Goal: Task Accomplishment & Management: Manage account settings

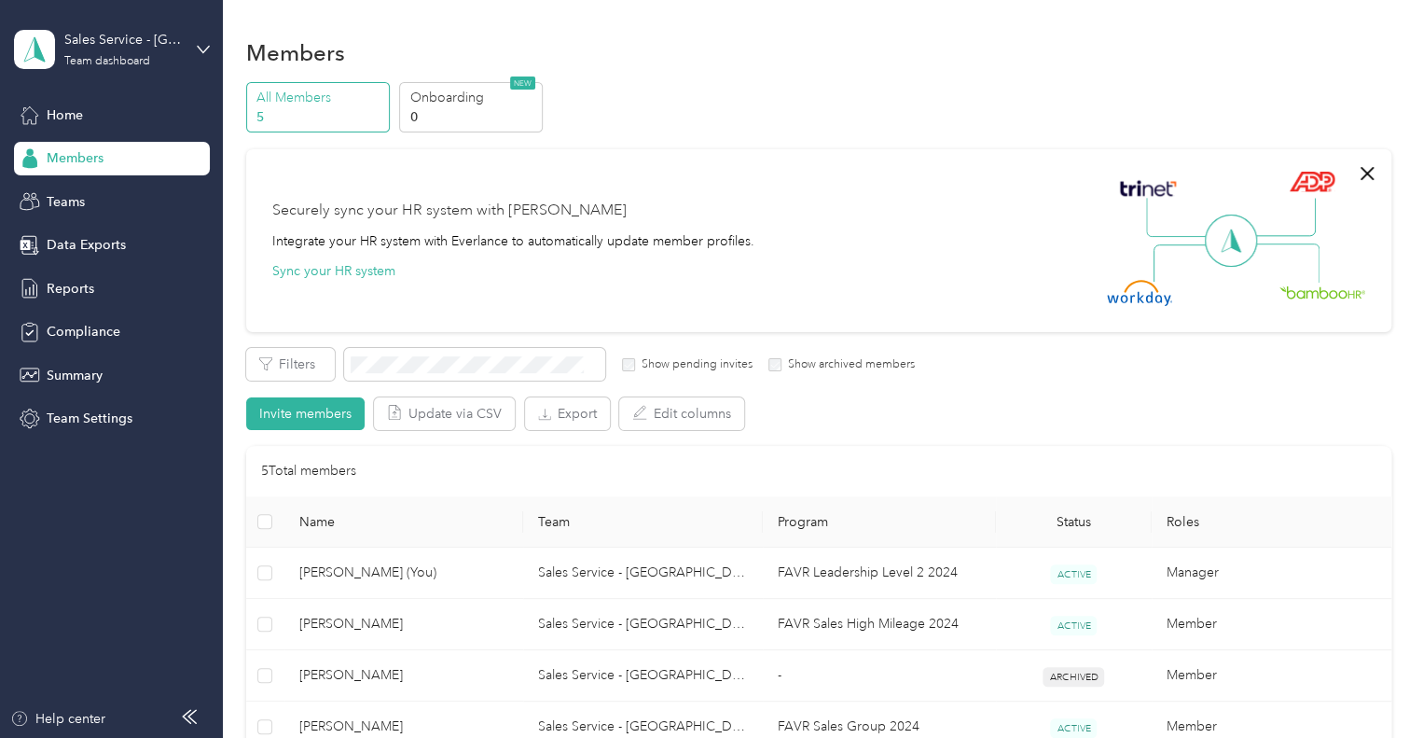
scroll to position [280, 0]
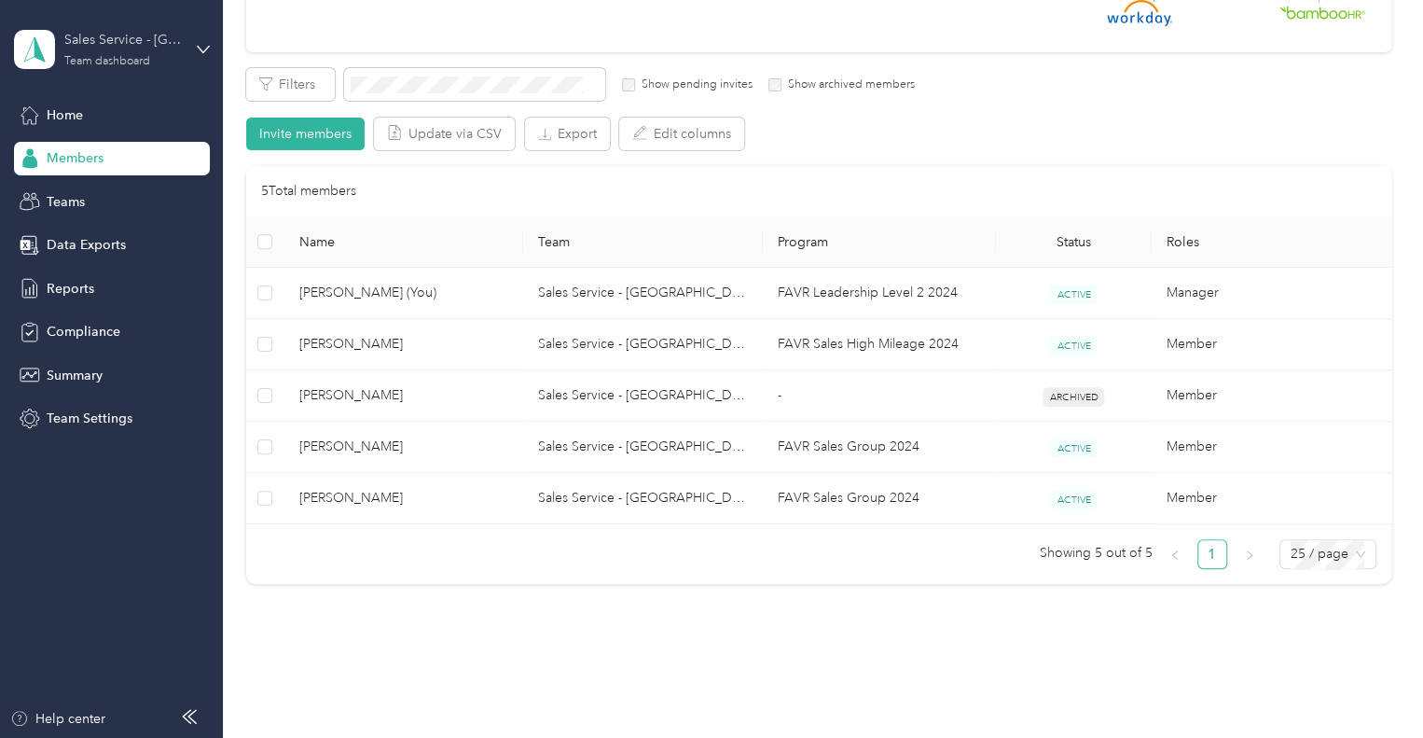
click at [167, 34] on div "Sales Service - [GEOGRAPHIC_DATA]" at bounding box center [122, 40] width 117 height 20
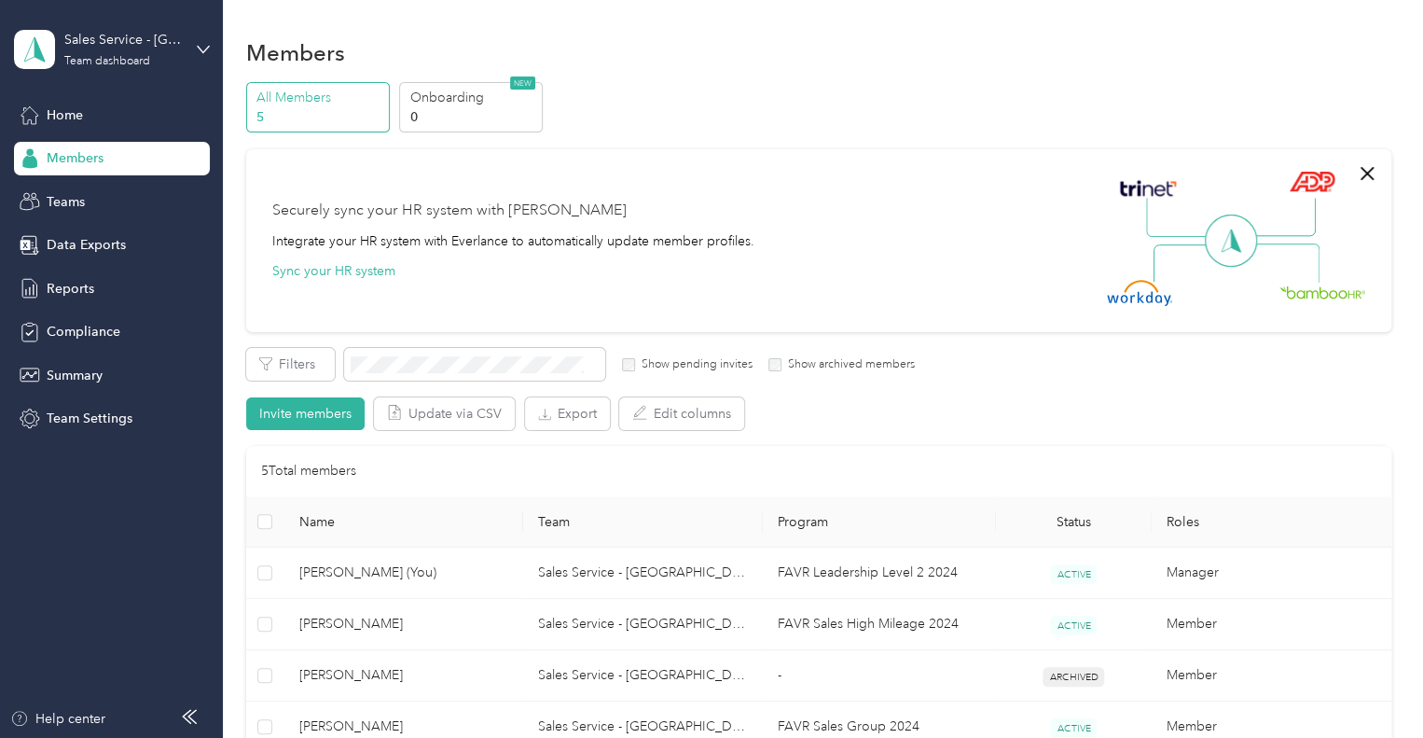
click at [195, 45] on div "Sales Service - Brazoria Team dashboard" at bounding box center [112, 49] width 196 height 65
click at [101, 192] on div "Personal dashboard" at bounding box center [89, 196] width 118 height 20
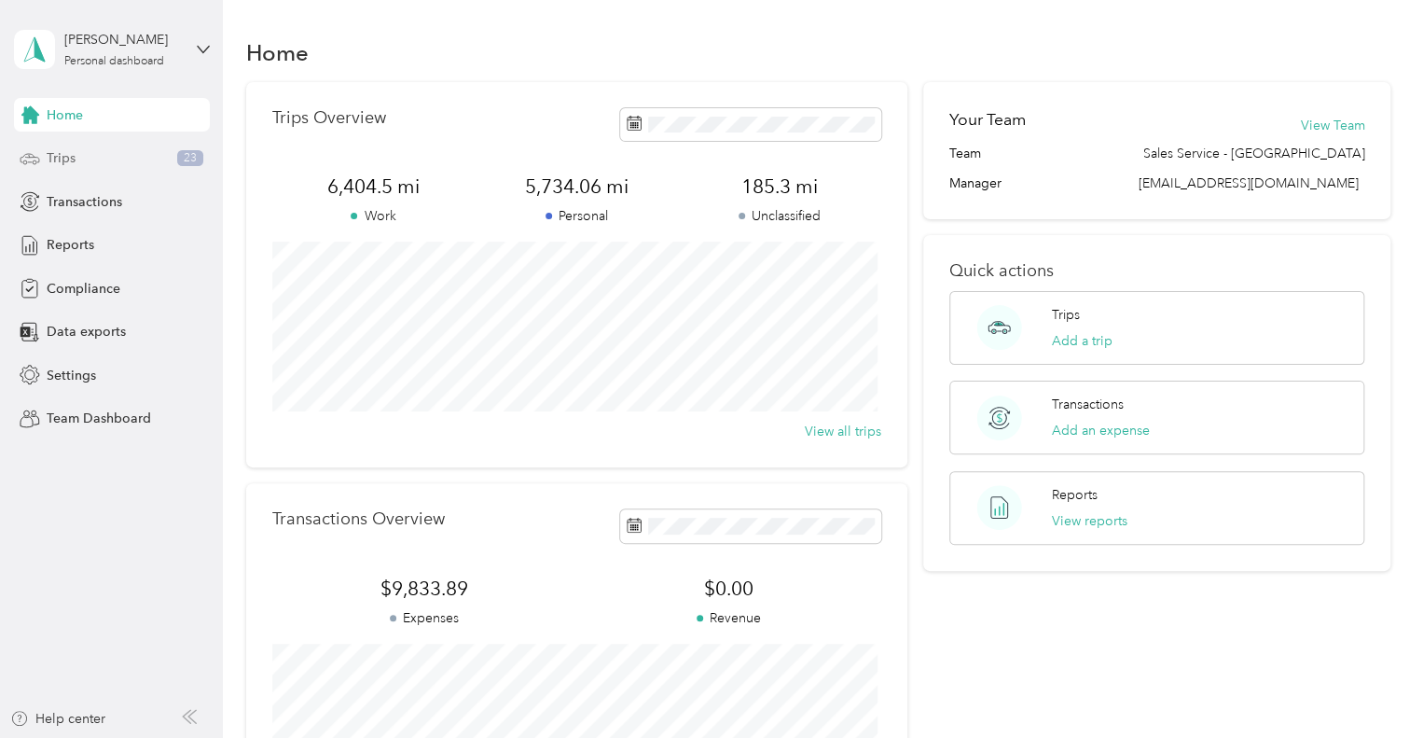
click at [131, 156] on div "Trips 23" at bounding box center [112, 159] width 196 height 34
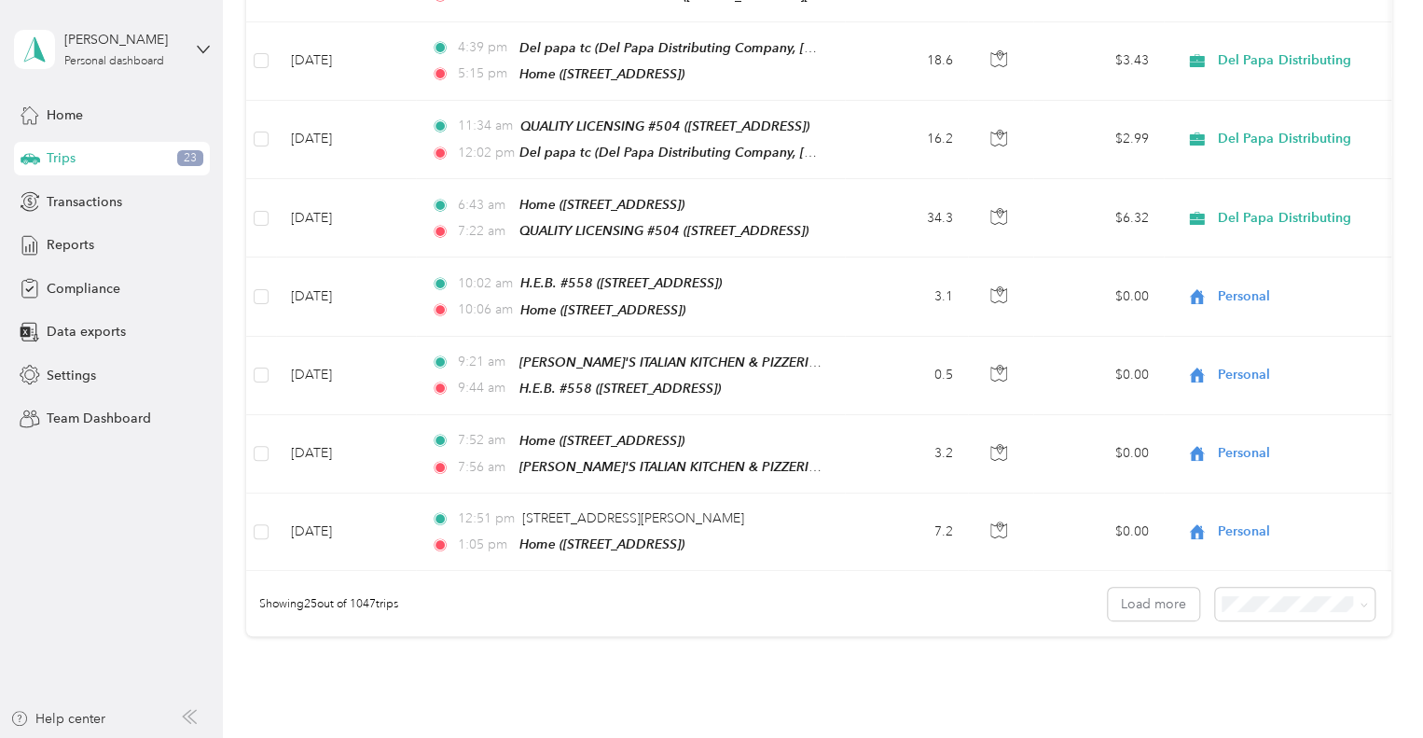
scroll to position [1826, 0]
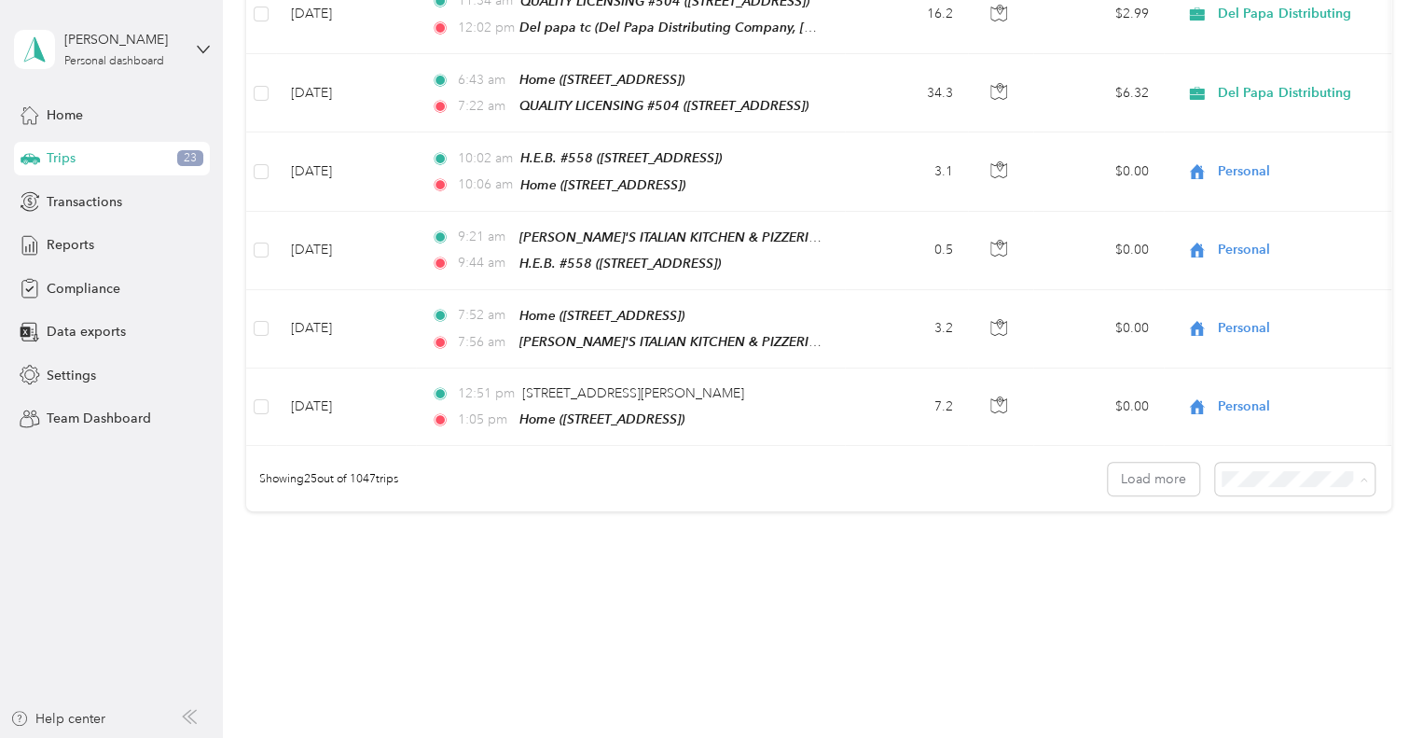
click at [1284, 542] on span "100 per load" at bounding box center [1262, 547] width 76 height 16
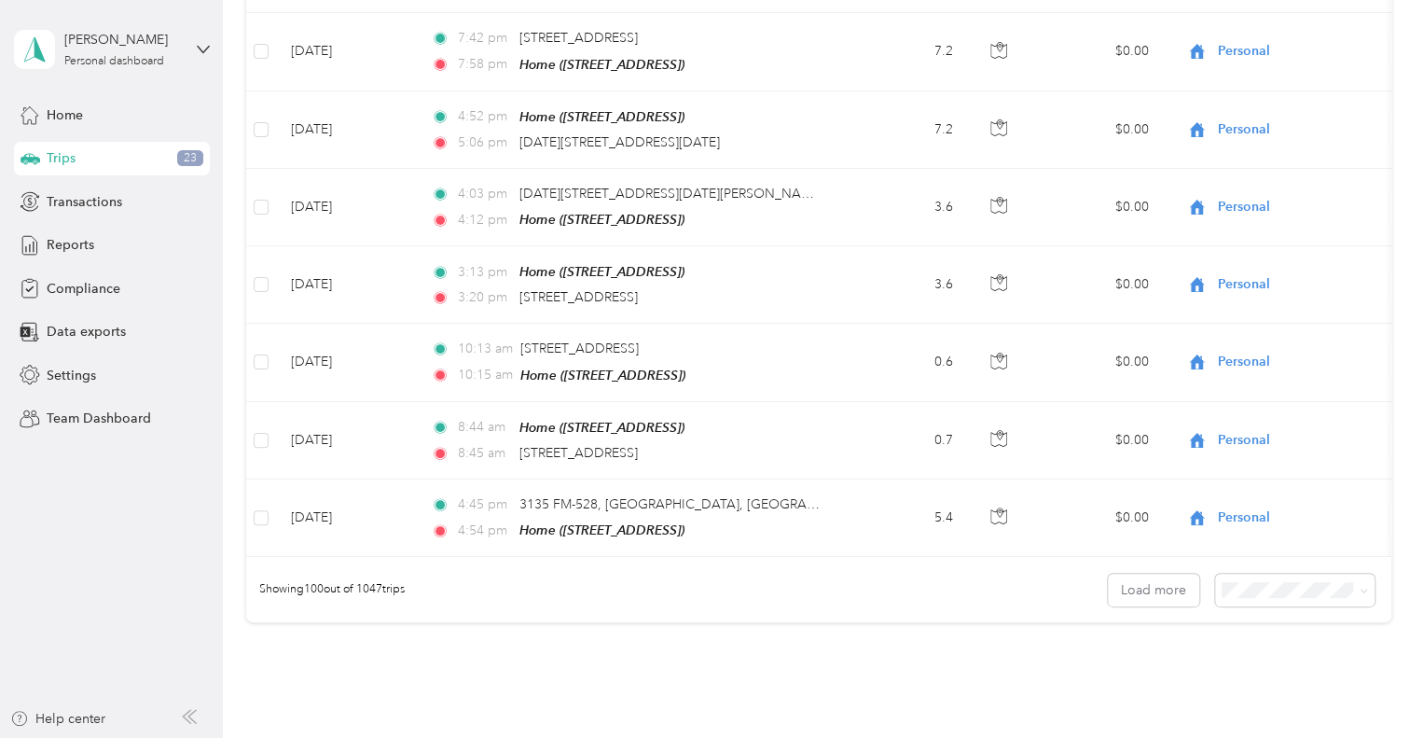
scroll to position [7474, 0]
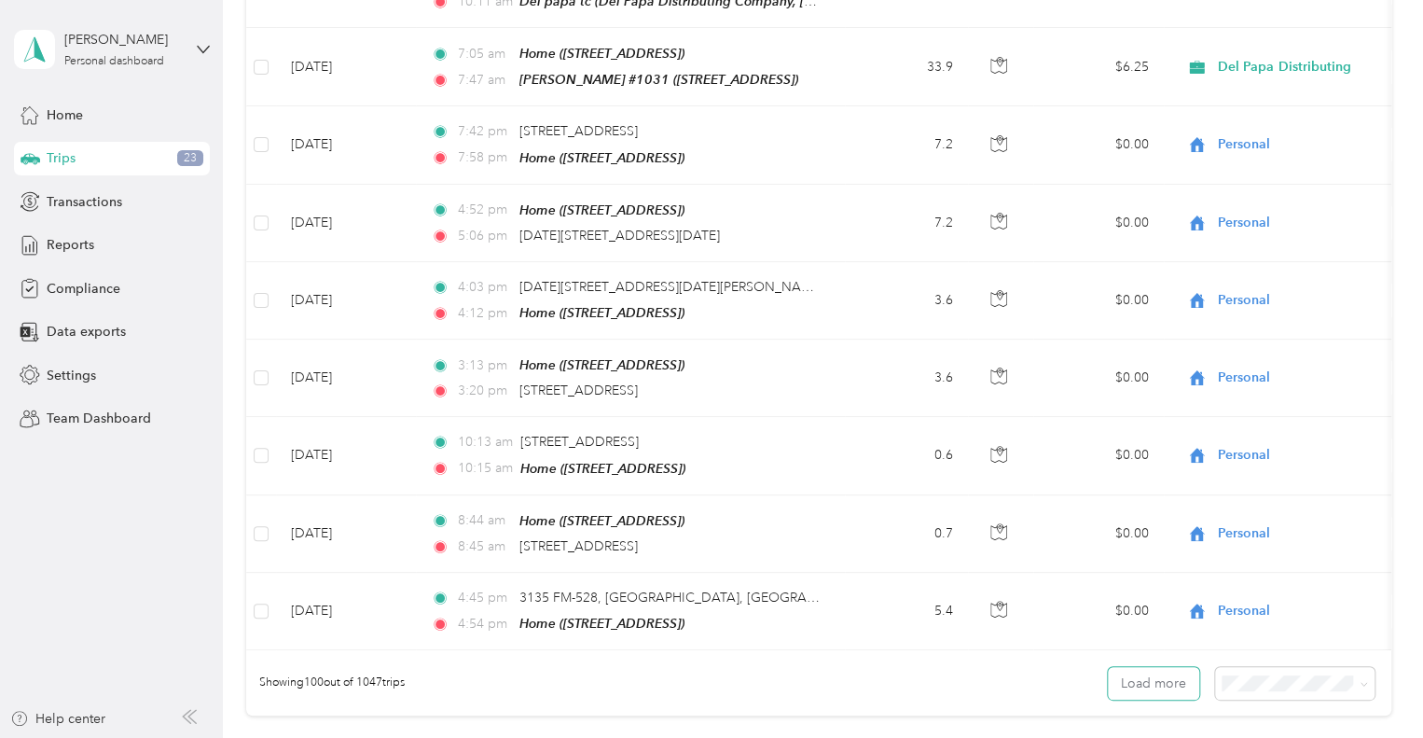
click at [1160, 667] on button "Load more" at bounding box center [1153, 683] width 91 height 33
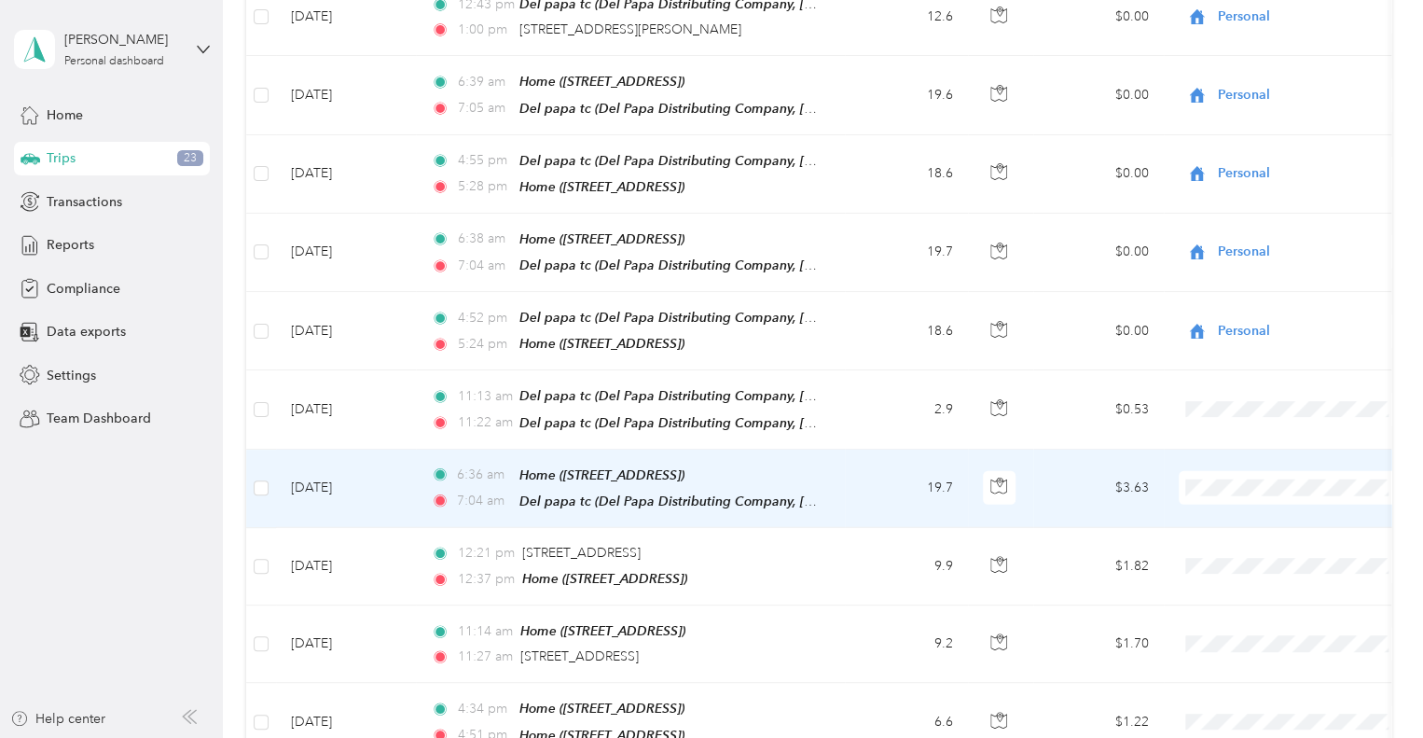
scroll to position [9432, 0]
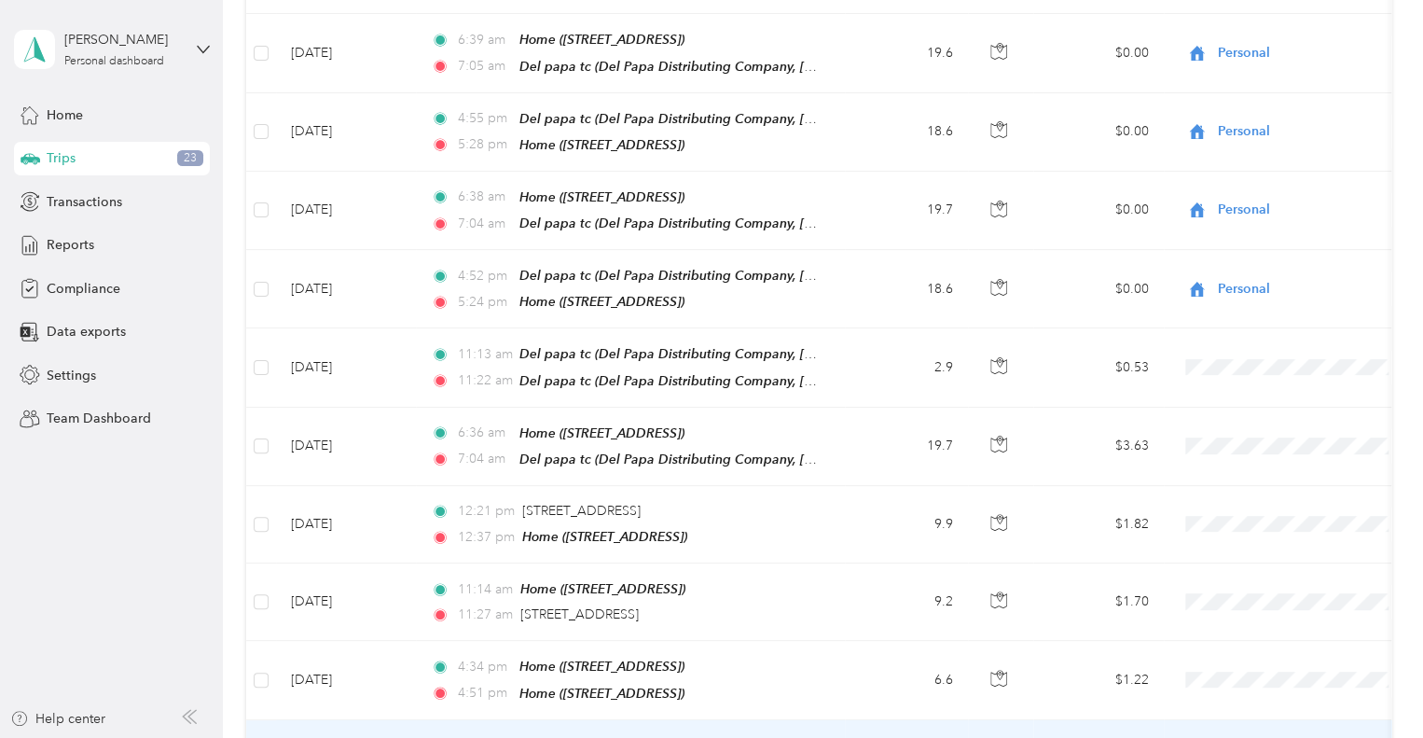
click at [1266, 604] on li "Del Papa Distributing" at bounding box center [1294, 597] width 231 height 33
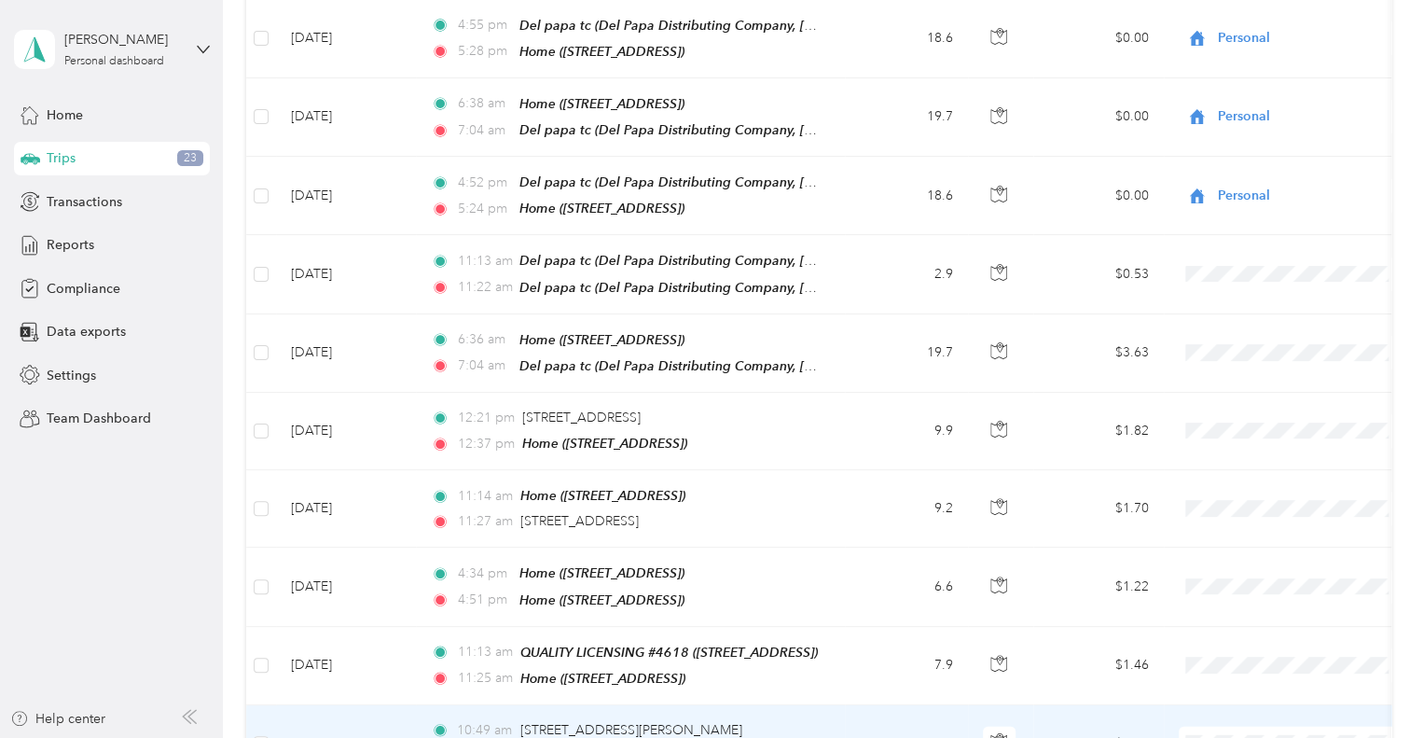
click at [1284, 574] on span "Del Papa Distributing" at bounding box center [1311, 581] width 173 height 20
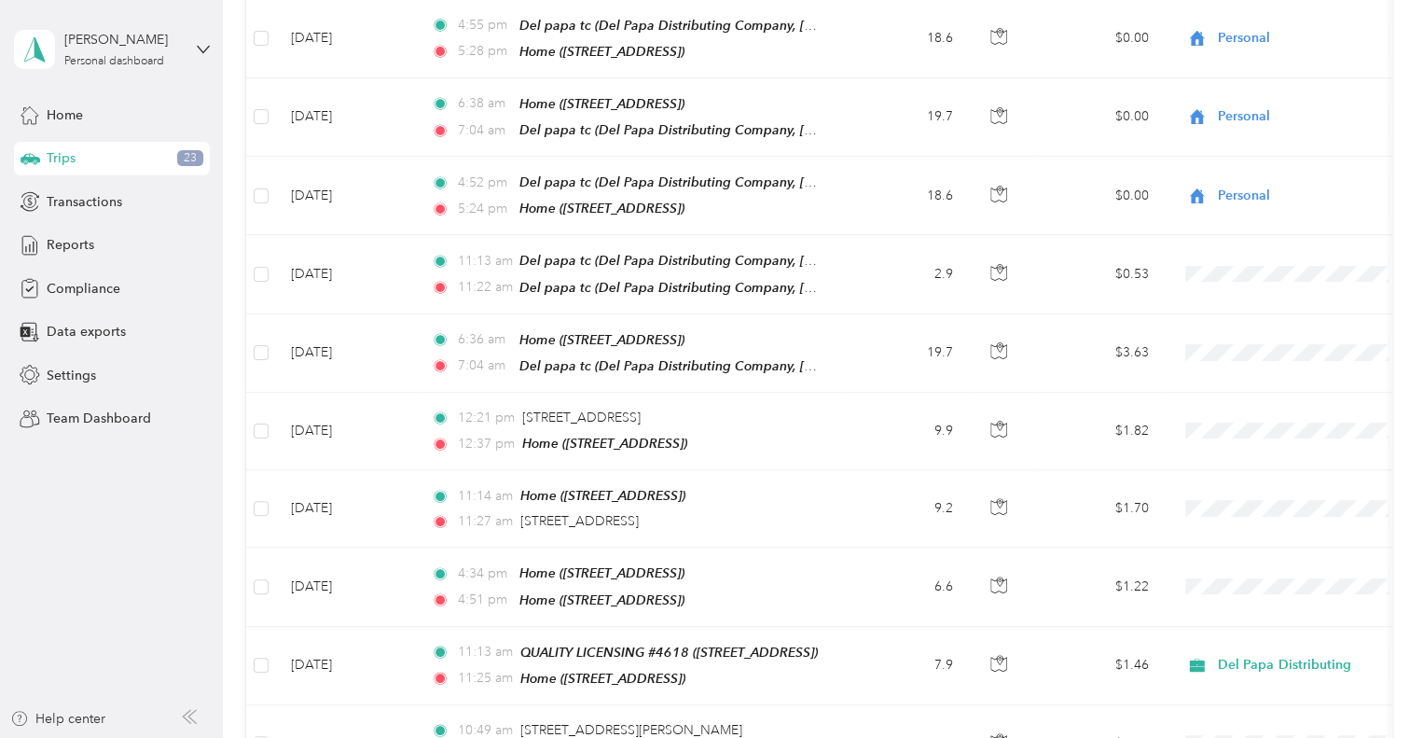
scroll to position [9619, 0]
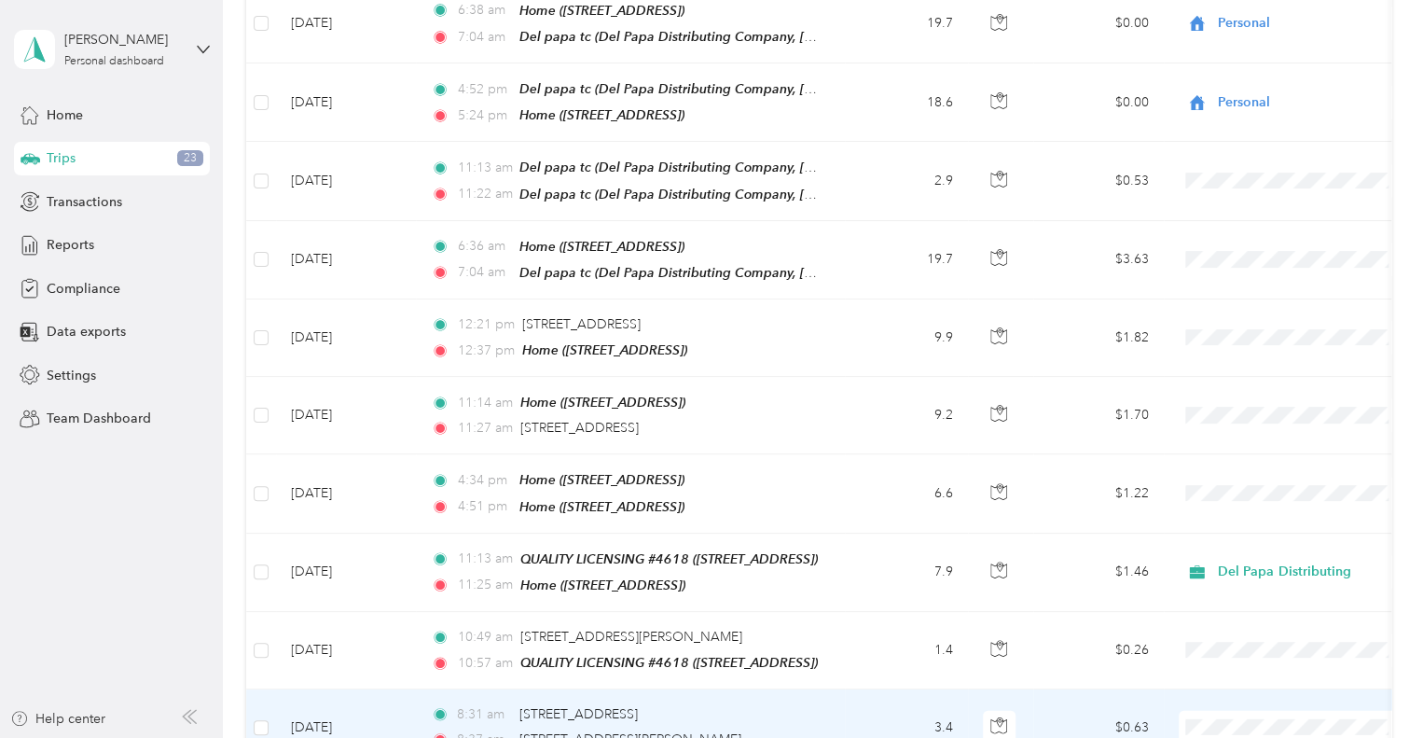
click at [1228, 567] on li "Del Papa Distributing" at bounding box center [1294, 564] width 231 height 33
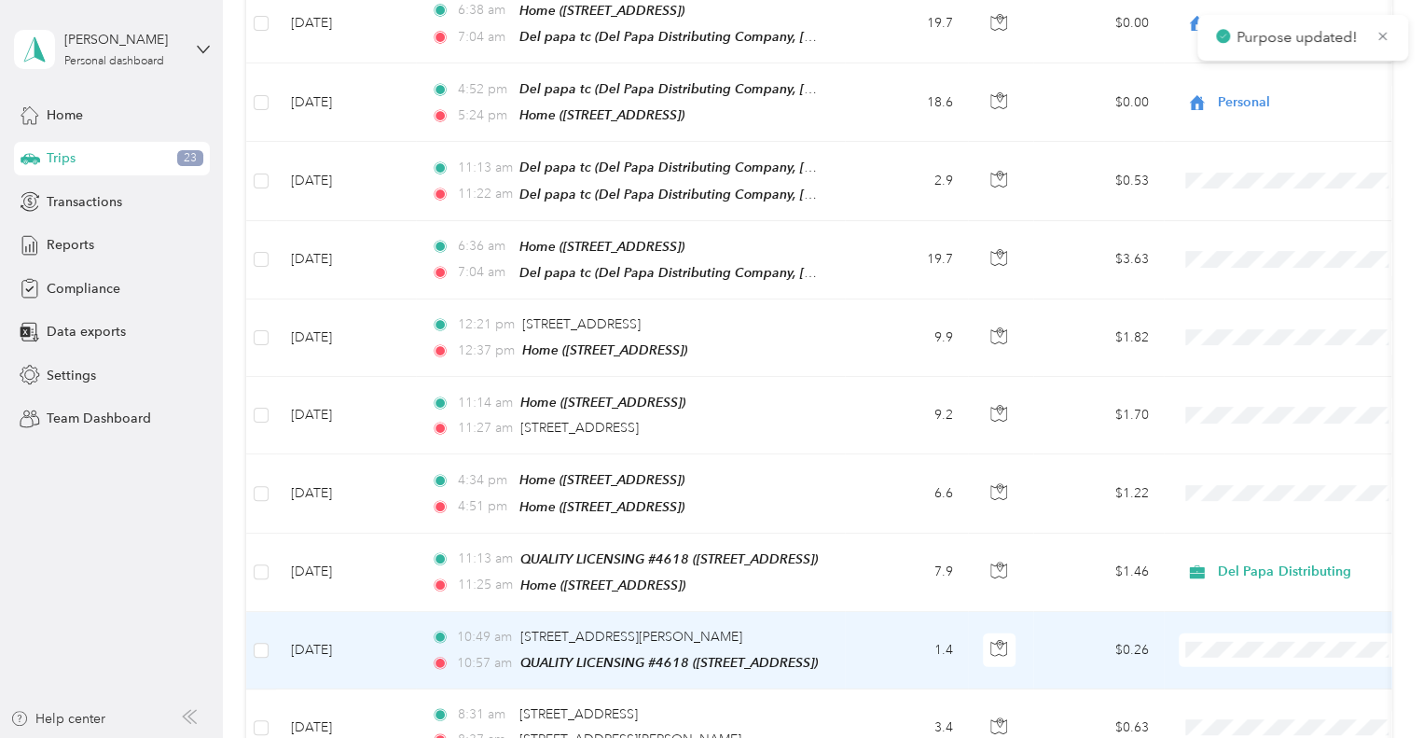
click at [1216, 488] on span "Del Papa Distributing" at bounding box center [1294, 485] width 205 height 20
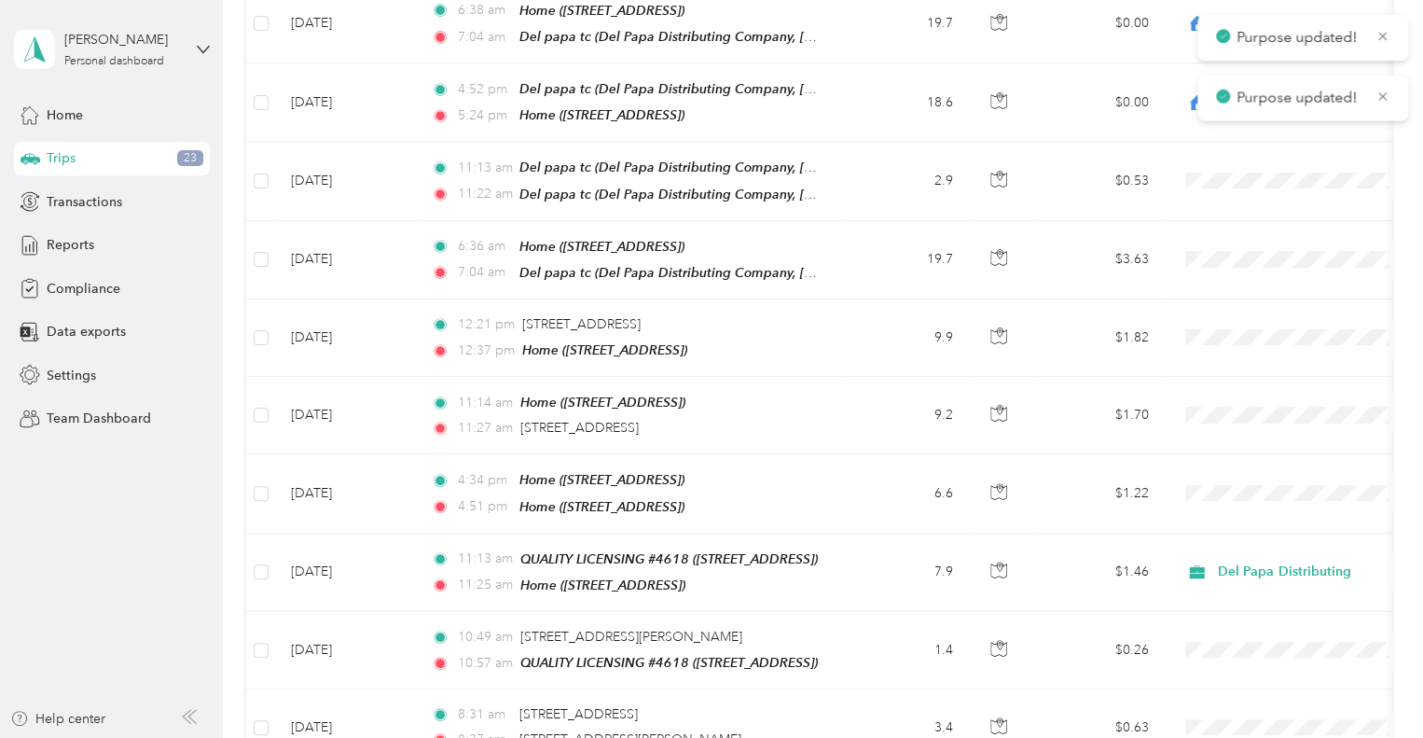
click at [1215, 638] on span "Del Papa Distributing" at bounding box center [1294, 641] width 205 height 20
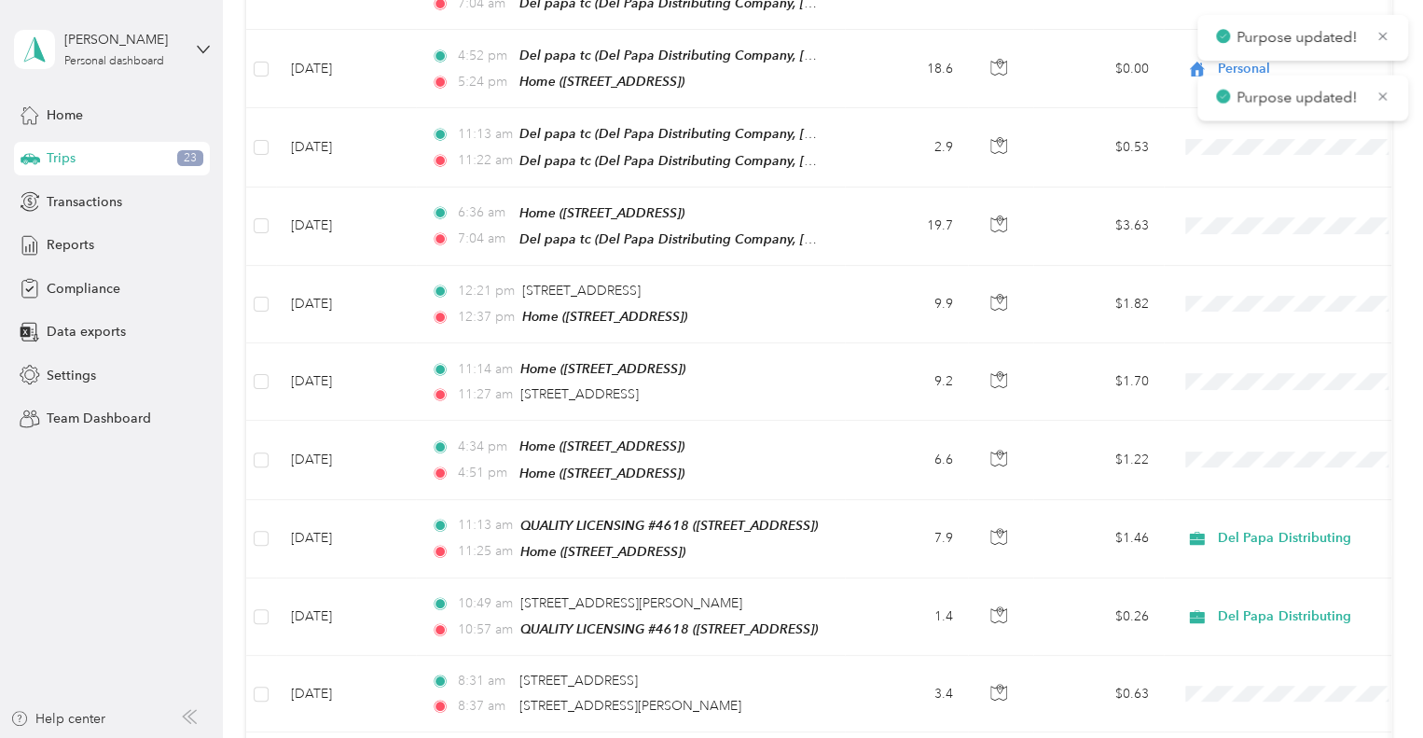
scroll to position [9806, 0]
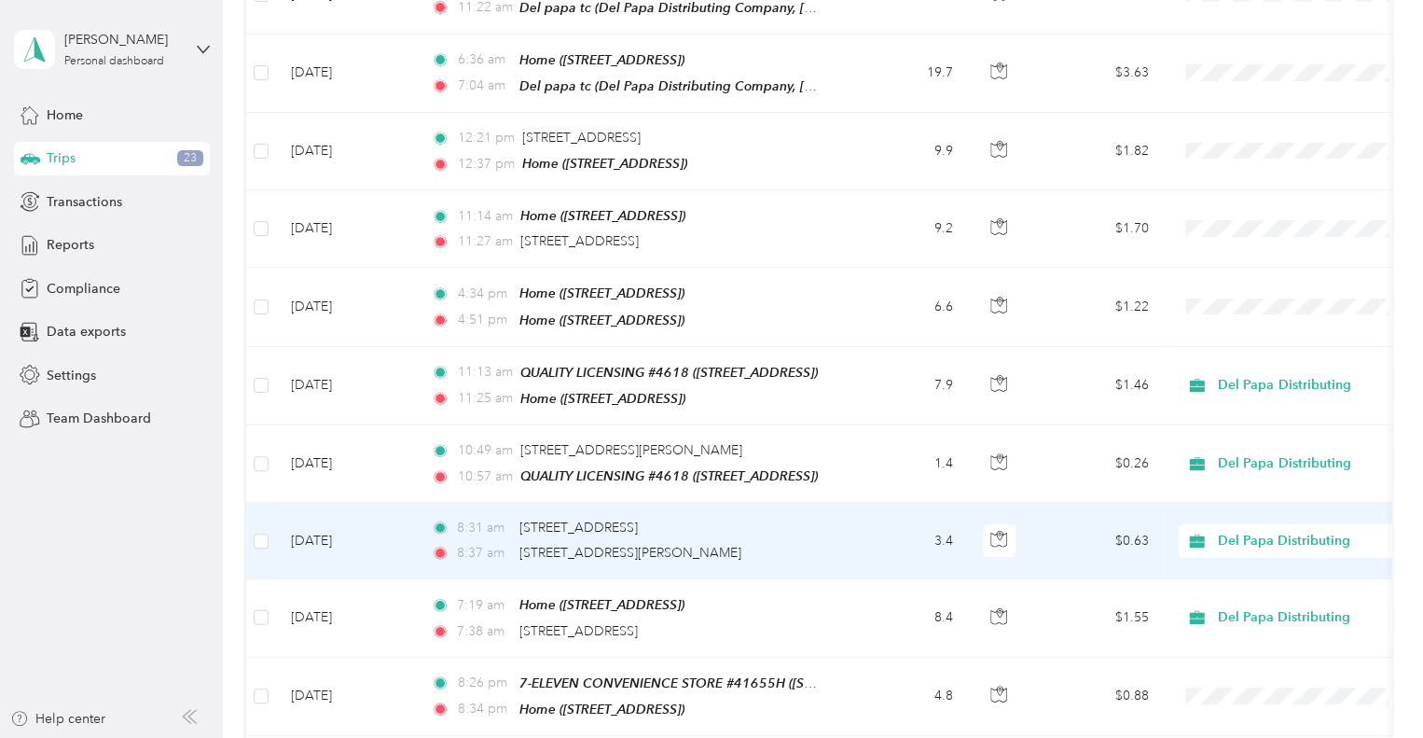
click at [1242, 382] on li "Del Papa Distributing" at bounding box center [1294, 372] width 231 height 33
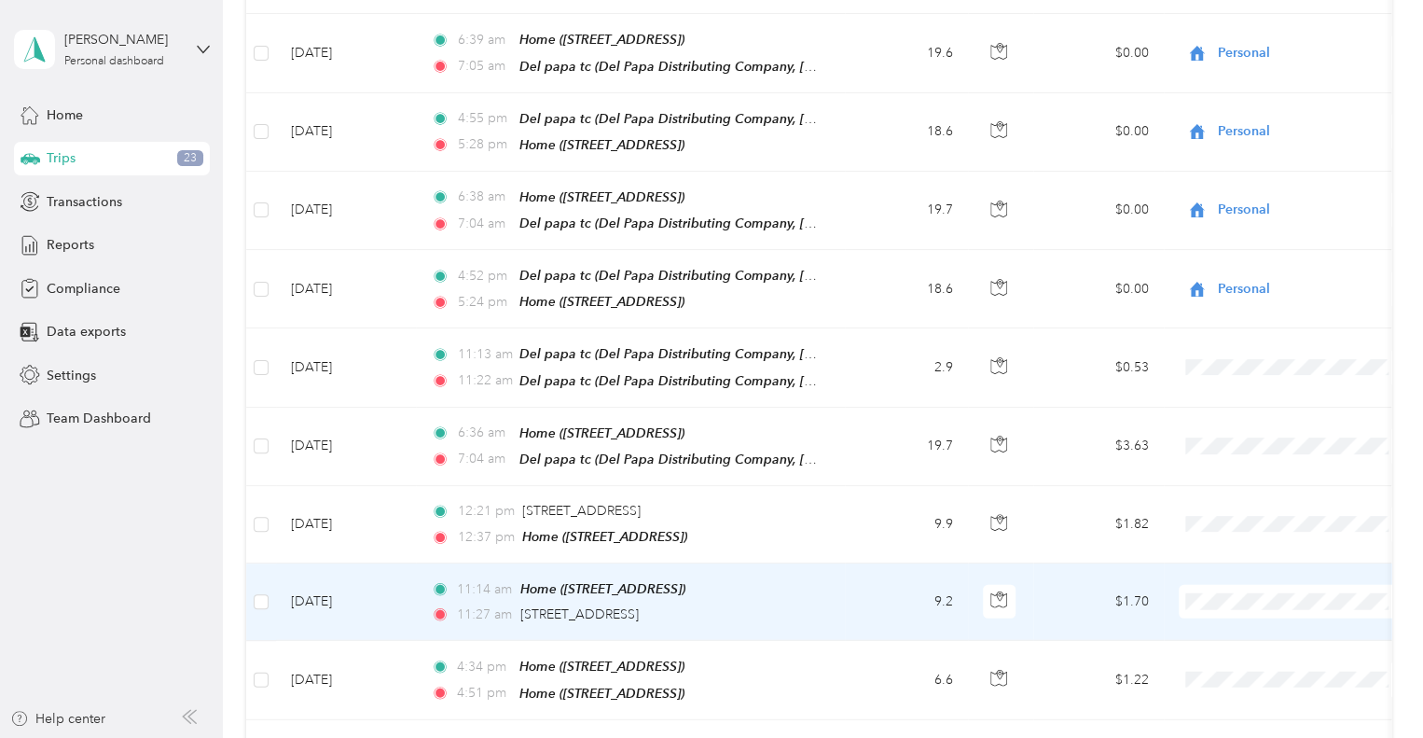
scroll to position [9339, 0]
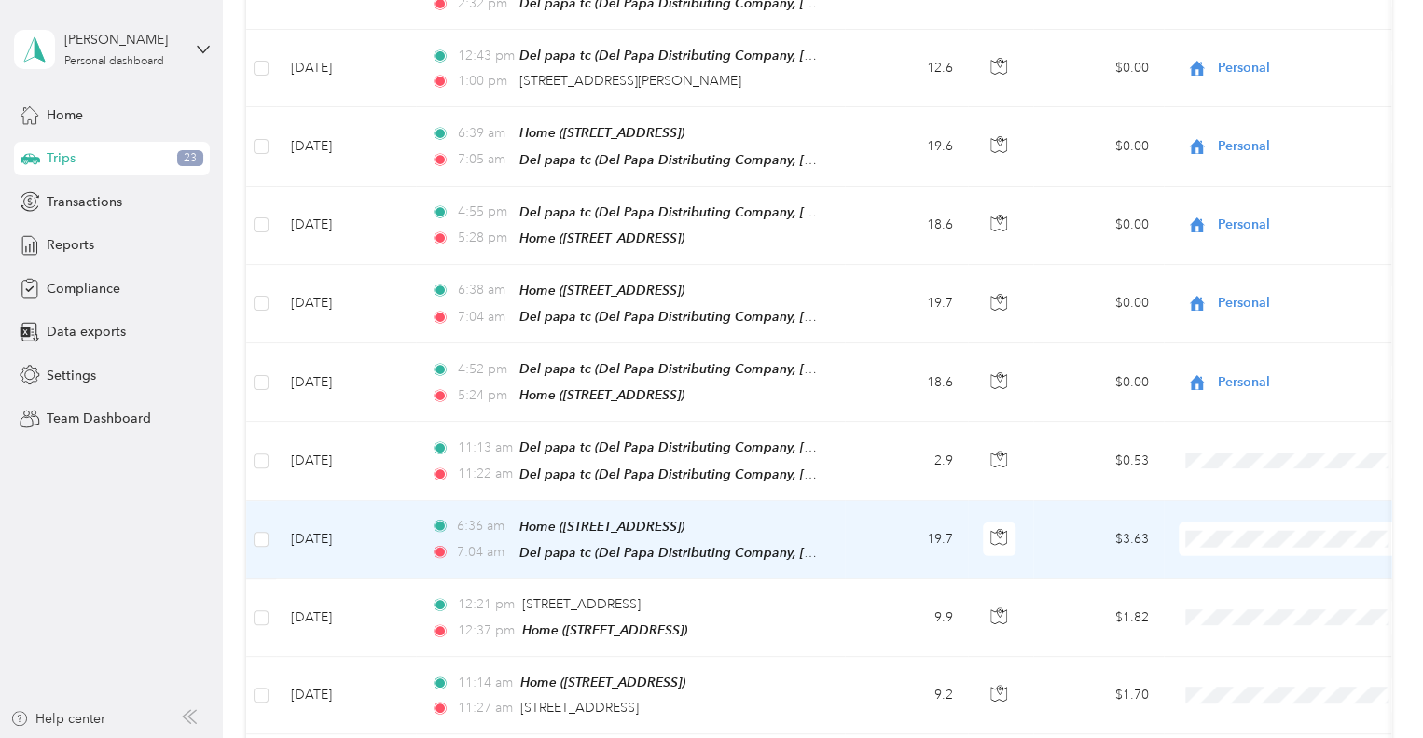
click at [1233, 408] on span "Personal" at bounding box center [1311, 418] width 173 height 20
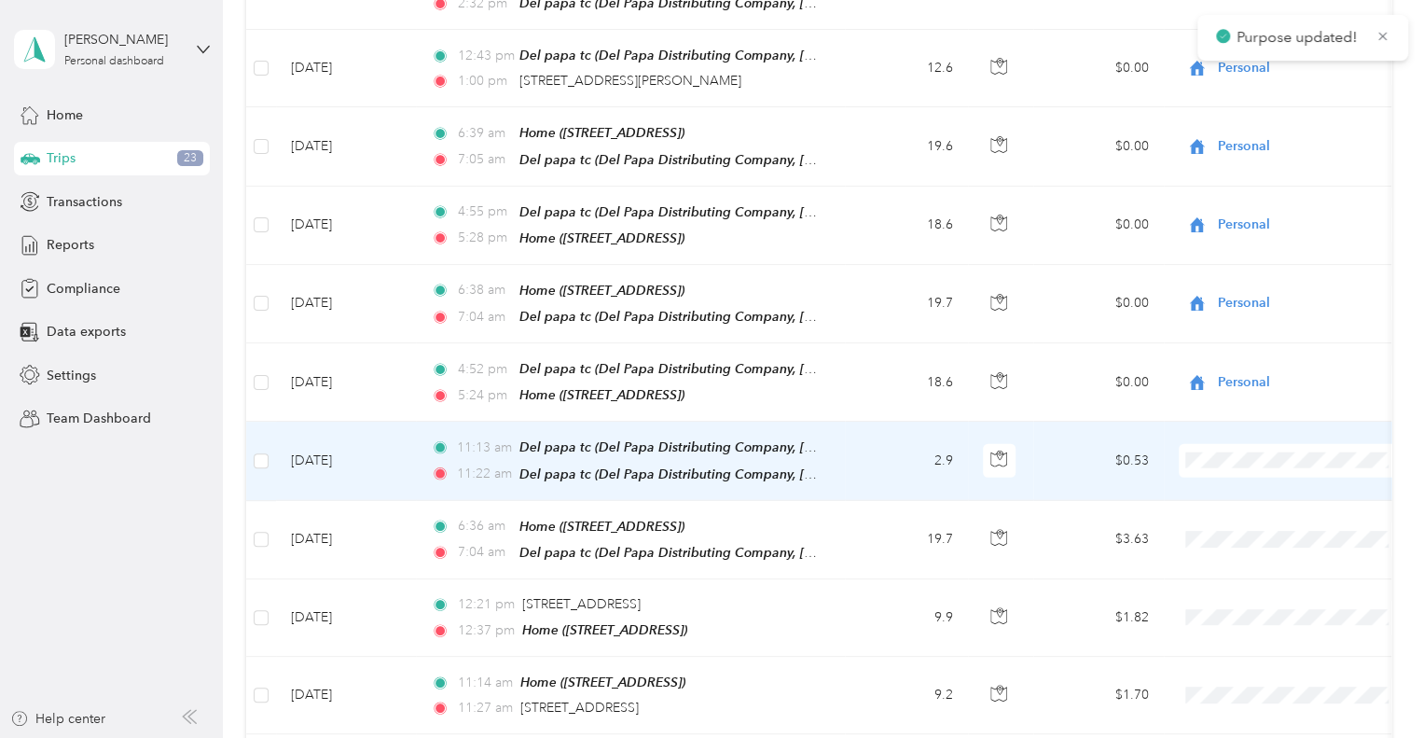
click at [1205, 335] on icon at bounding box center [1203, 340] width 23 height 15
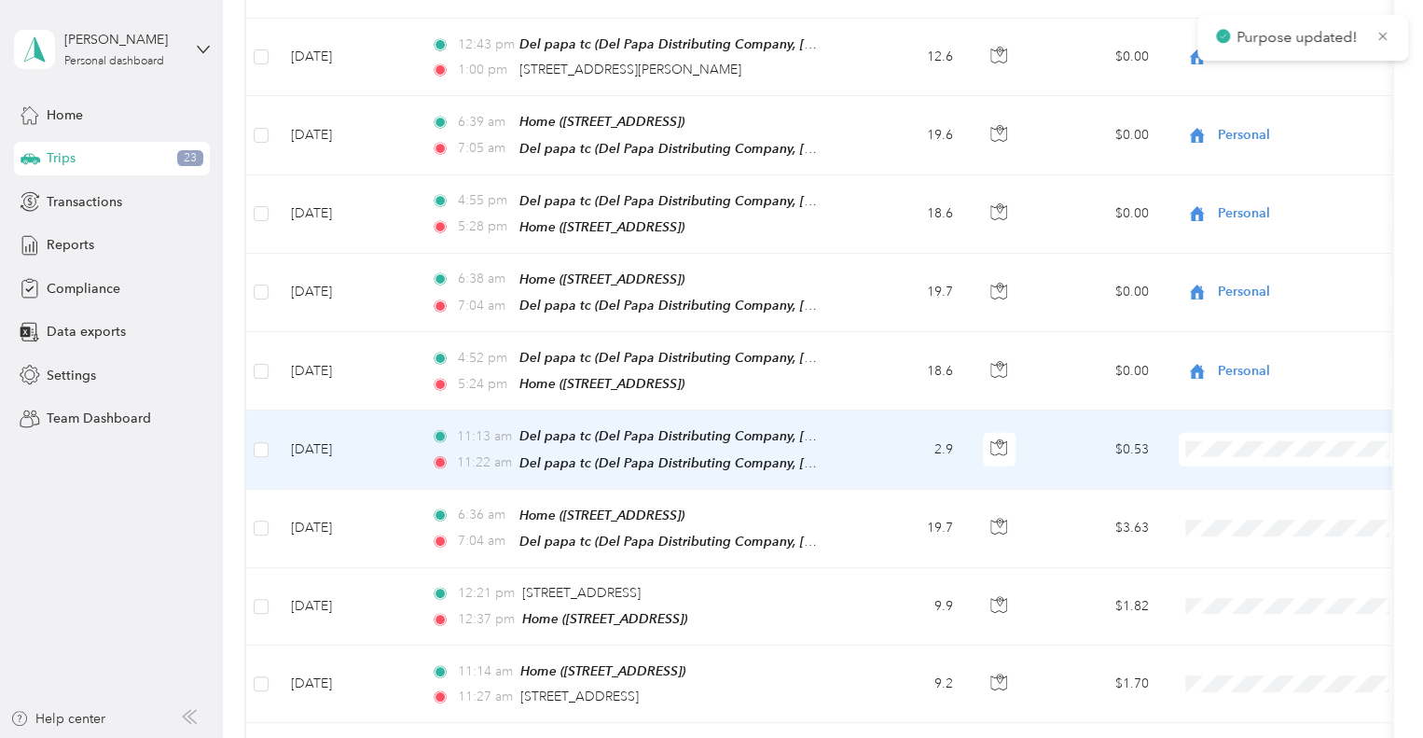
scroll to position [9432, 0]
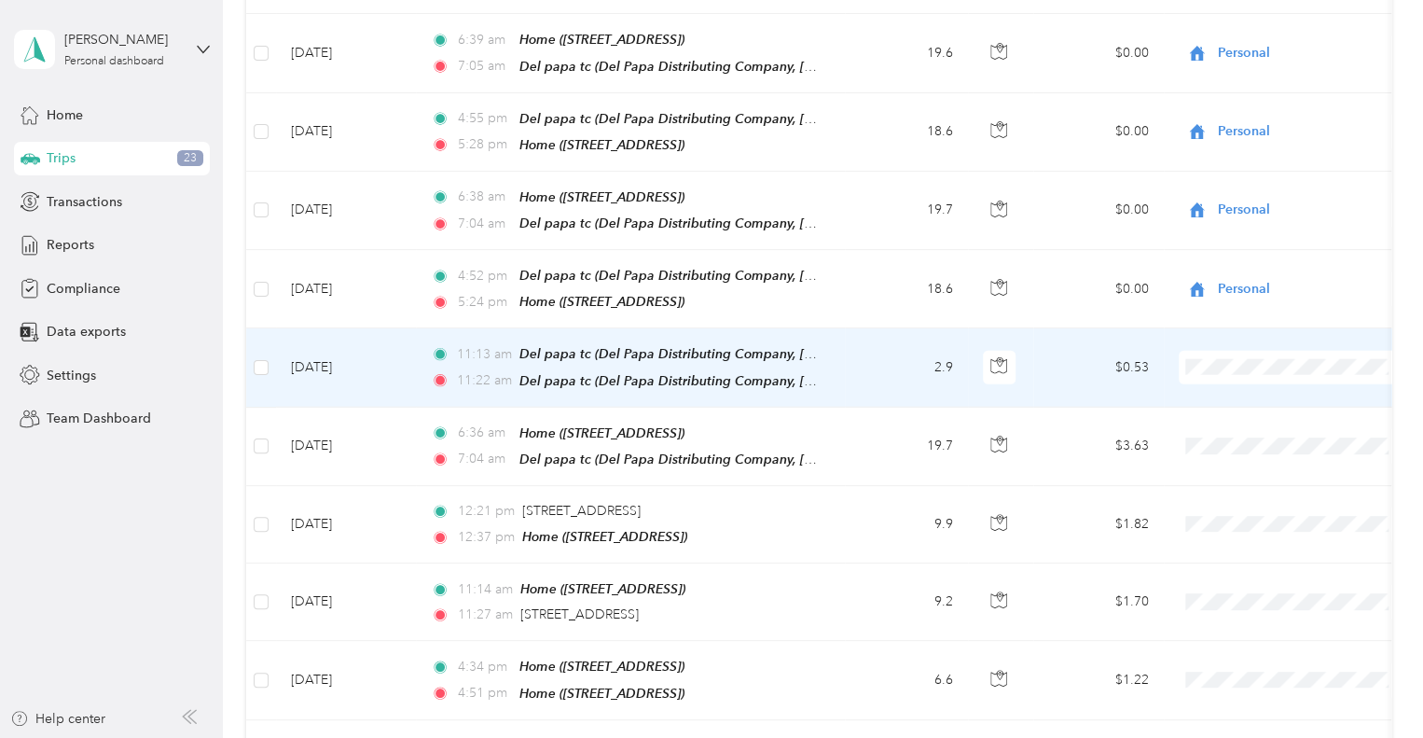
click at [1245, 235] on li "Personal" at bounding box center [1294, 247] width 231 height 33
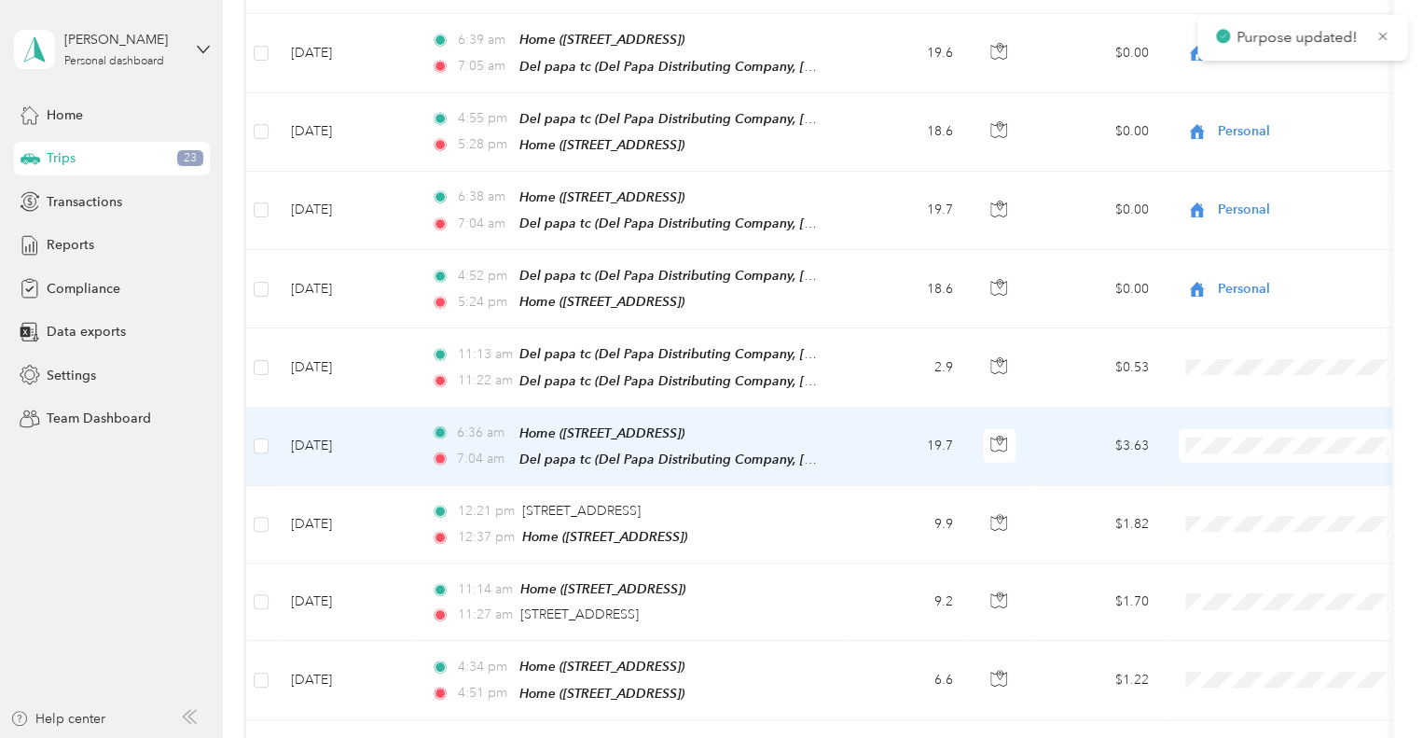
click at [1227, 314] on span "Personal" at bounding box center [1311, 324] width 173 height 20
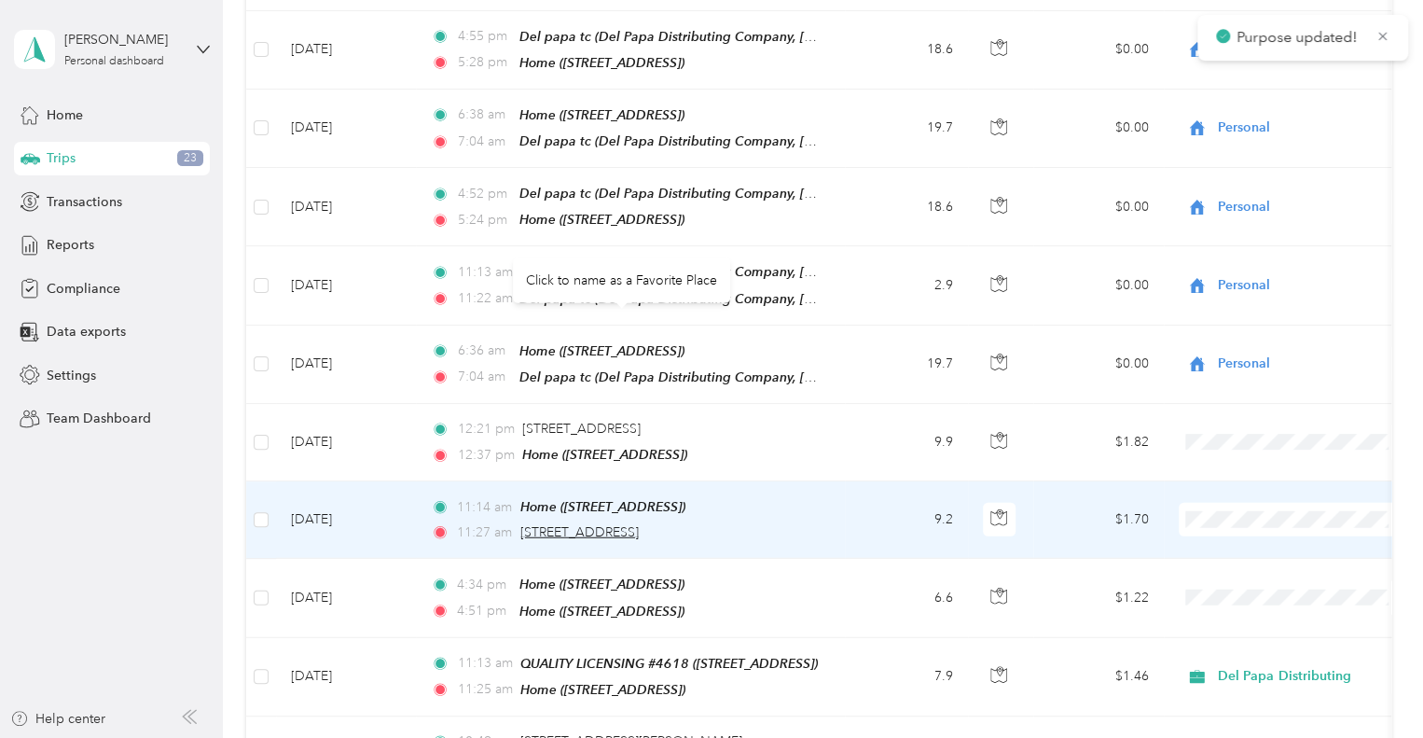
scroll to position [9526, 0]
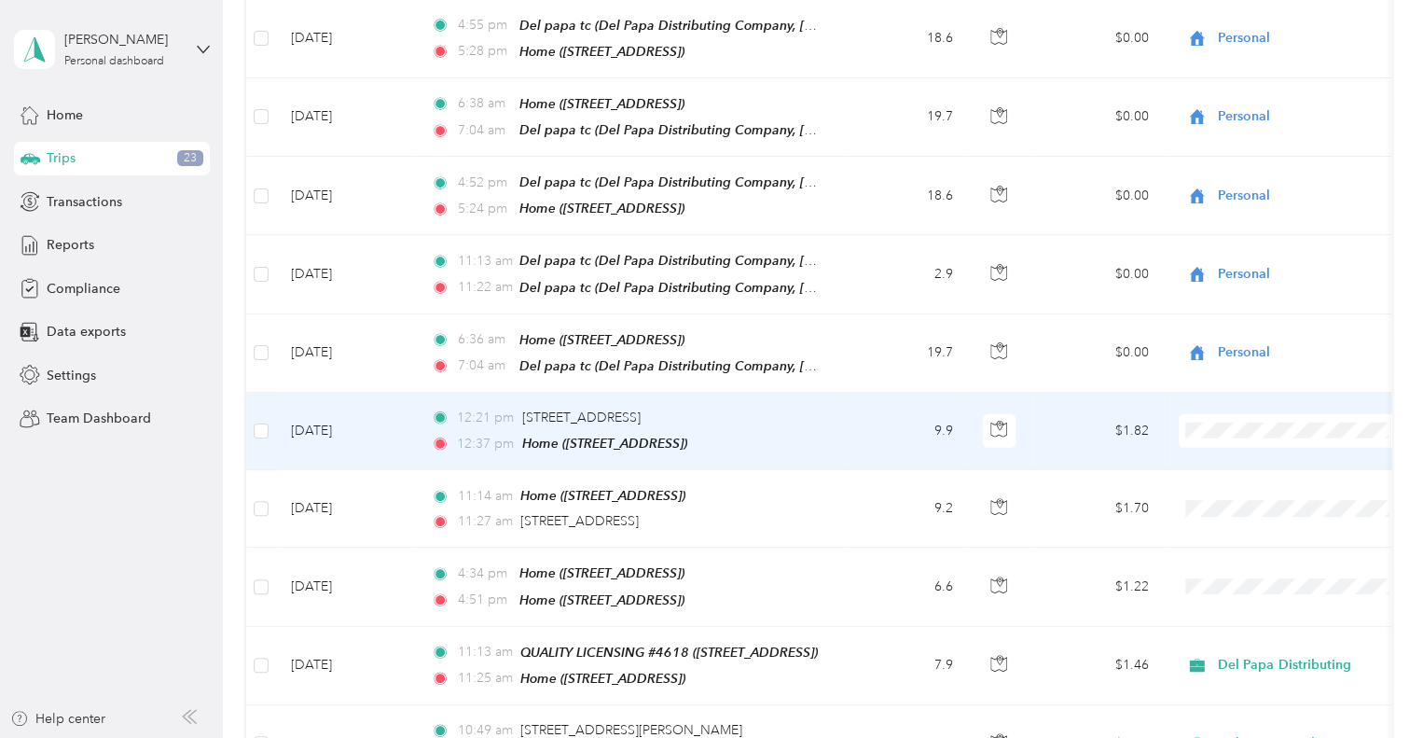
click at [1247, 301] on span "Personal" at bounding box center [1311, 308] width 173 height 20
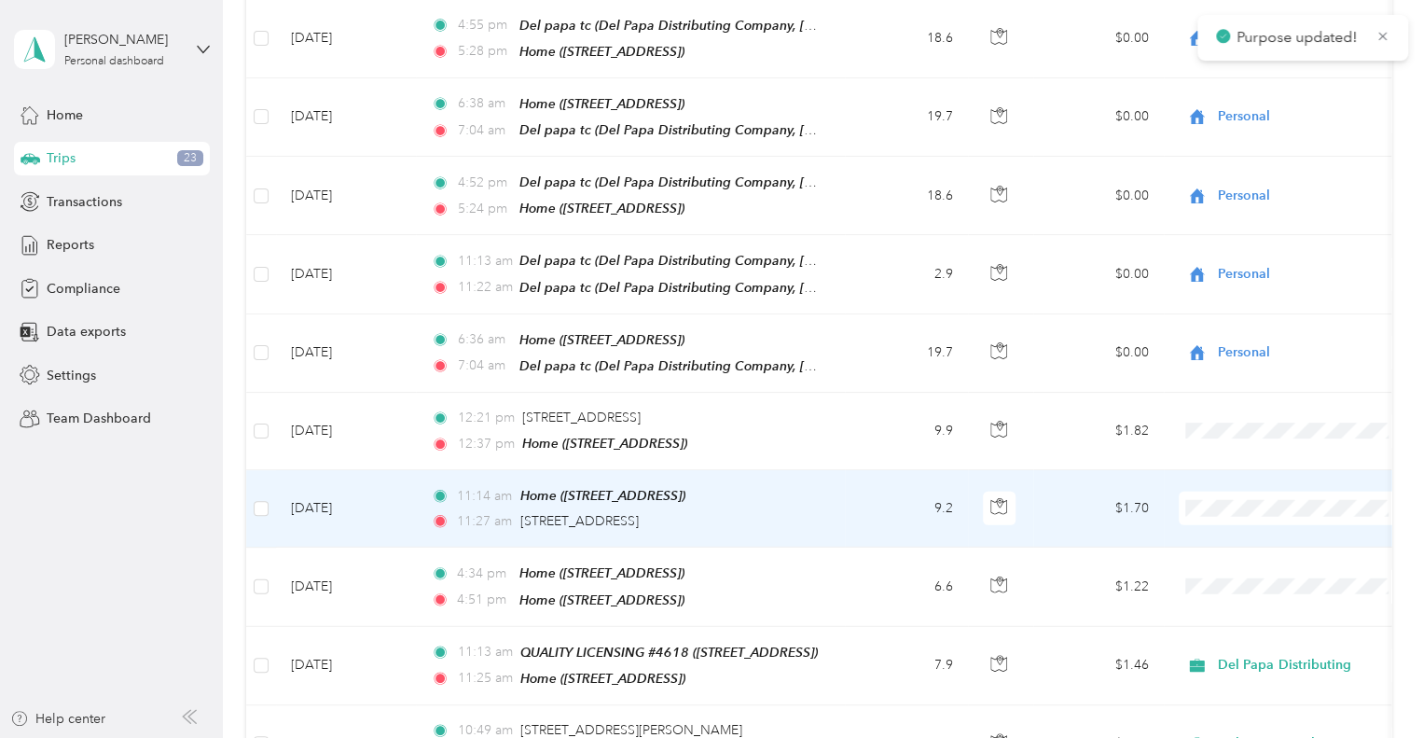
click at [1222, 381] on span "Personal" at bounding box center [1294, 384] width 205 height 20
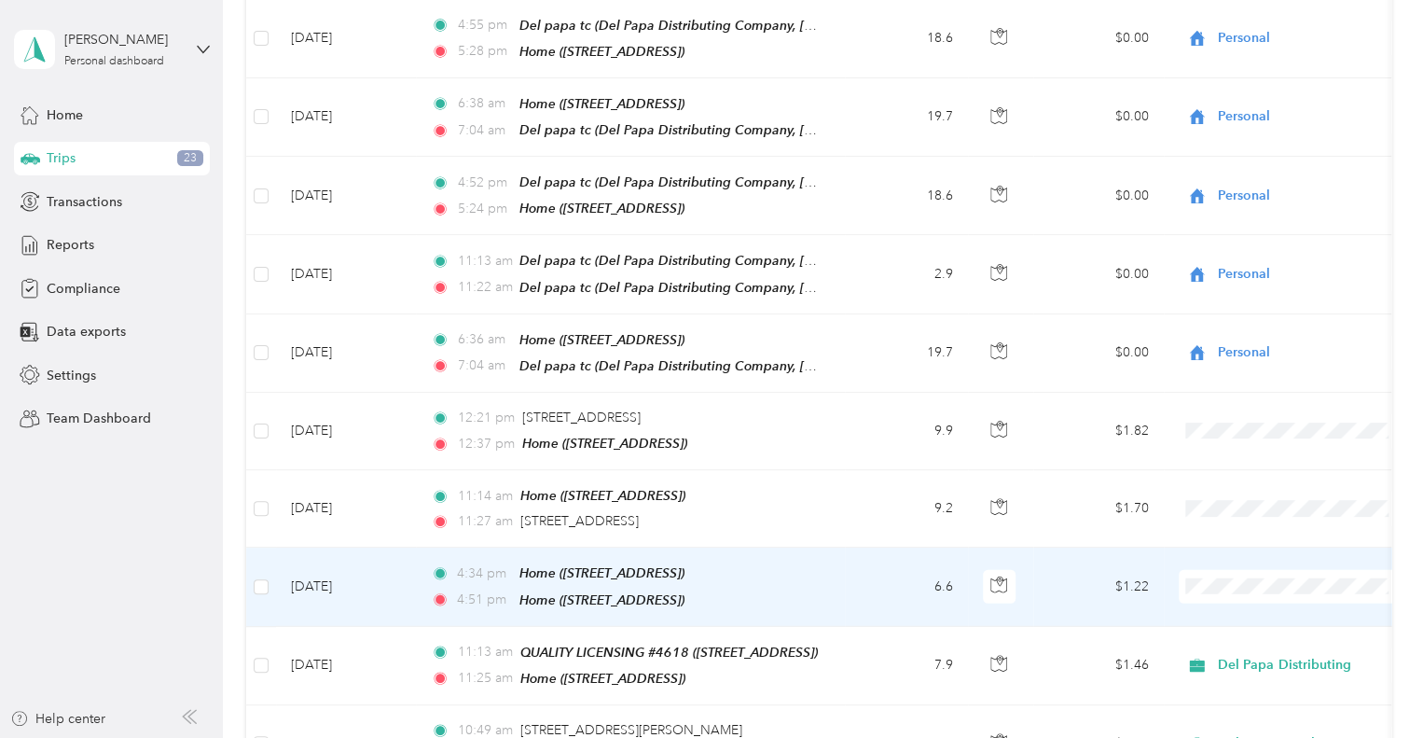
click at [1221, 570] on span at bounding box center [1294, 587] width 231 height 34
click at [1244, 427] on span "Del Papa Distributing" at bounding box center [1311, 428] width 173 height 20
click at [1242, 570] on span at bounding box center [1294, 587] width 231 height 34
click at [1255, 423] on span "Del Papa Distributing" at bounding box center [1300, 428] width 151 height 20
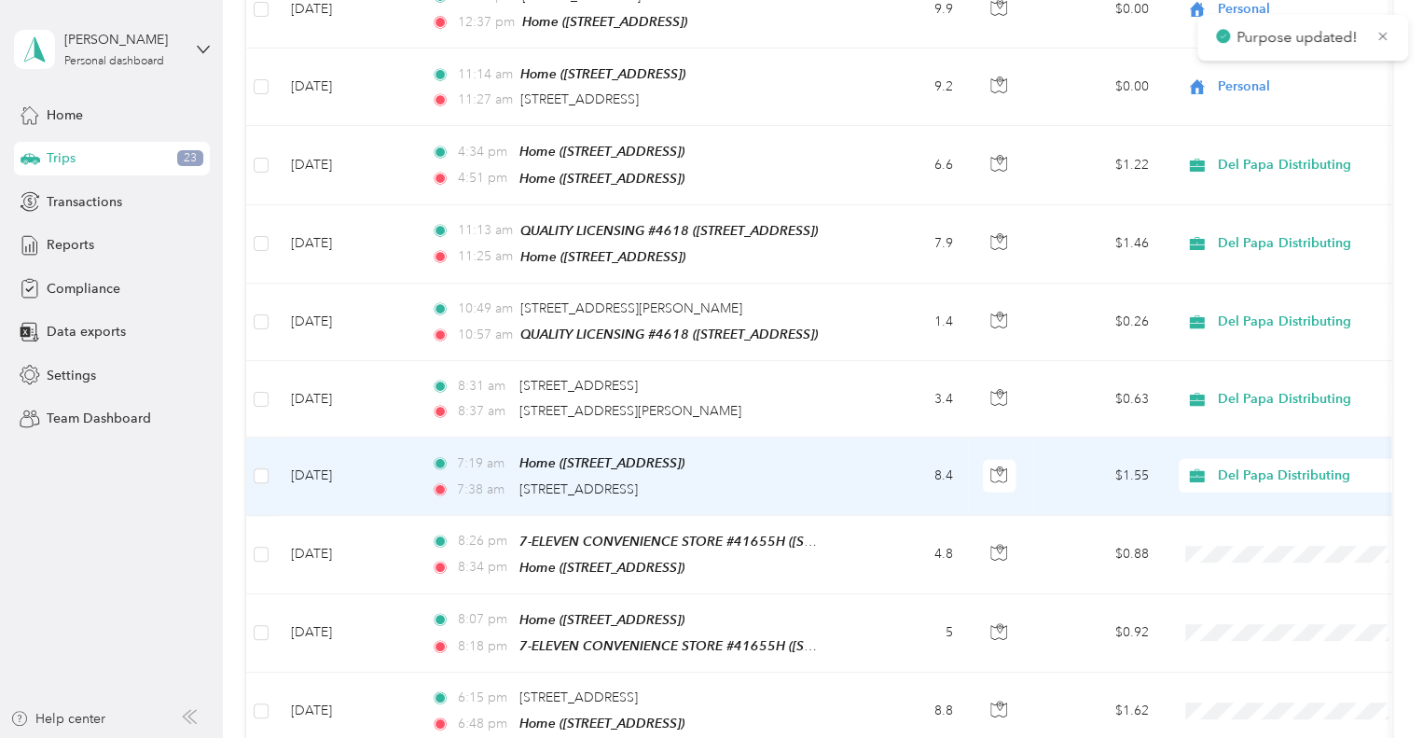
scroll to position [9992, 0]
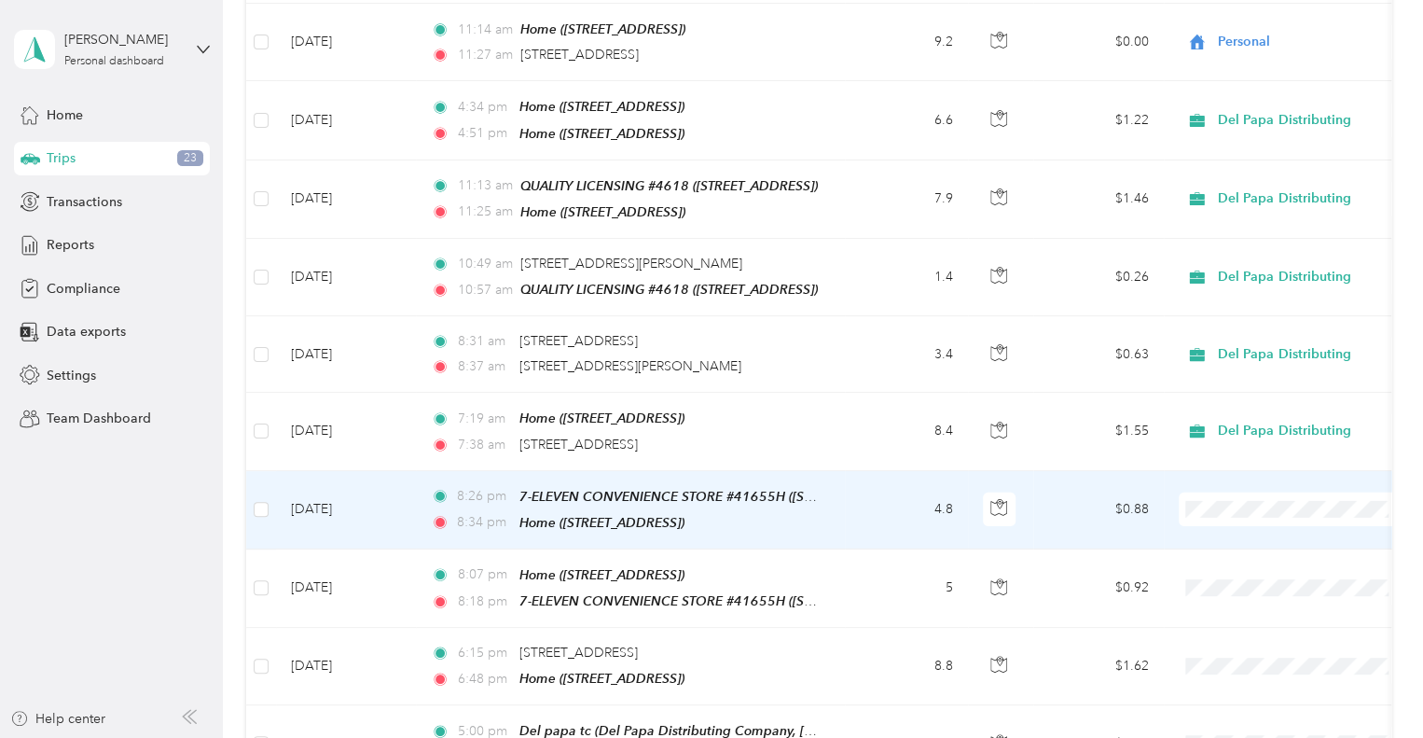
drag, startPoint x: 1257, startPoint y: 368, endPoint x: 1234, endPoint y: 358, distance: 25.5
click at [1257, 368] on span "Personal" at bounding box center [1311, 378] width 173 height 20
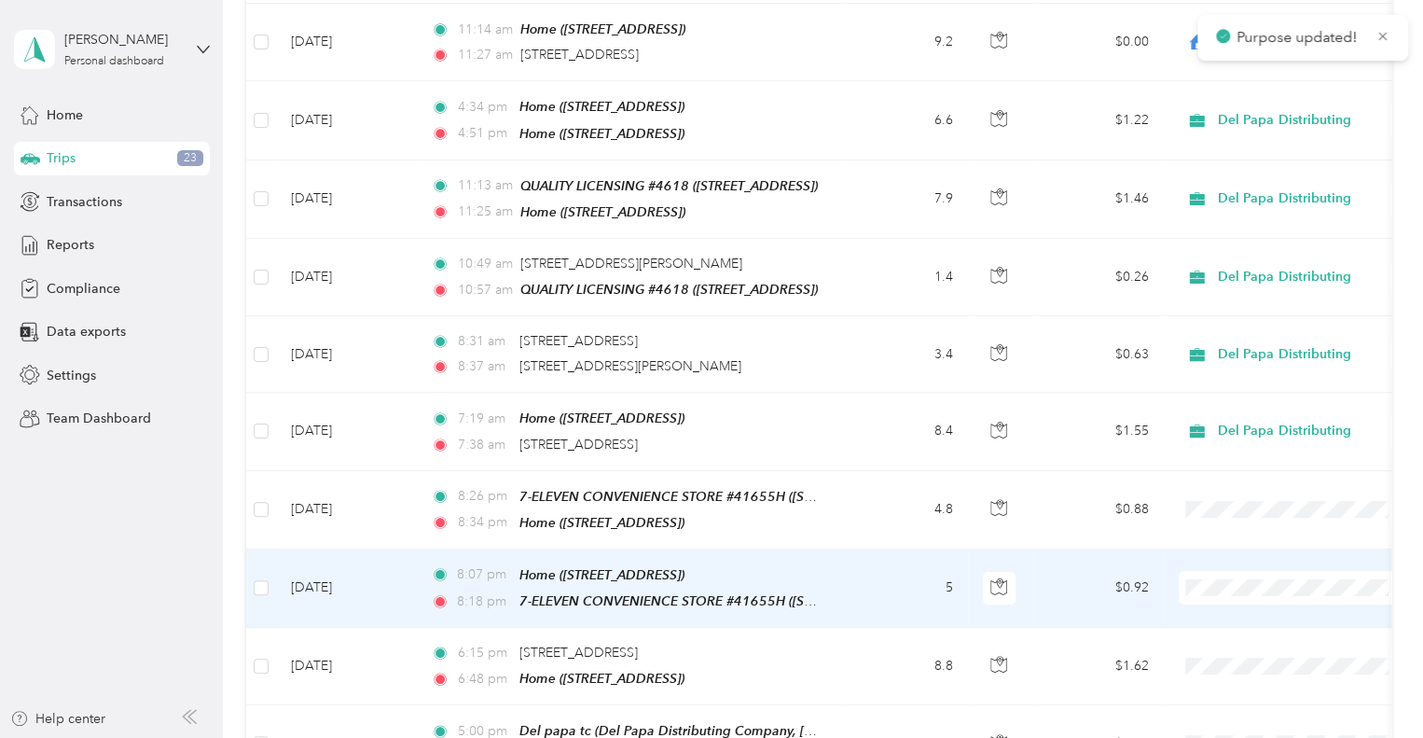
click at [1254, 448] on span "Personal" at bounding box center [1311, 453] width 173 height 20
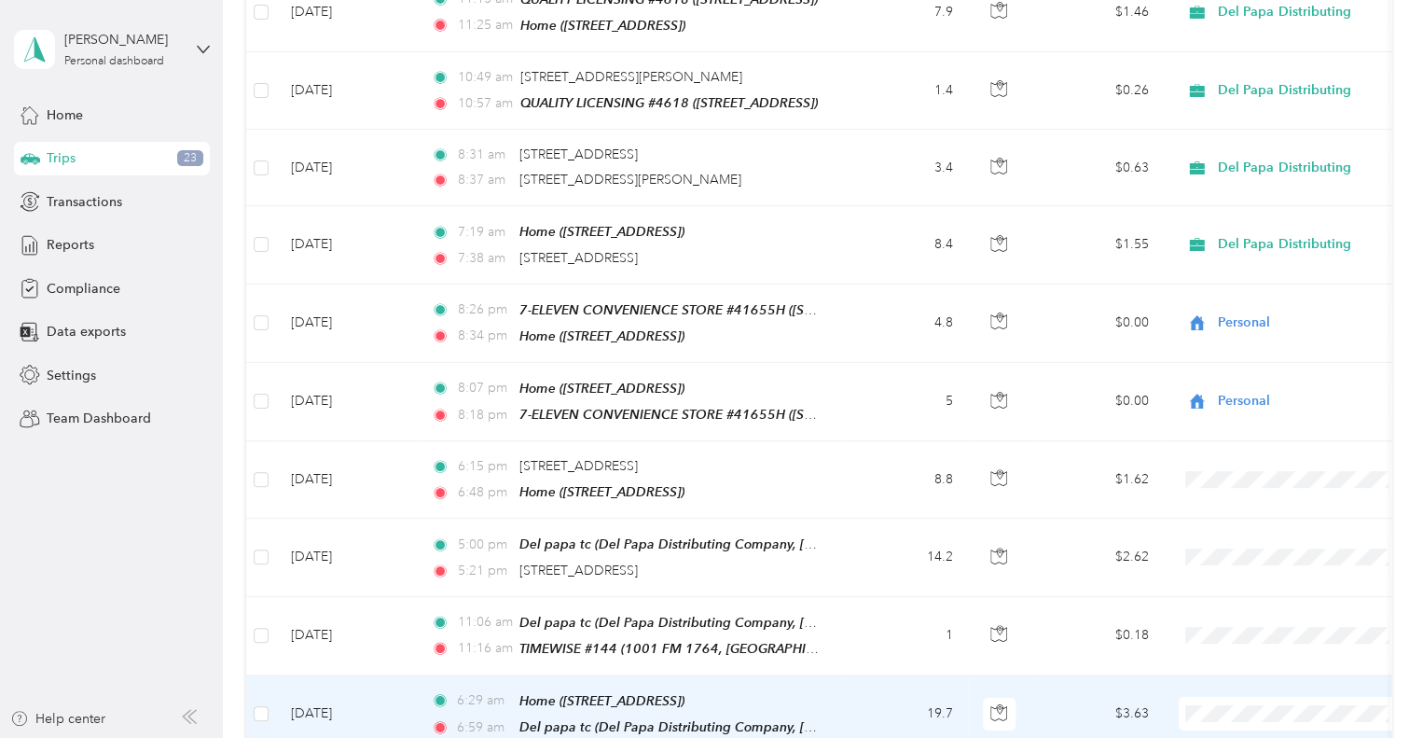
click at [1225, 573] on span "Personal" at bounding box center [1311, 573] width 173 height 20
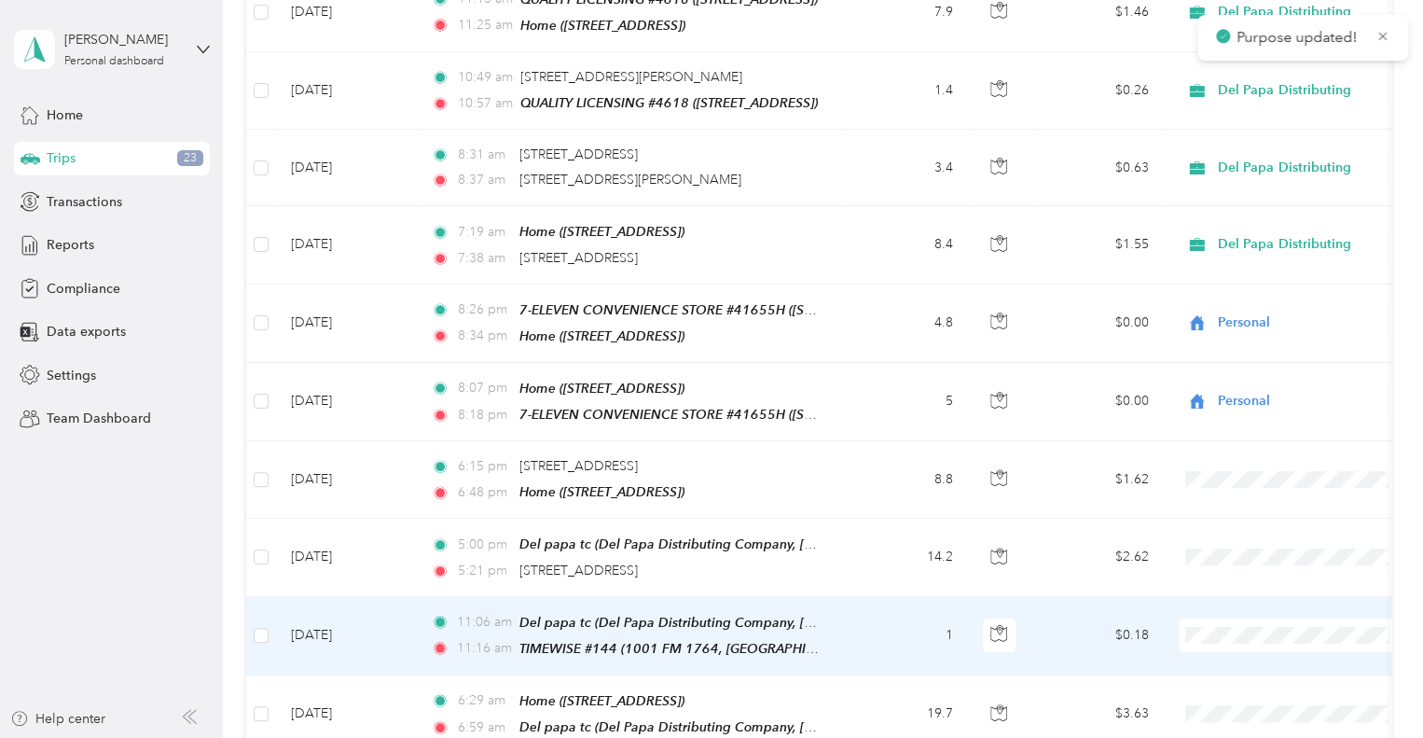
click at [1220, 500] on li "Personal" at bounding box center [1294, 496] width 231 height 33
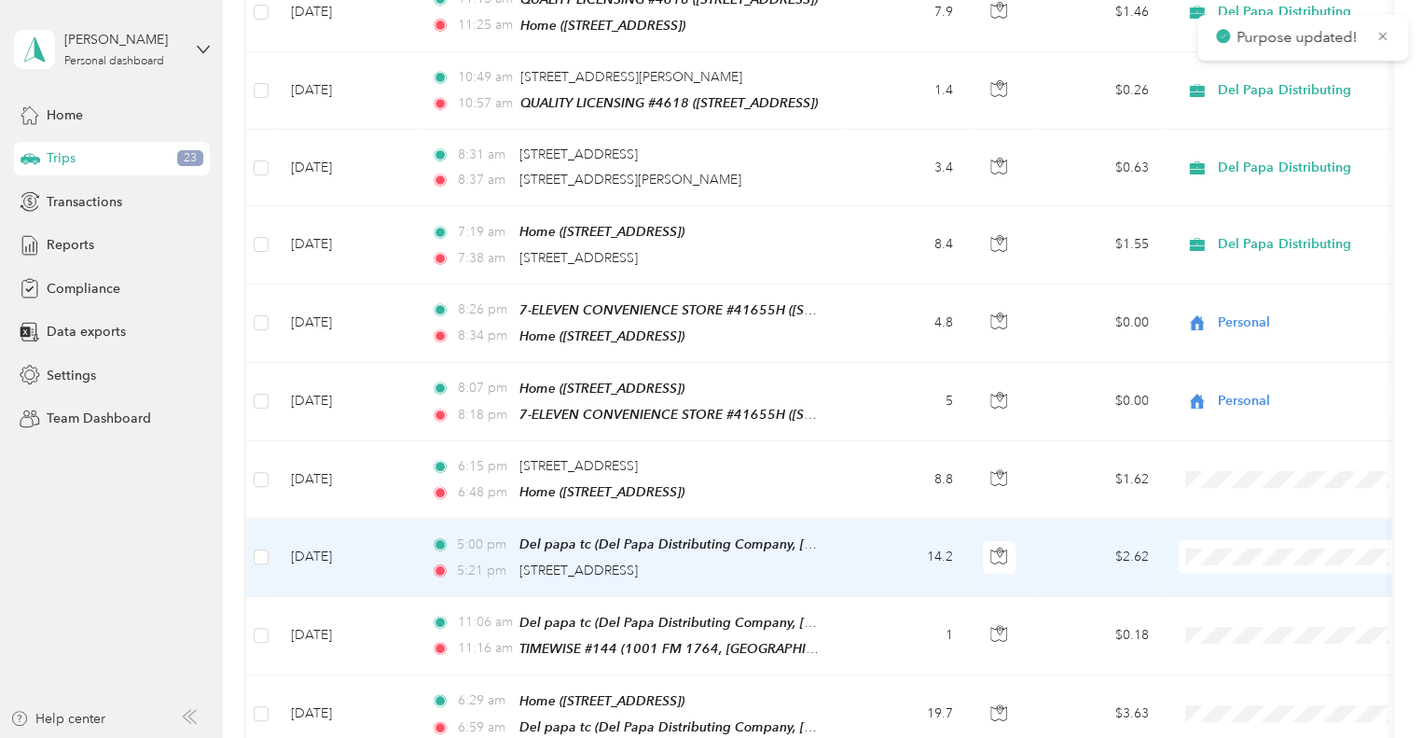
click at [1224, 418] on span "Personal" at bounding box center [1294, 420] width 205 height 20
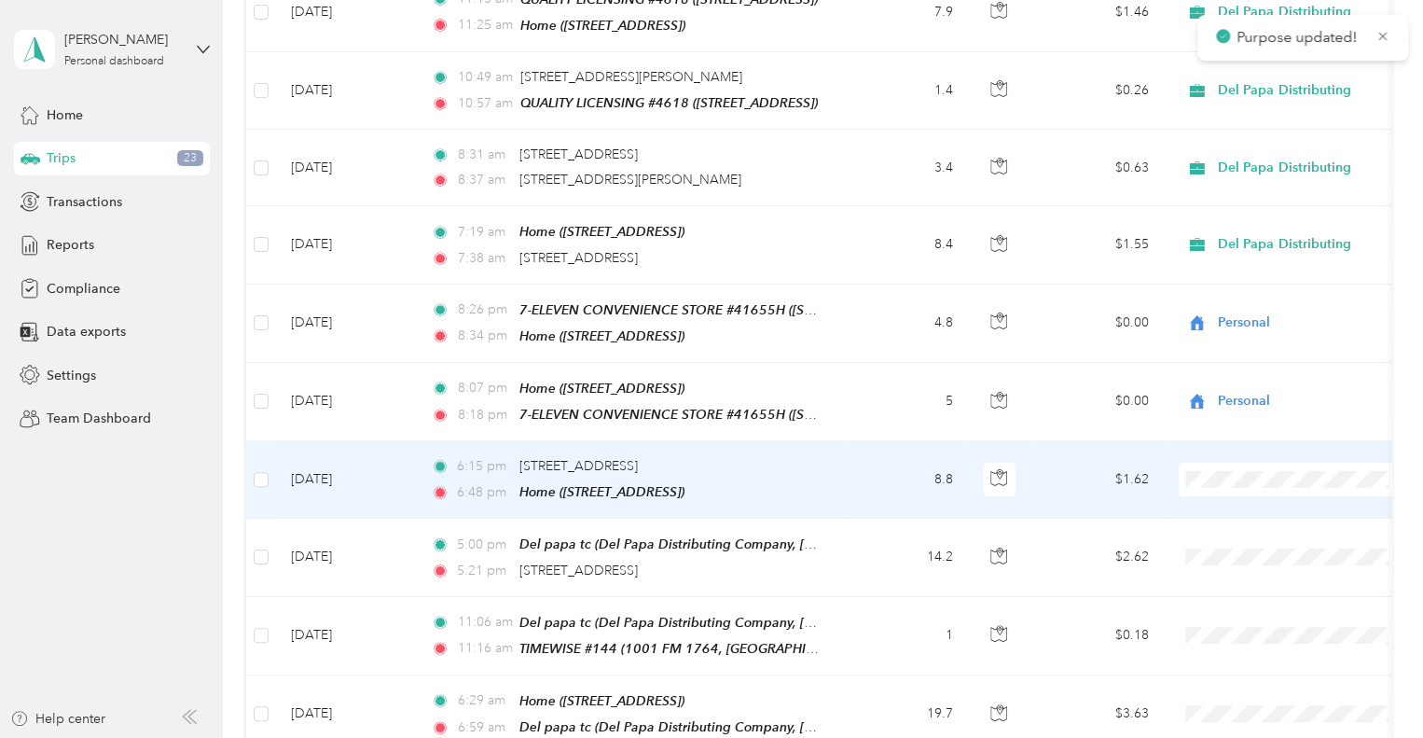
click at [1217, 338] on span "Personal" at bounding box center [1294, 344] width 205 height 20
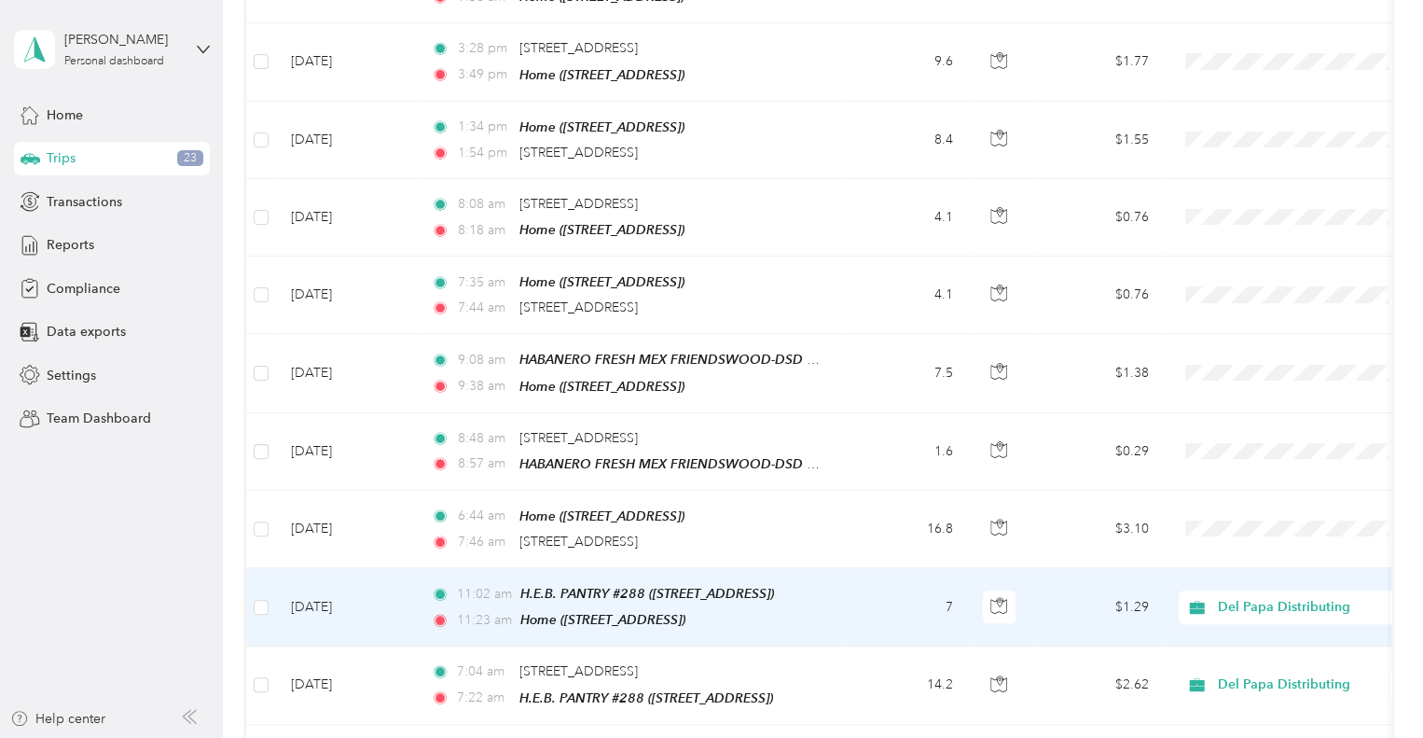
scroll to position [10988, 0]
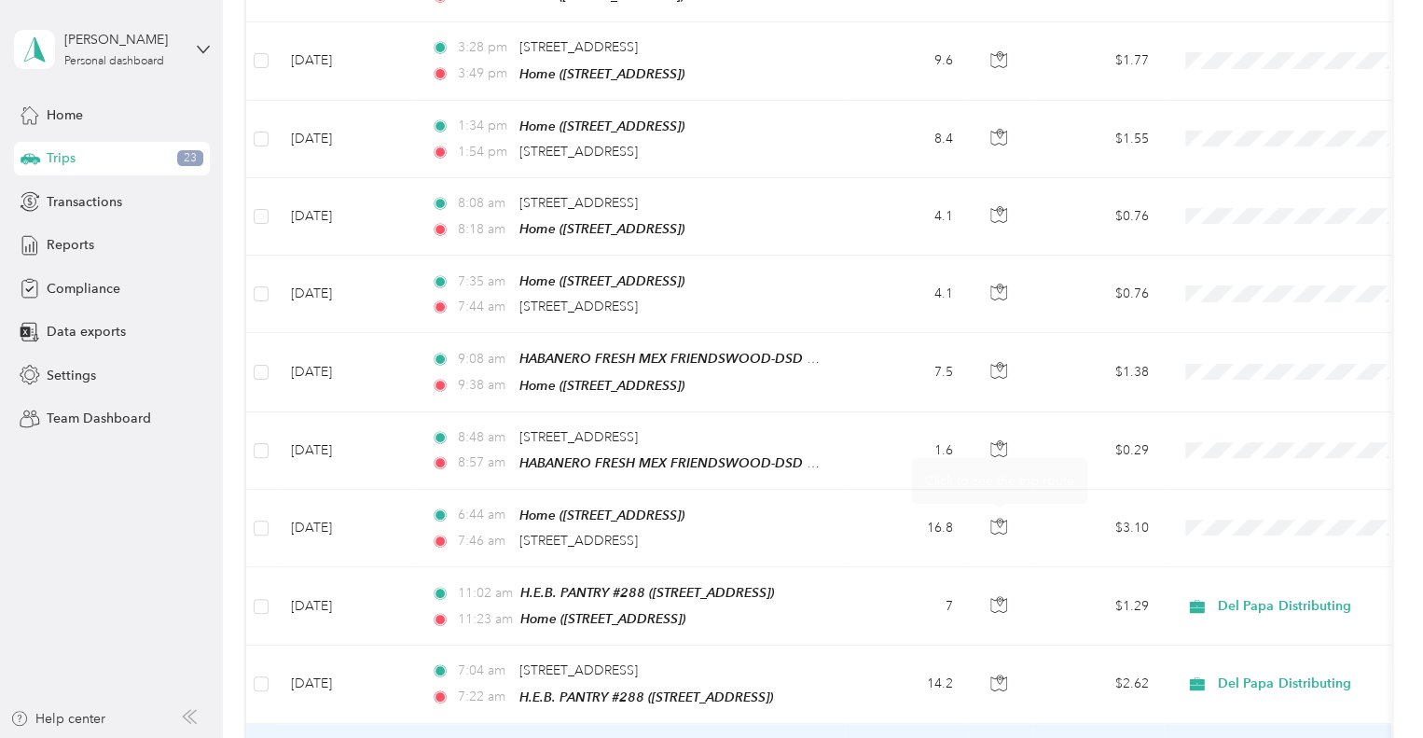
click at [1244, 566] on span "Del Papa Distributing" at bounding box center [1311, 572] width 173 height 20
click at [1255, 574] on span "Del Papa Distributing" at bounding box center [1300, 572] width 151 height 20
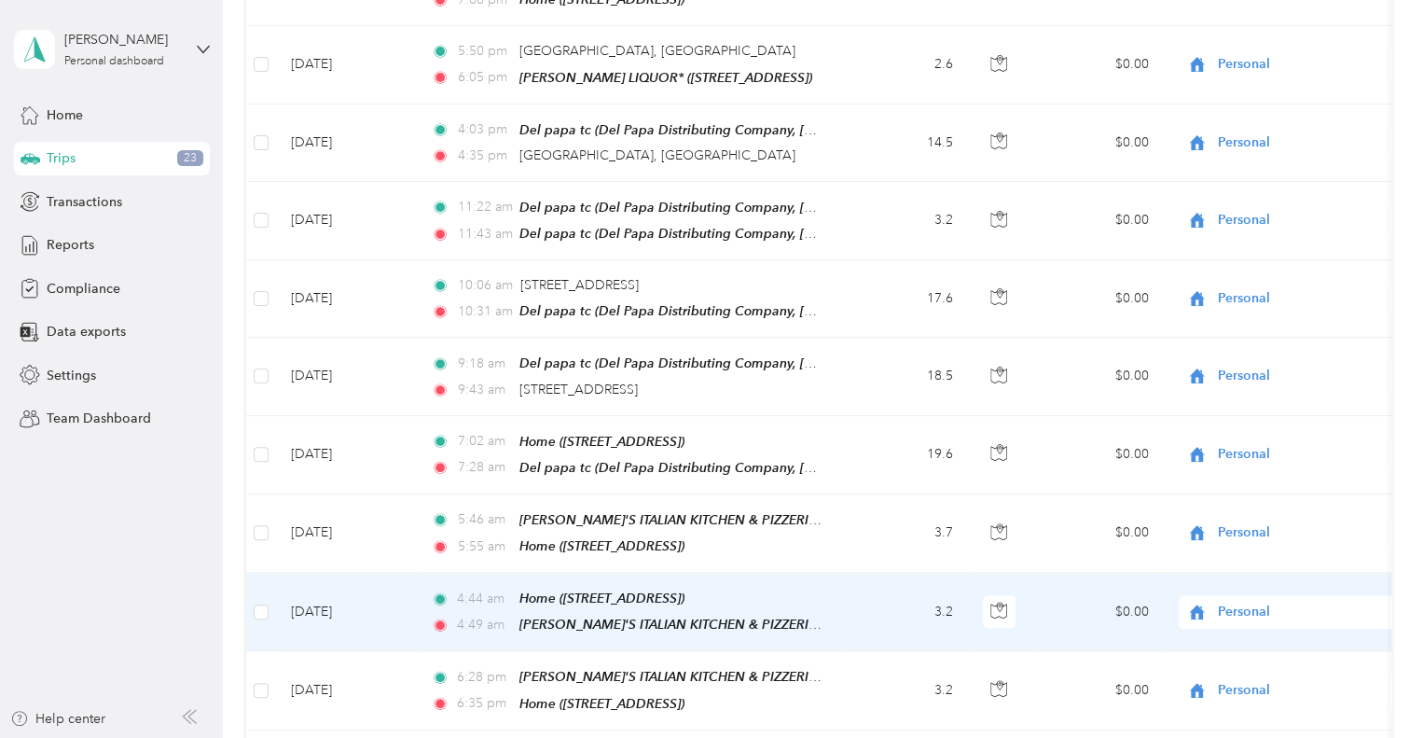
scroll to position [0, 0]
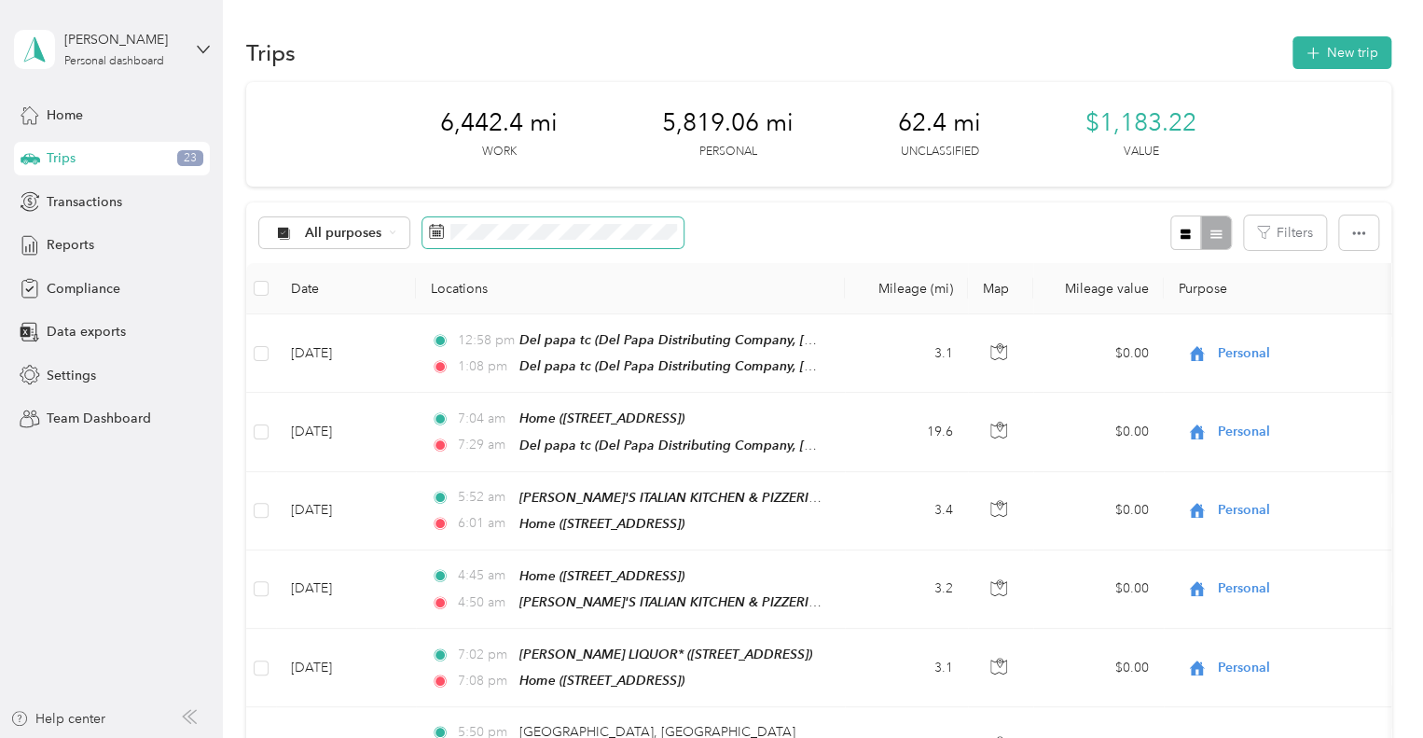
click at [572, 220] on span at bounding box center [553, 233] width 261 height 32
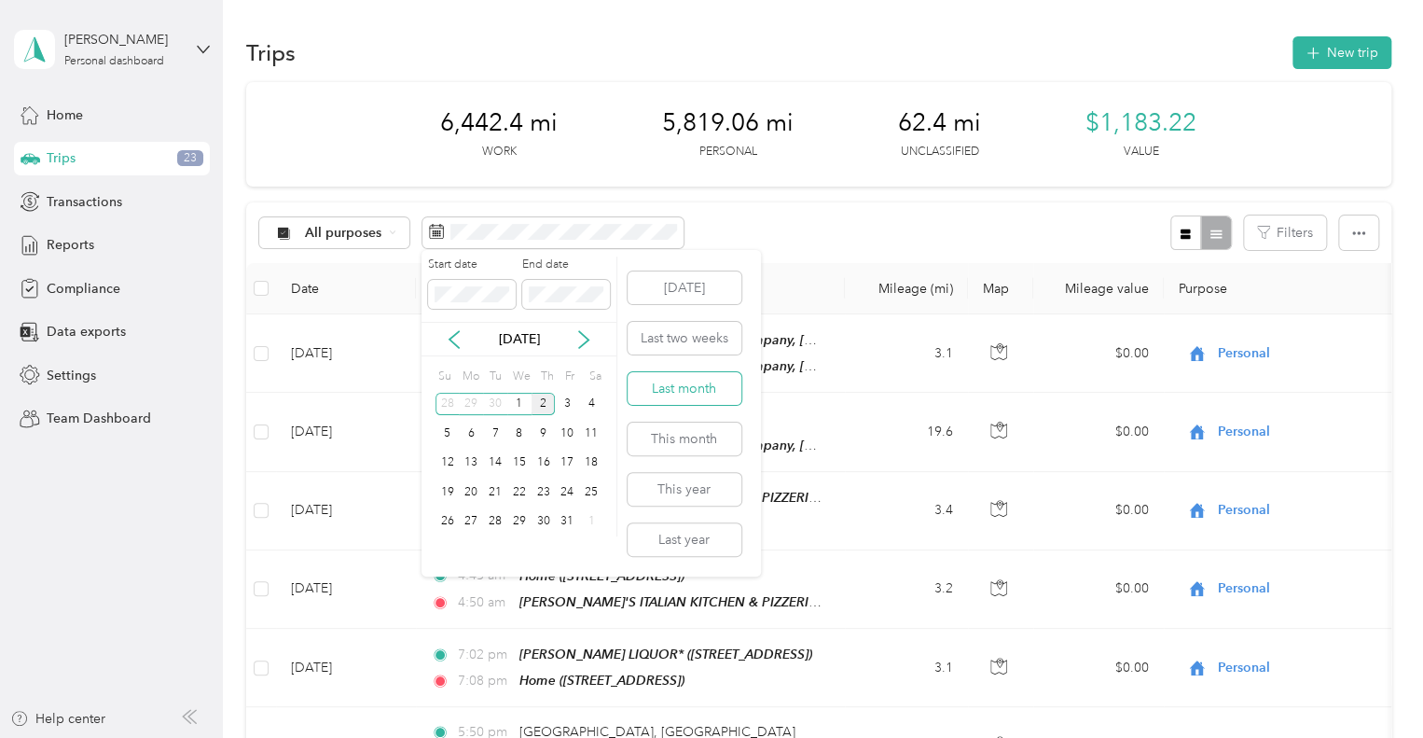
click at [657, 384] on button "Last month" at bounding box center [685, 388] width 114 height 33
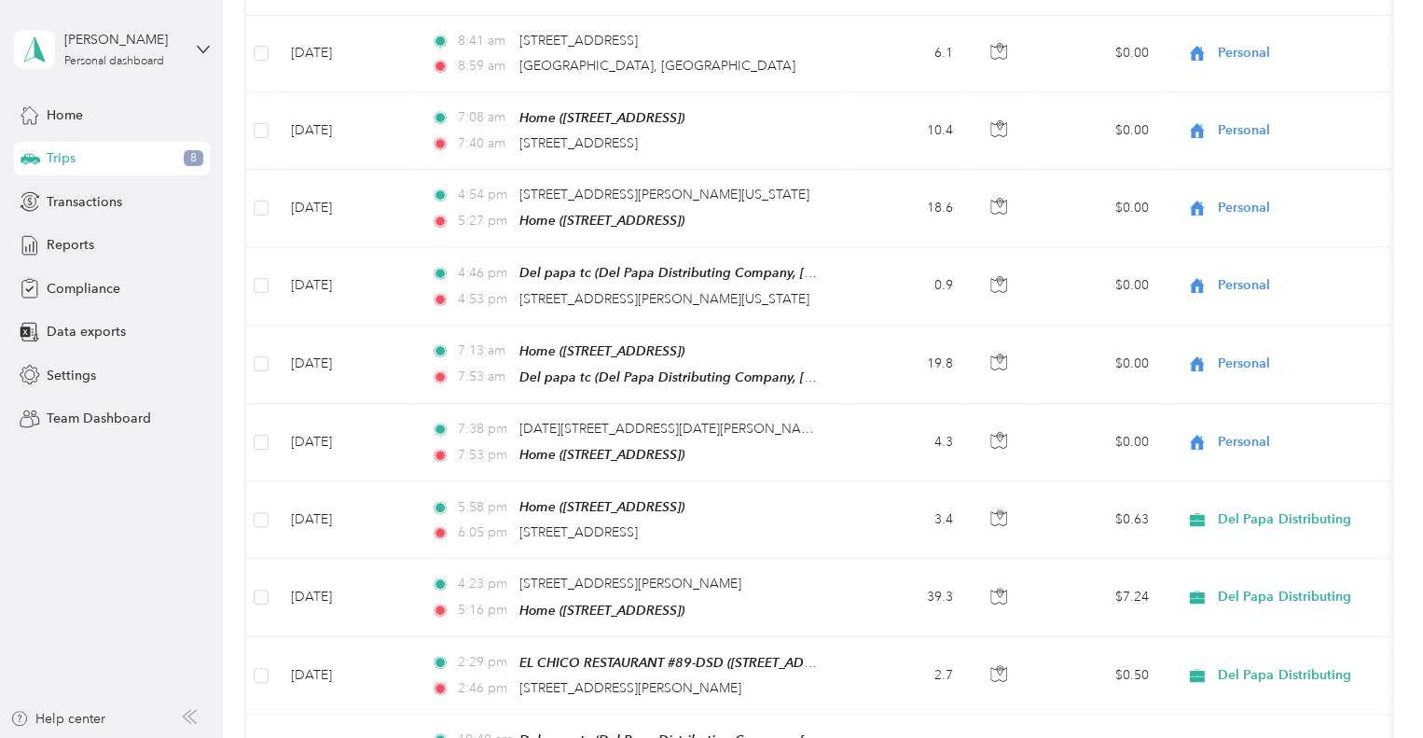
scroll to position [7462, 0]
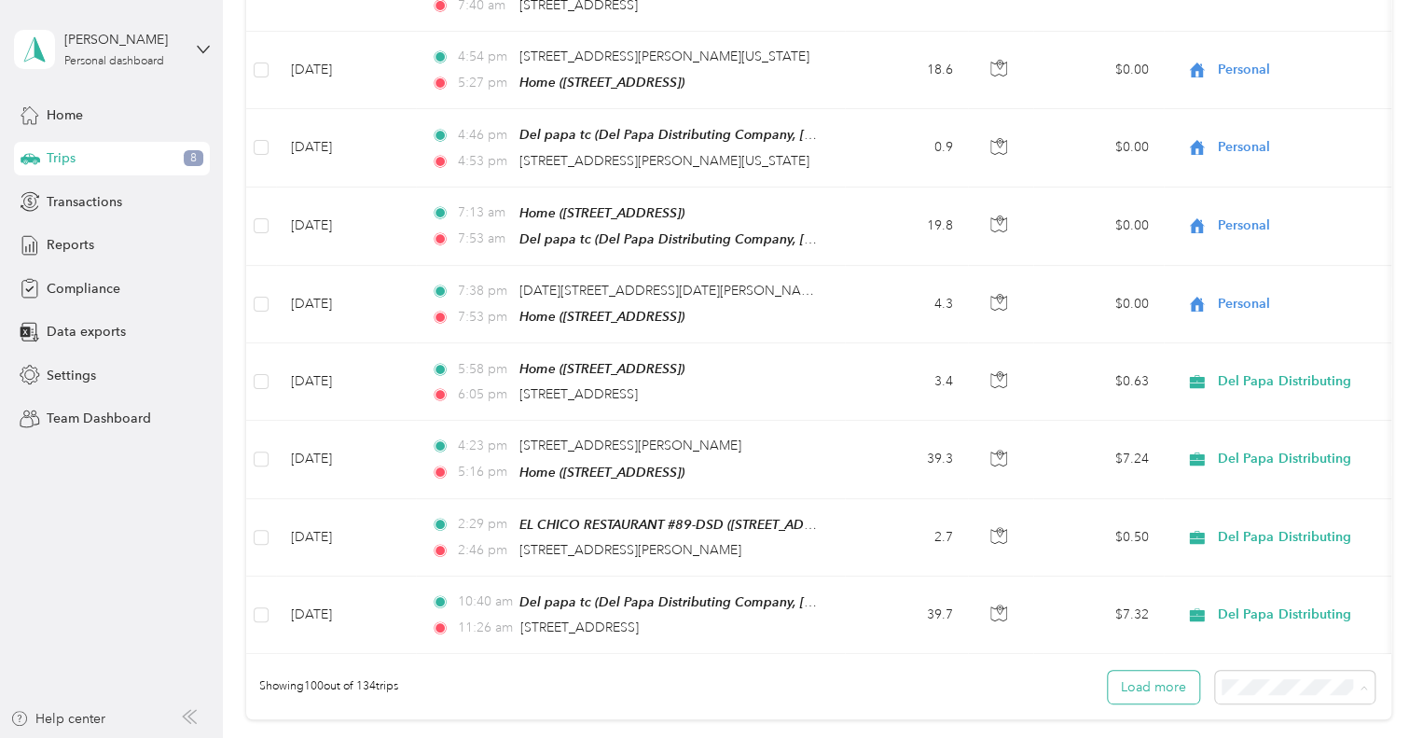
click at [1167, 671] on button "Load more" at bounding box center [1153, 687] width 91 height 33
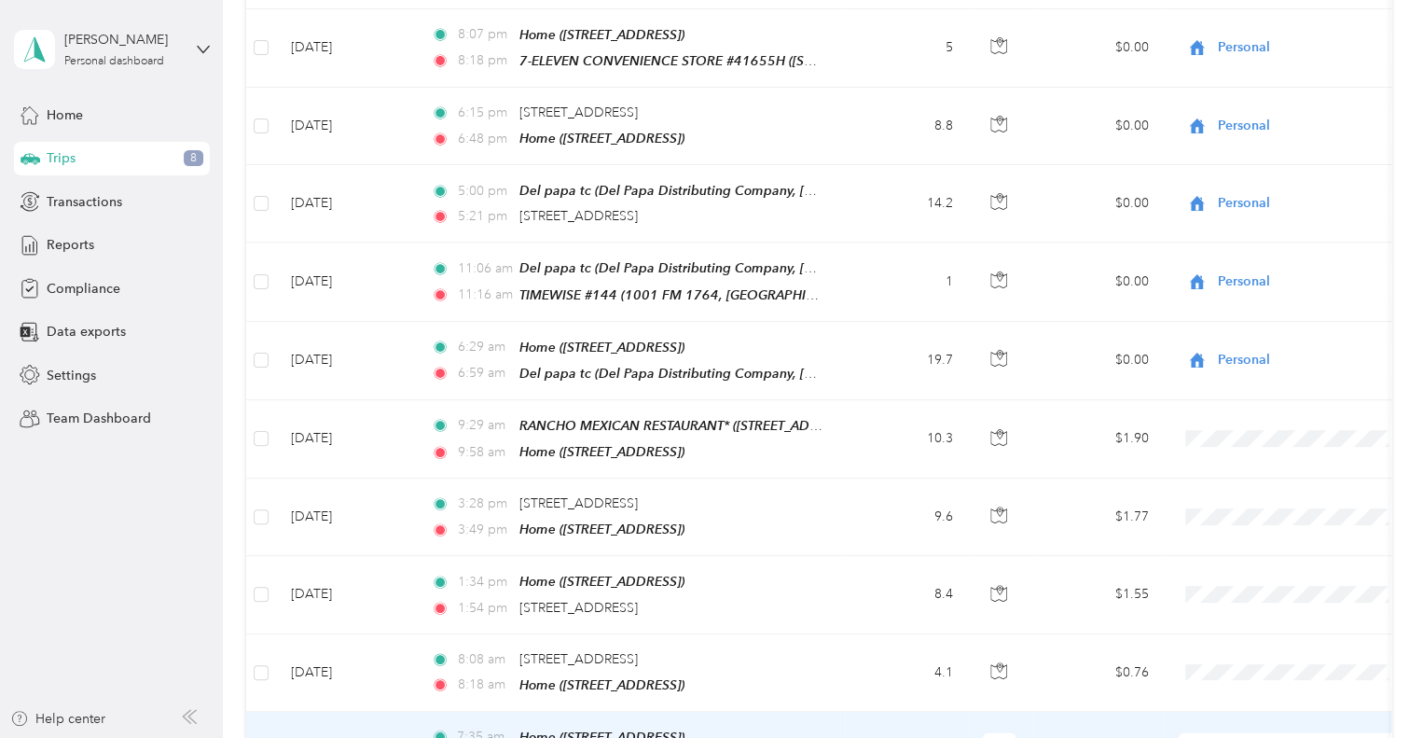
scroll to position [9421, 0]
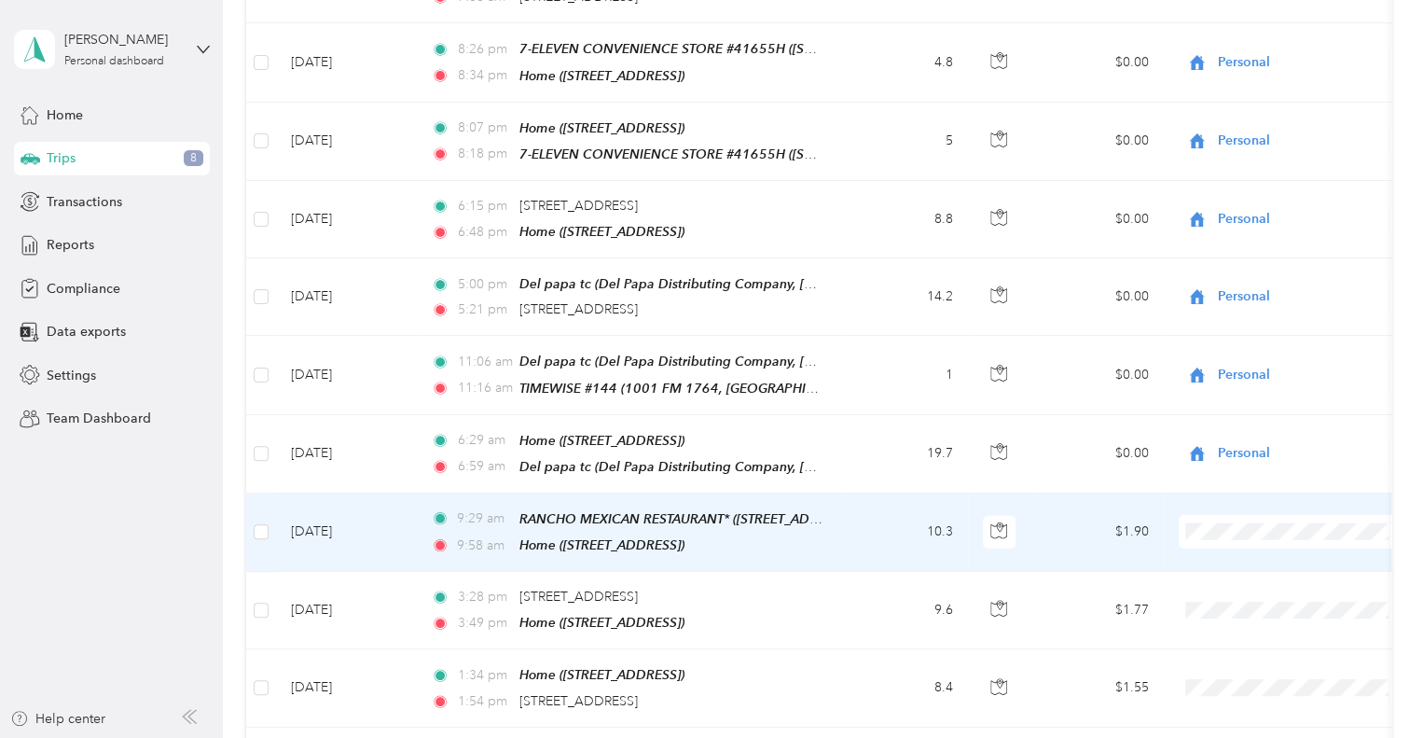
click at [1255, 422] on body "David Rodriguez Personal dashboard Home Trips 8 Transactions Reports Compliance…" at bounding box center [707, 369] width 1414 height 738
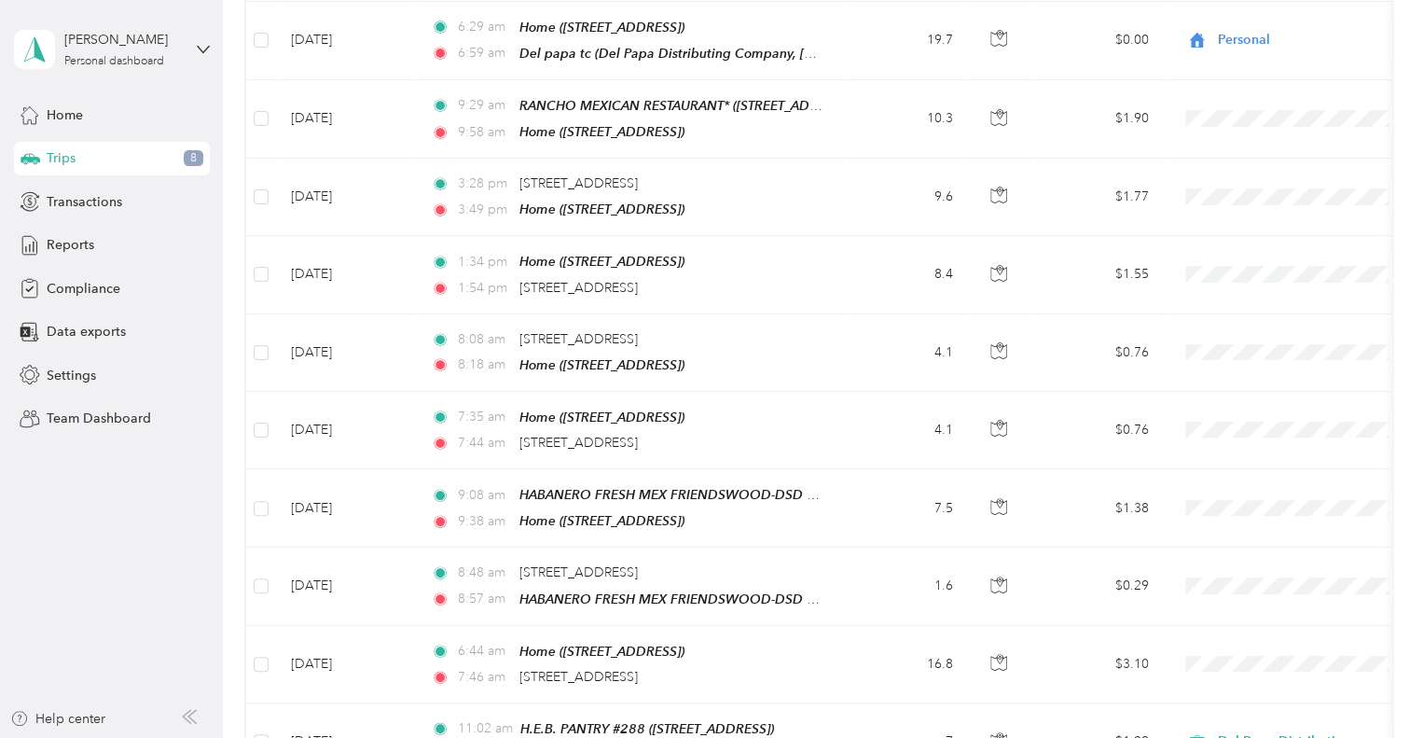
scroll to position [9794, 0]
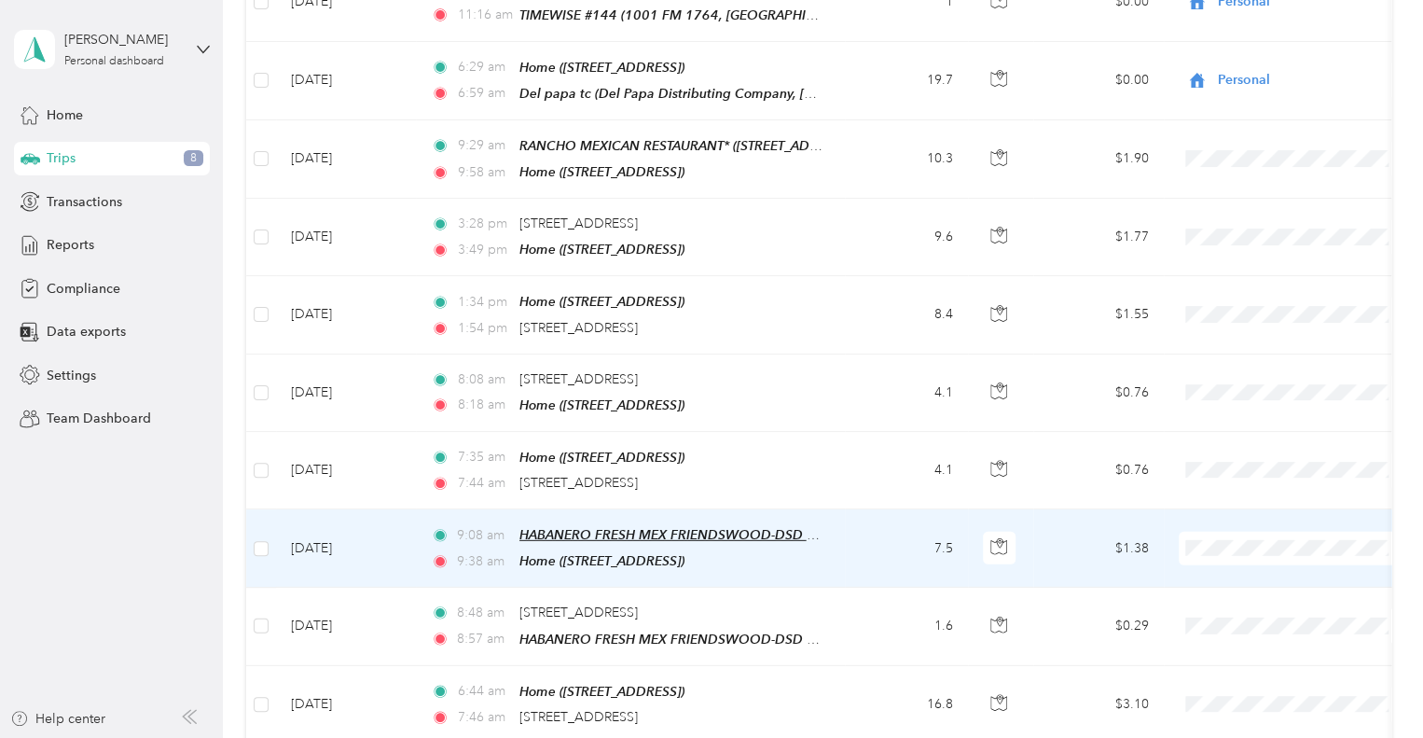
click at [757, 527] on span "HABANERO FRESH MEX FRIENDSWOOD-DSD (146 W PARKWOOD AVE, FRIENDSWOOD, TX)" at bounding box center [726, 535] width 412 height 16
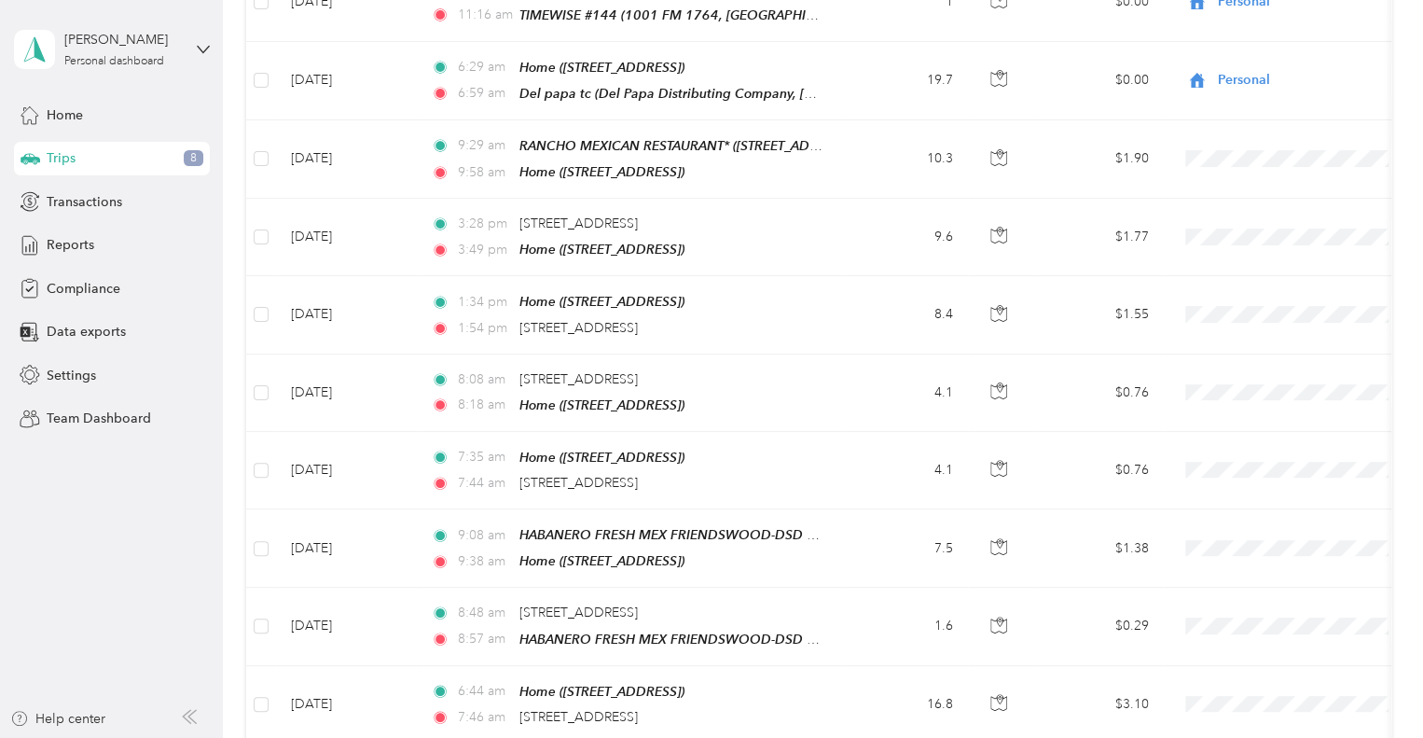
click at [153, 560] on aside "David Rodriguez Personal dashboard Home Trips 8 Transactions Reports Compliance…" at bounding box center [111, 369] width 223 height 738
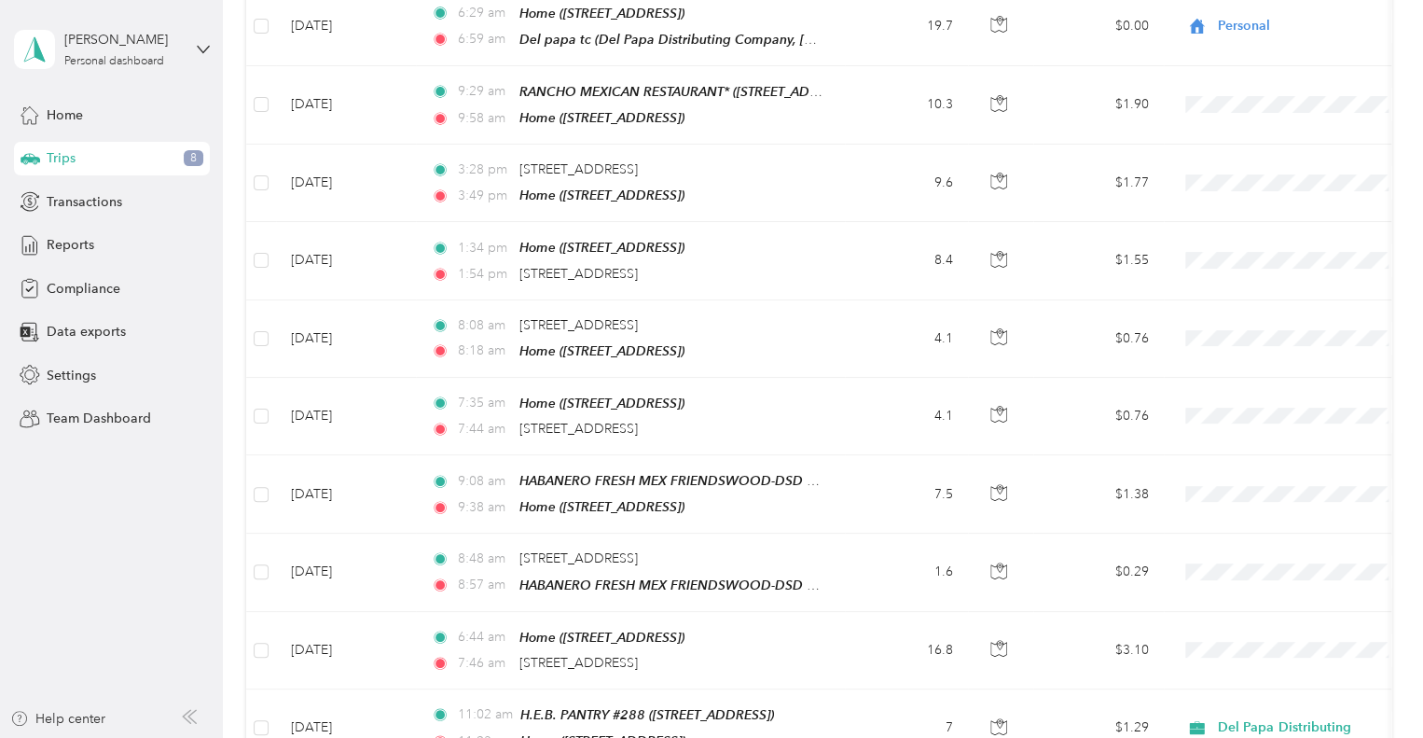
scroll to position [9795, 0]
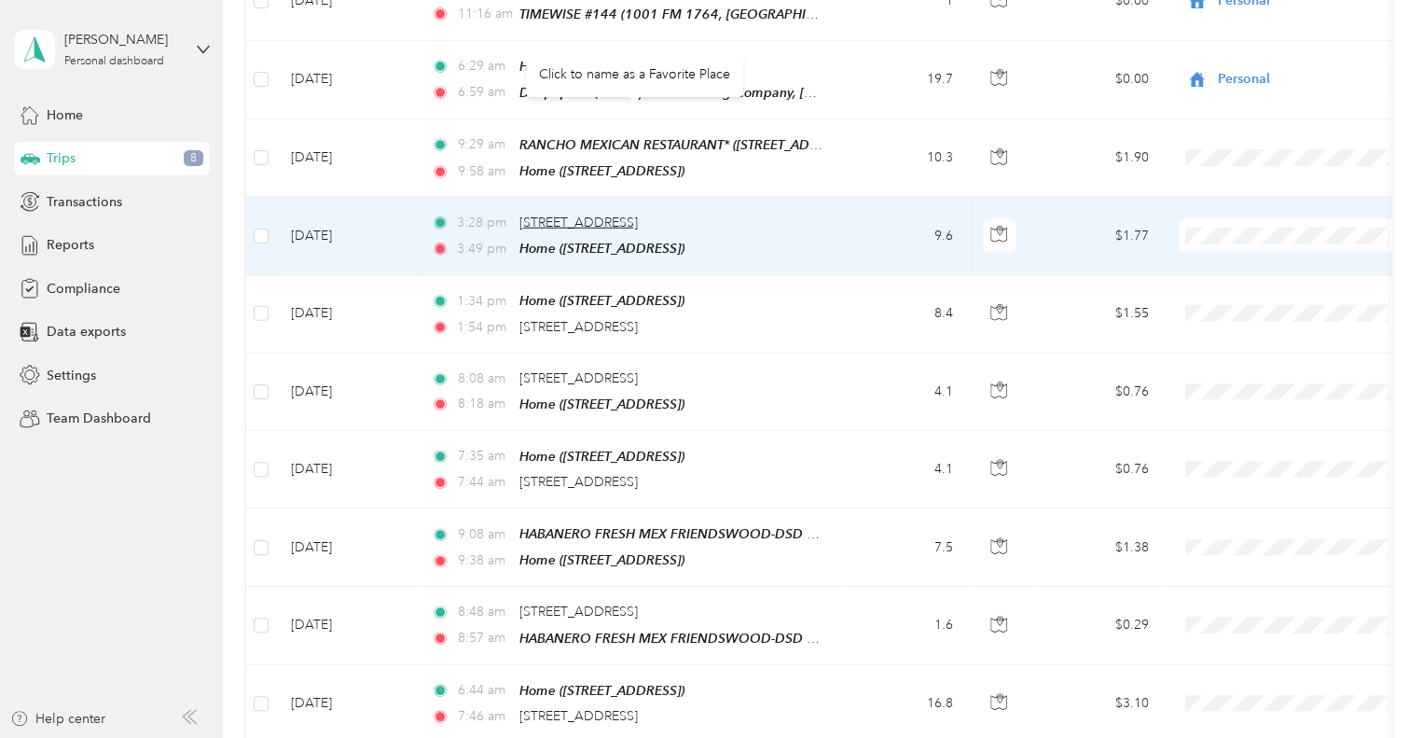
click at [607, 215] on span "242–248 Newport Blvd, League City, TX" at bounding box center [579, 223] width 118 height 16
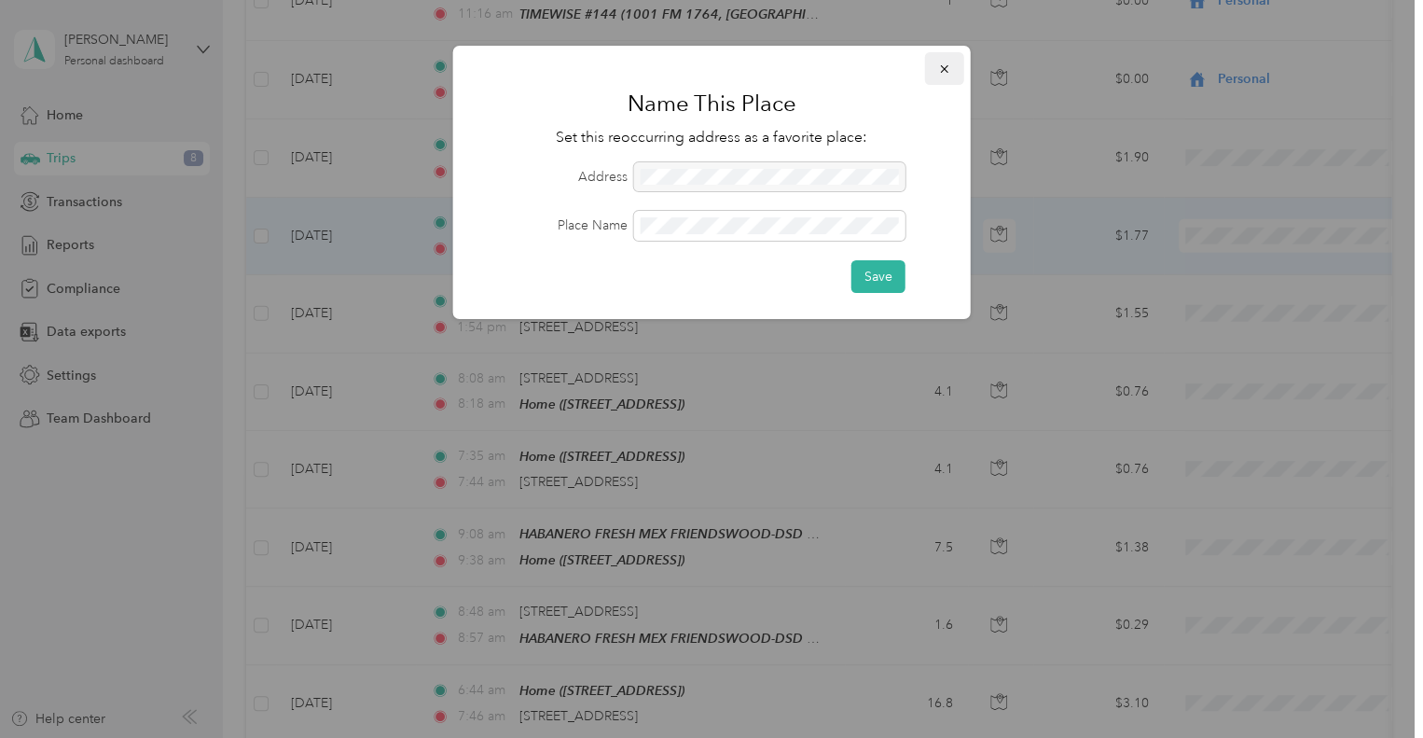
click at [951, 66] on button "button" at bounding box center [944, 68] width 39 height 33
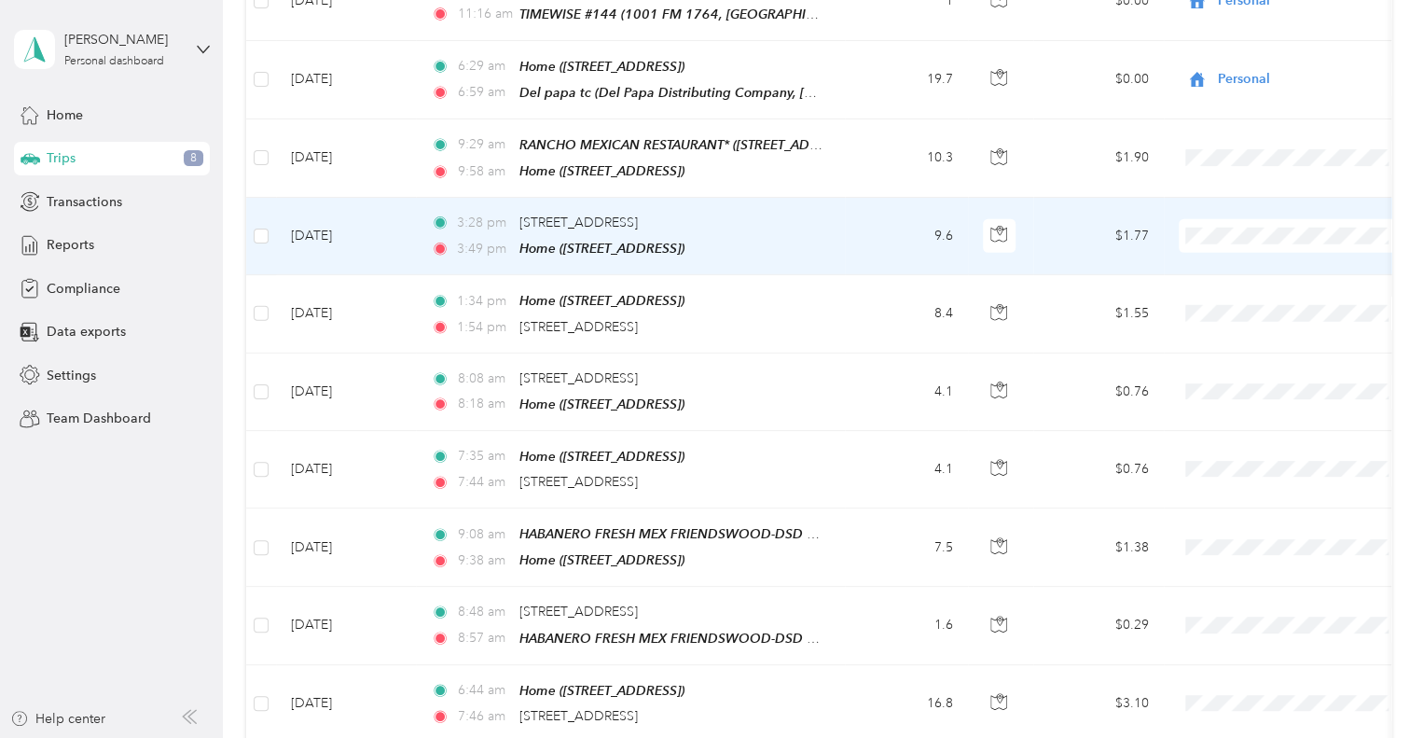
click at [1018, 219] on div at bounding box center [1000, 236] width 35 height 34
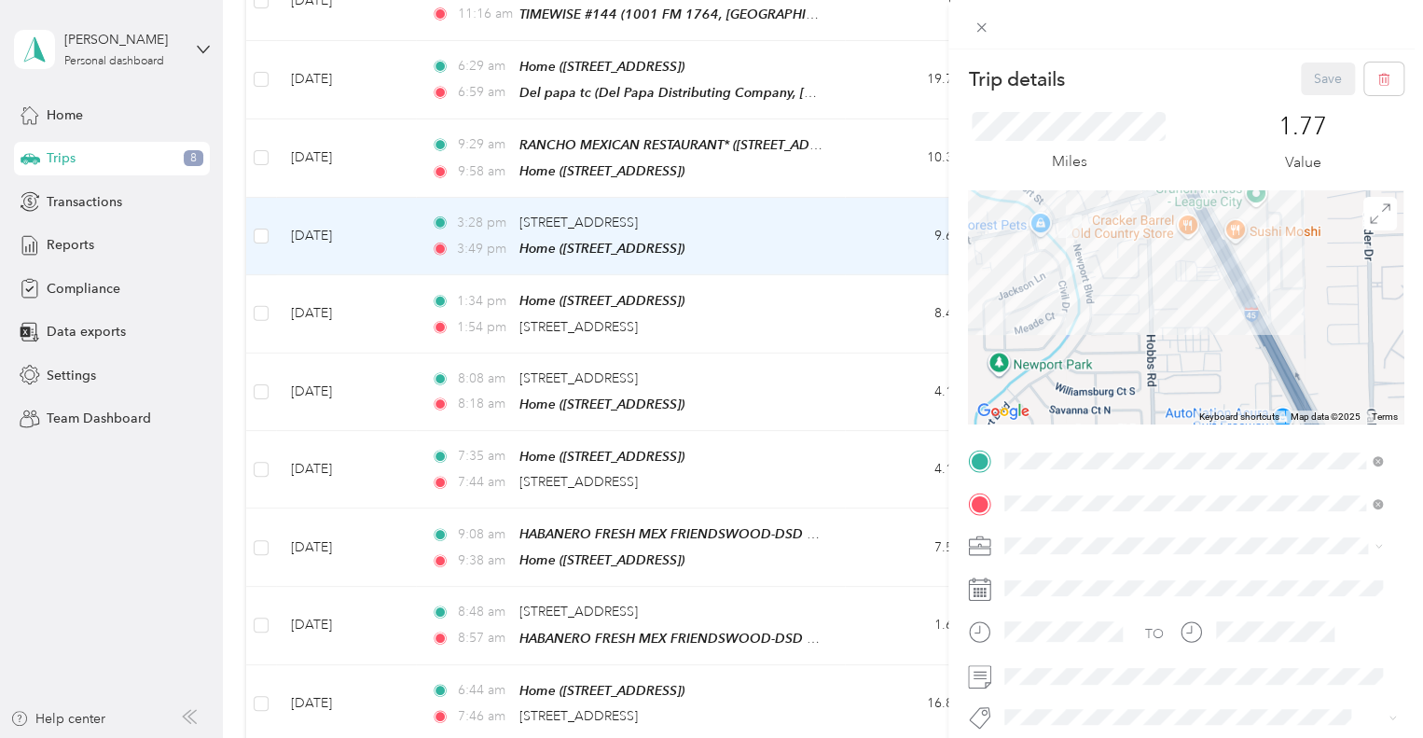
drag, startPoint x: 1075, startPoint y: 272, endPoint x: 1153, endPoint y: 340, distance: 103.8
click at [1153, 340] on div at bounding box center [1186, 306] width 436 height 233
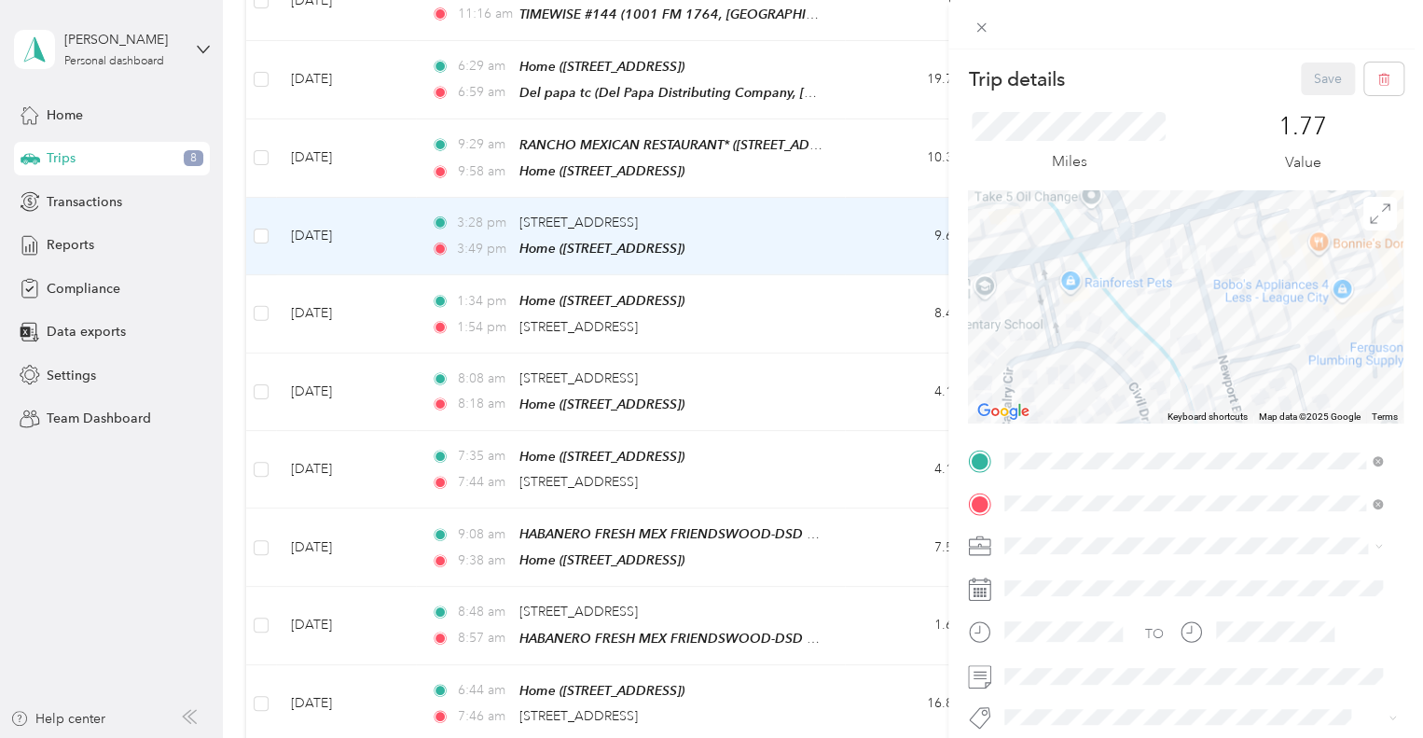
drag, startPoint x: 1092, startPoint y: 268, endPoint x: 1234, endPoint y: 374, distance: 177.2
click at [1234, 374] on div at bounding box center [1186, 306] width 436 height 233
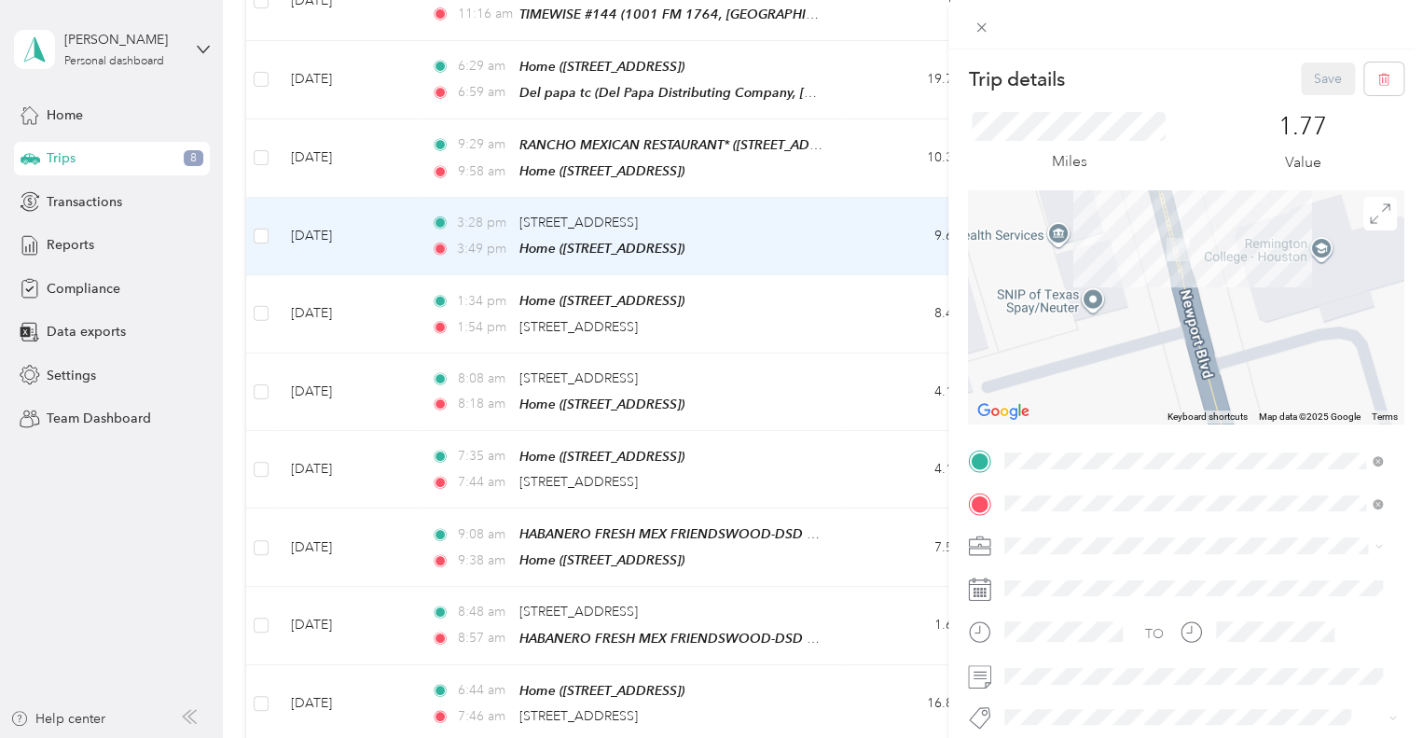
drag, startPoint x: 1169, startPoint y: 238, endPoint x: 1163, endPoint y: 271, distance: 34.0
click at [1163, 271] on div at bounding box center [1186, 306] width 436 height 233
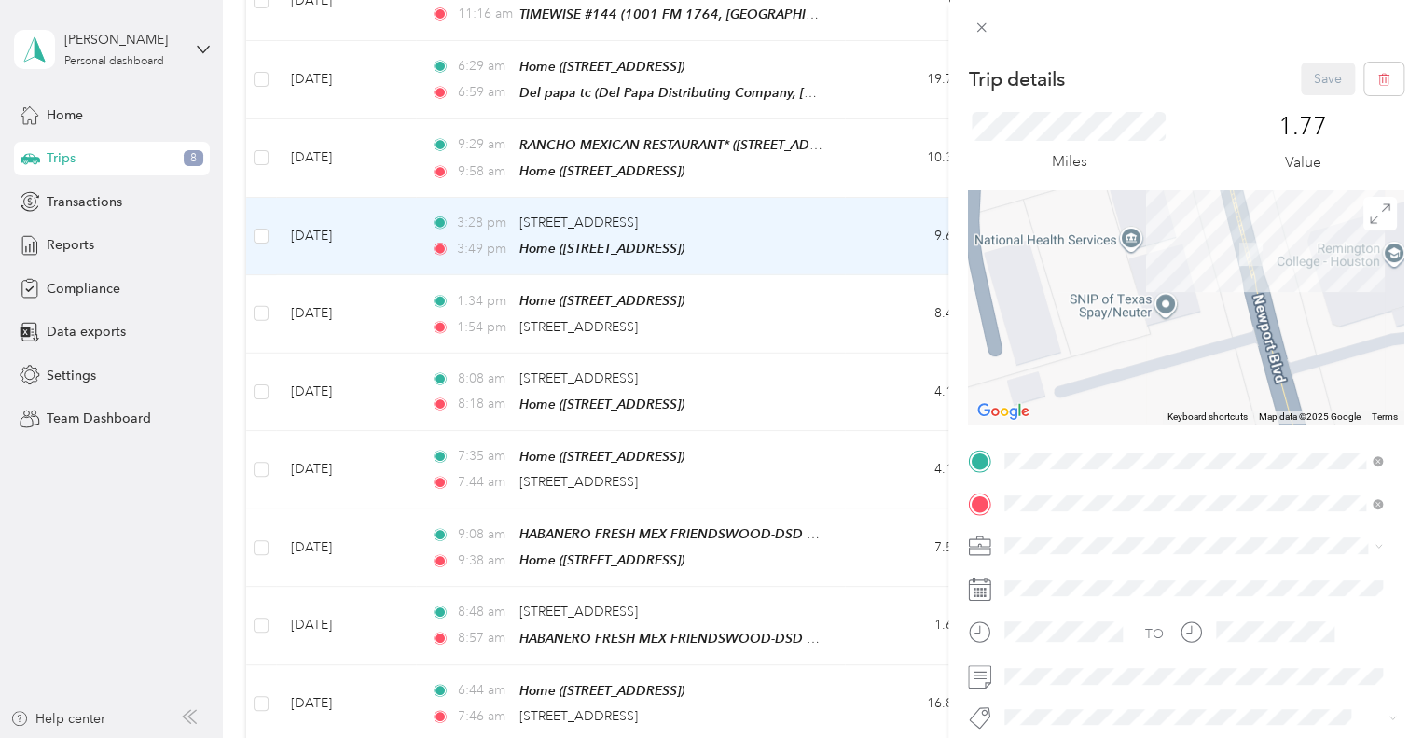
drag, startPoint x: 1157, startPoint y: 266, endPoint x: 1228, endPoint y: 266, distance: 71.8
click at [1232, 266] on img at bounding box center [1251, 254] width 38 height 38
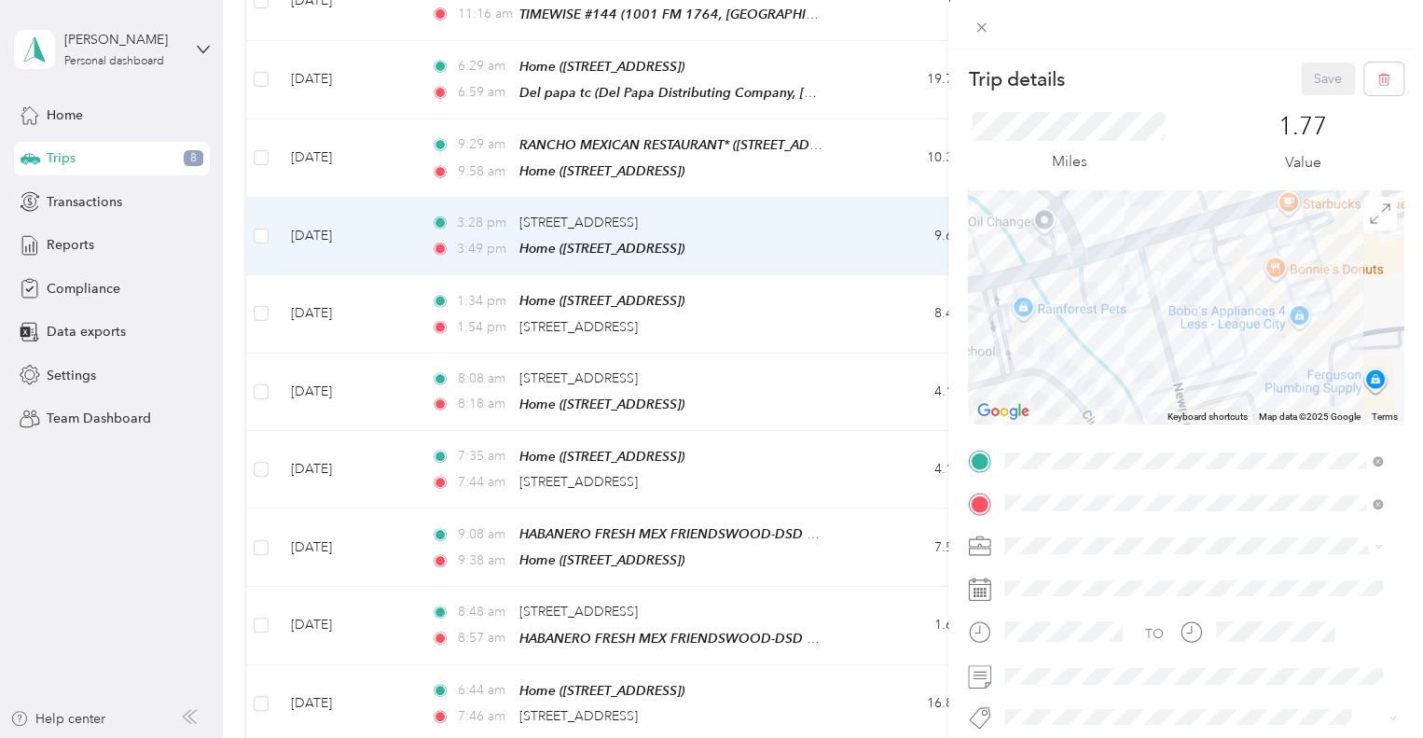
drag, startPoint x: 1295, startPoint y: 298, endPoint x: 1204, endPoint y: 320, distance: 93.0
click at [1204, 320] on div at bounding box center [1186, 306] width 436 height 233
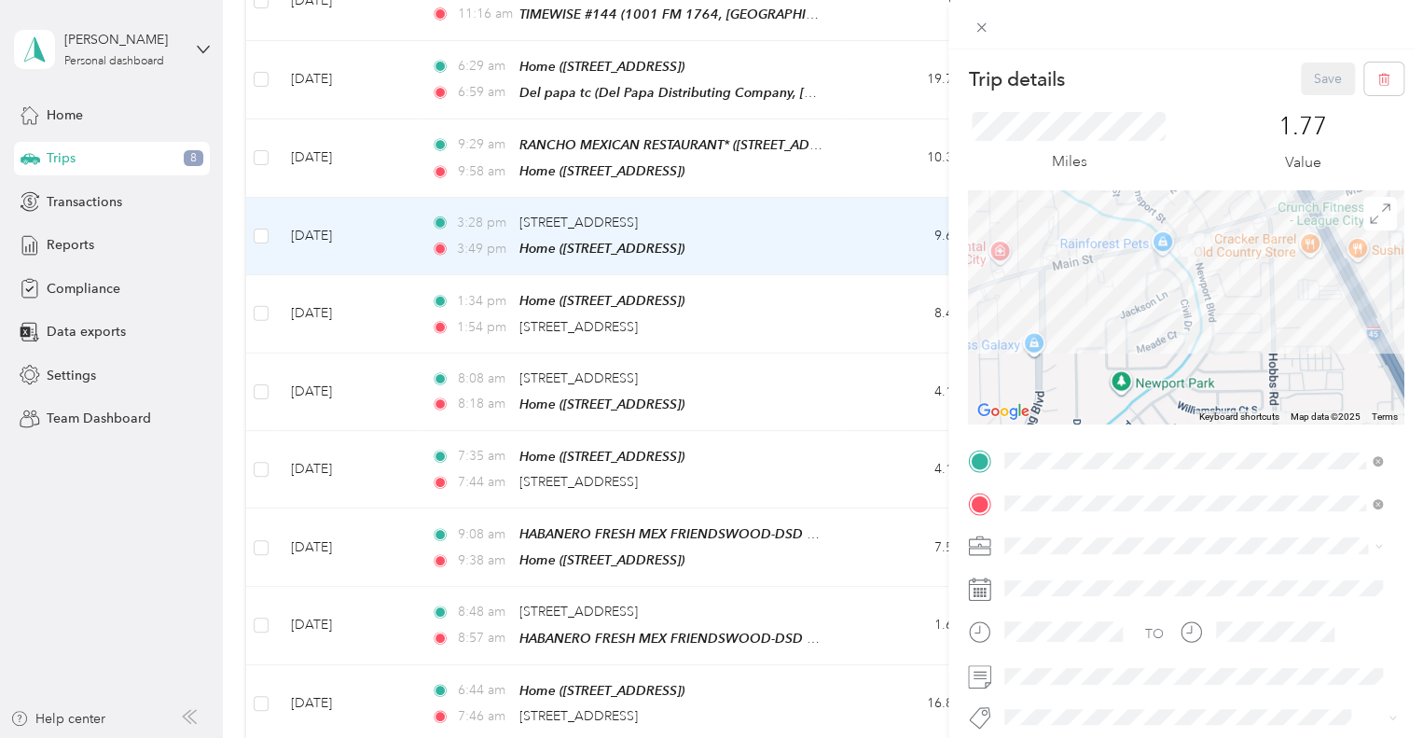
drag, startPoint x: 1246, startPoint y: 364, endPoint x: 1233, endPoint y: 309, distance: 56.6
click at [1237, 300] on div at bounding box center [1186, 306] width 436 height 233
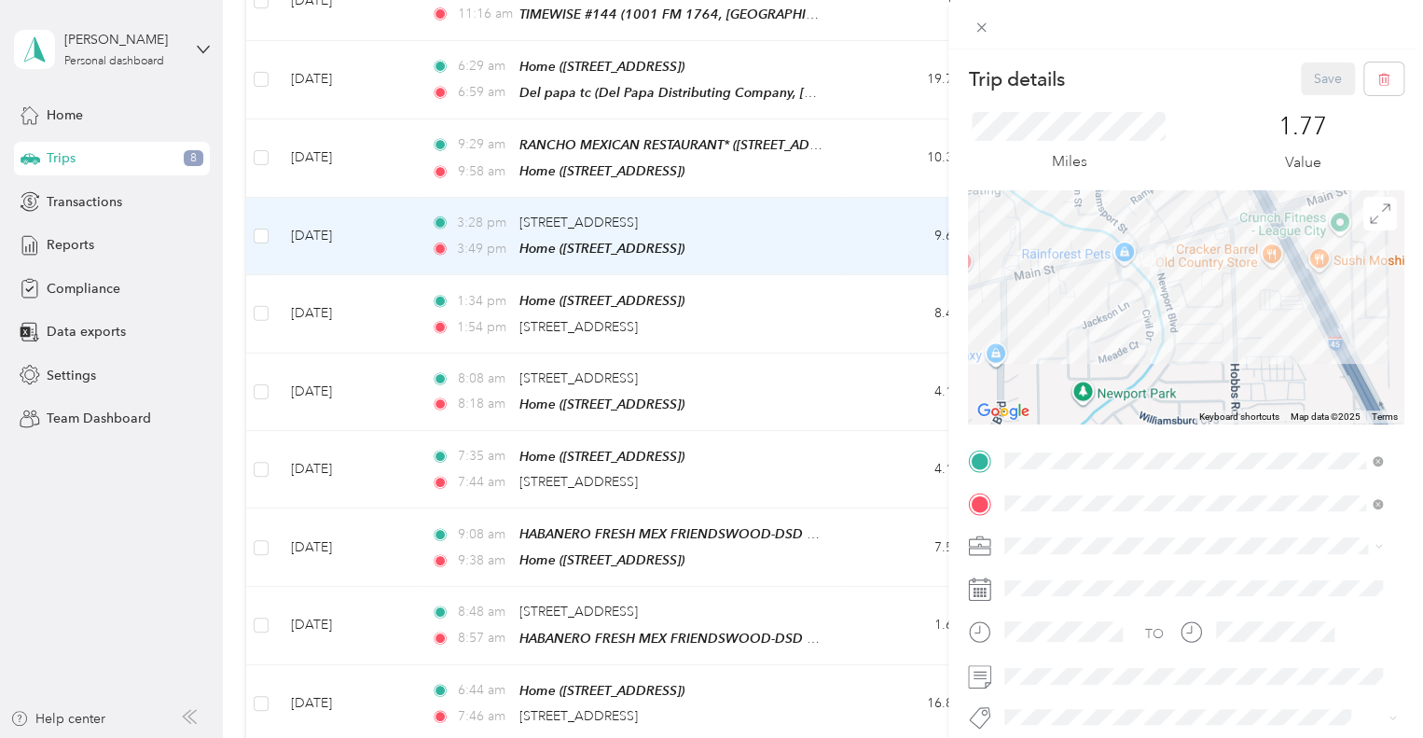
drag, startPoint x: 1179, startPoint y: 319, endPoint x: 1157, endPoint y: 367, distance: 52.6
click at [1157, 367] on div at bounding box center [1186, 306] width 436 height 233
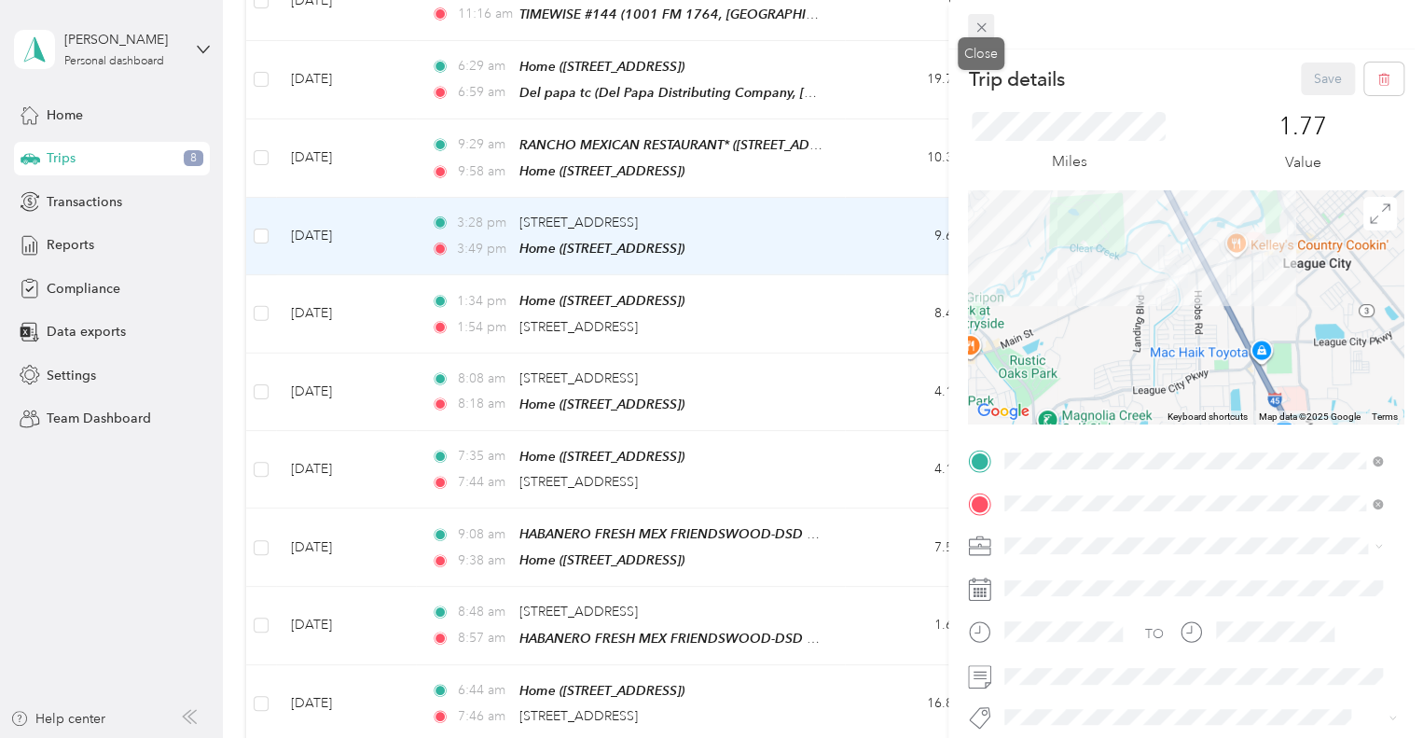
click at [977, 21] on icon at bounding box center [982, 28] width 16 height 16
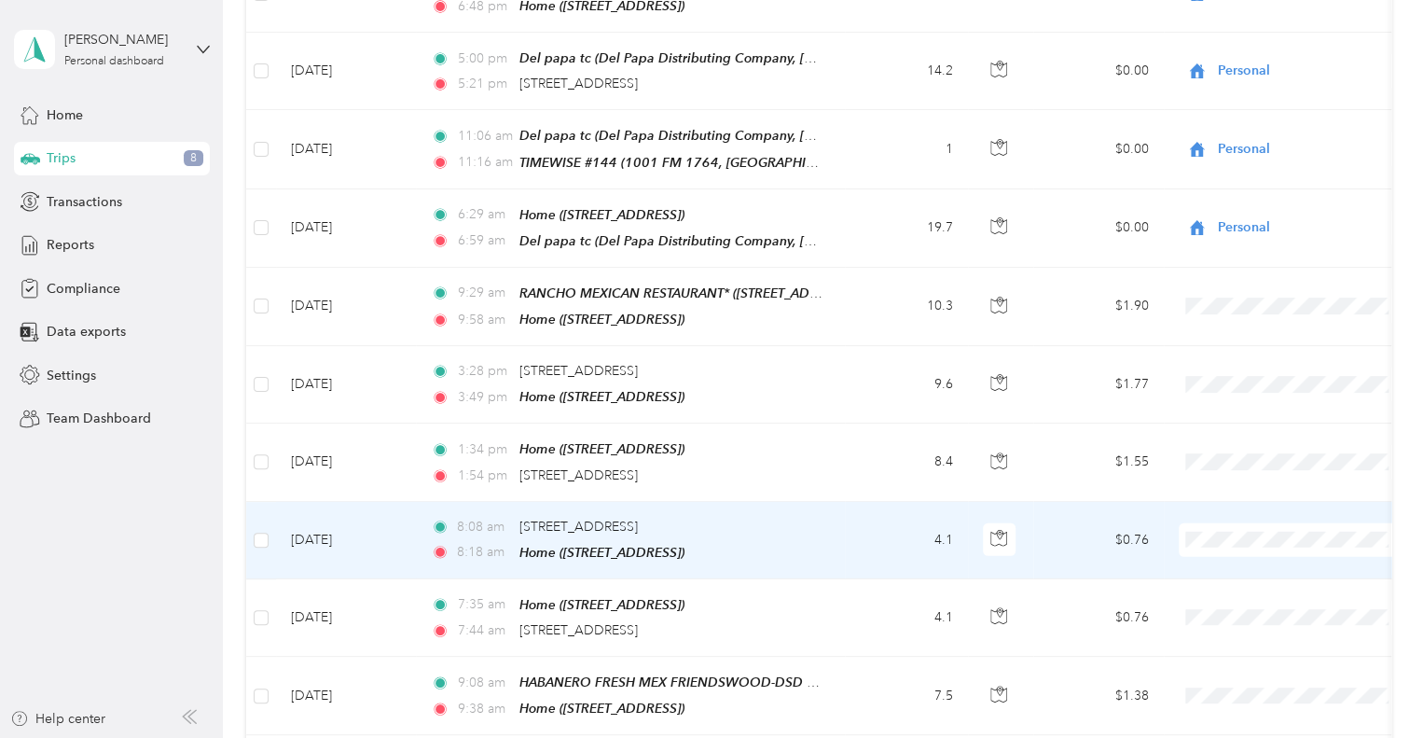
scroll to position [9609, 0]
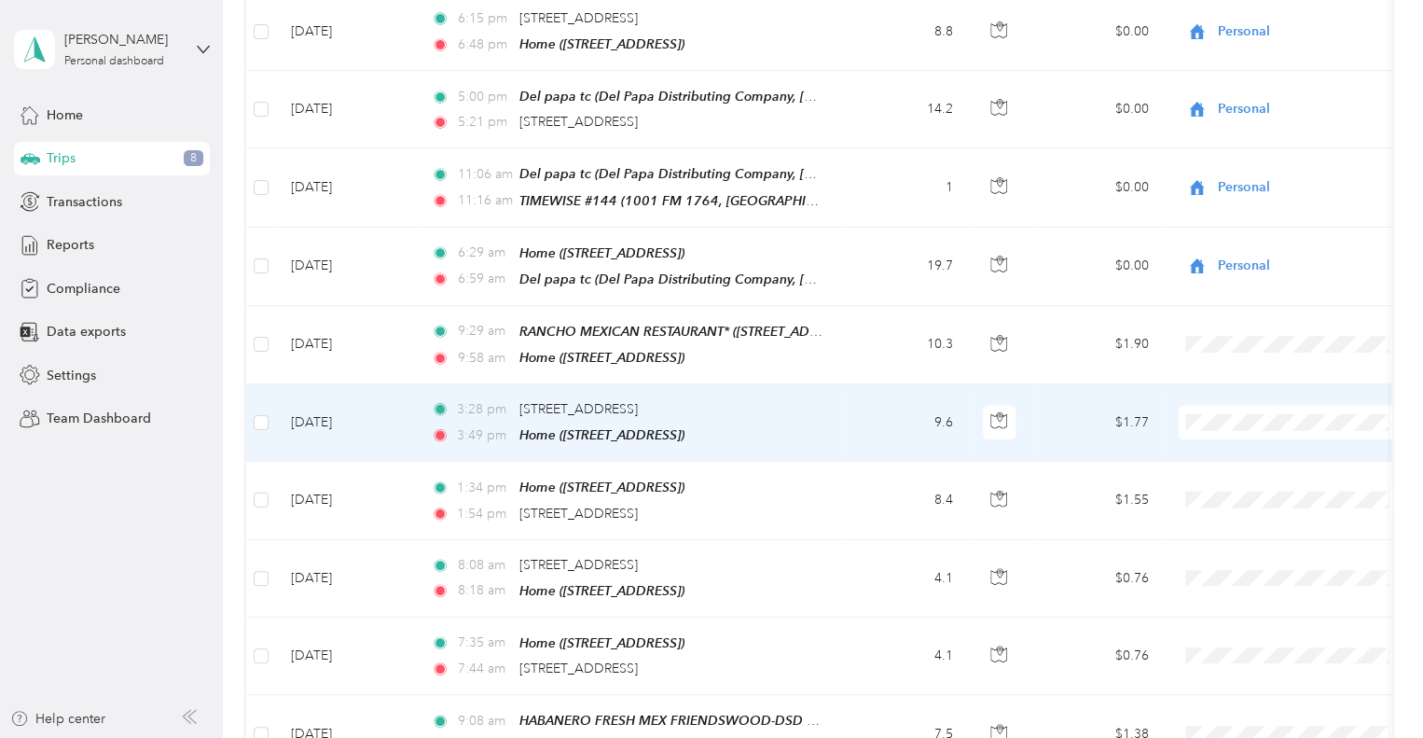
click at [1237, 294] on span "Personal" at bounding box center [1311, 299] width 173 height 20
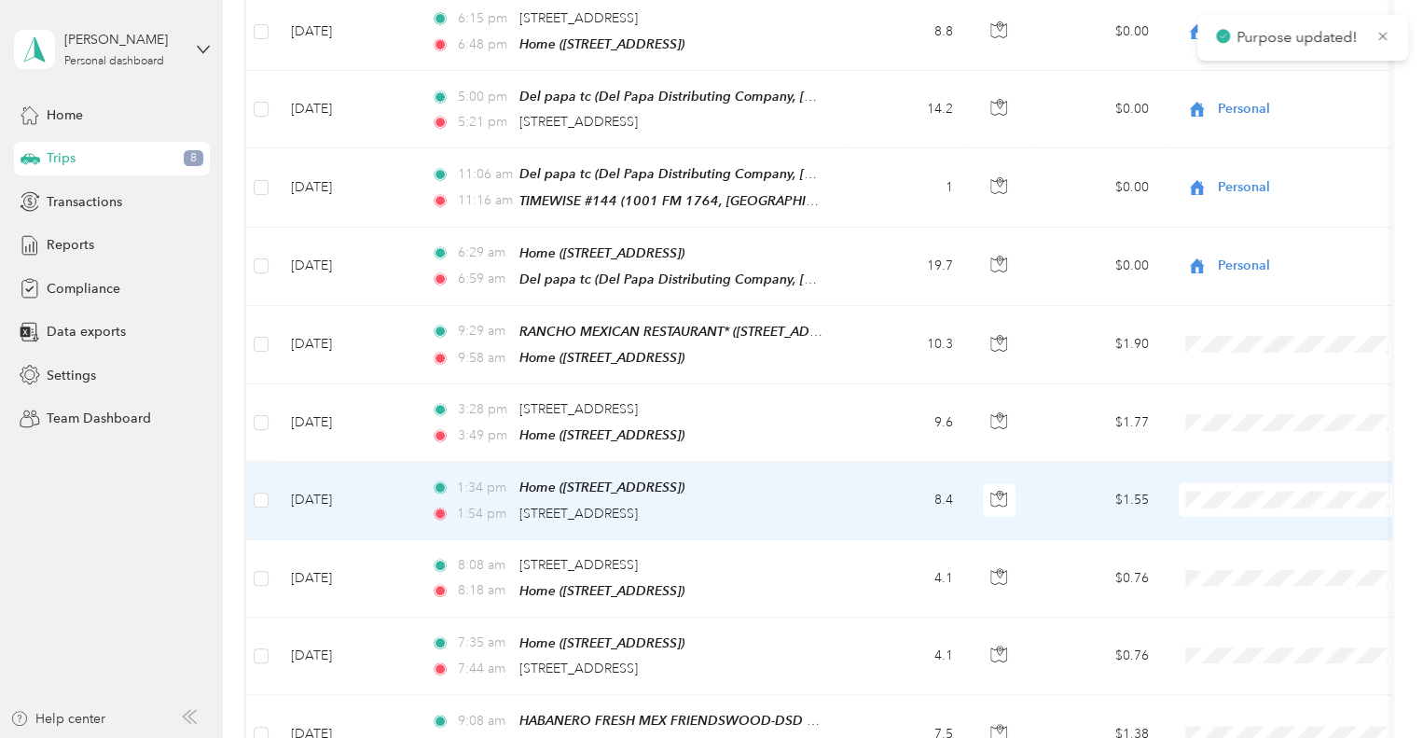
click at [1222, 483] on span at bounding box center [1294, 500] width 231 height 34
click at [1229, 364] on li "Personal" at bounding box center [1294, 377] width 231 height 33
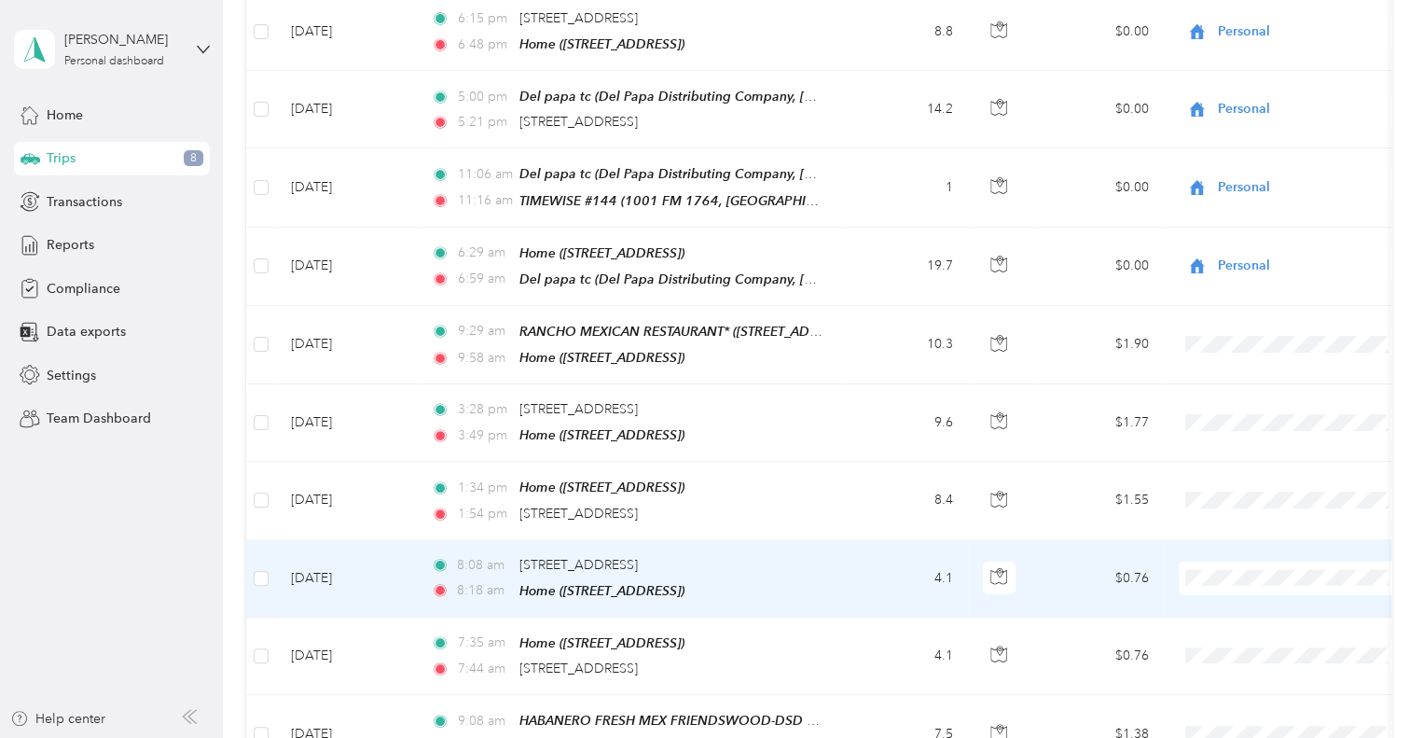
click at [1194, 562] on span at bounding box center [1294, 579] width 231 height 34
click at [1216, 451] on span "Personal" at bounding box center [1294, 454] width 205 height 20
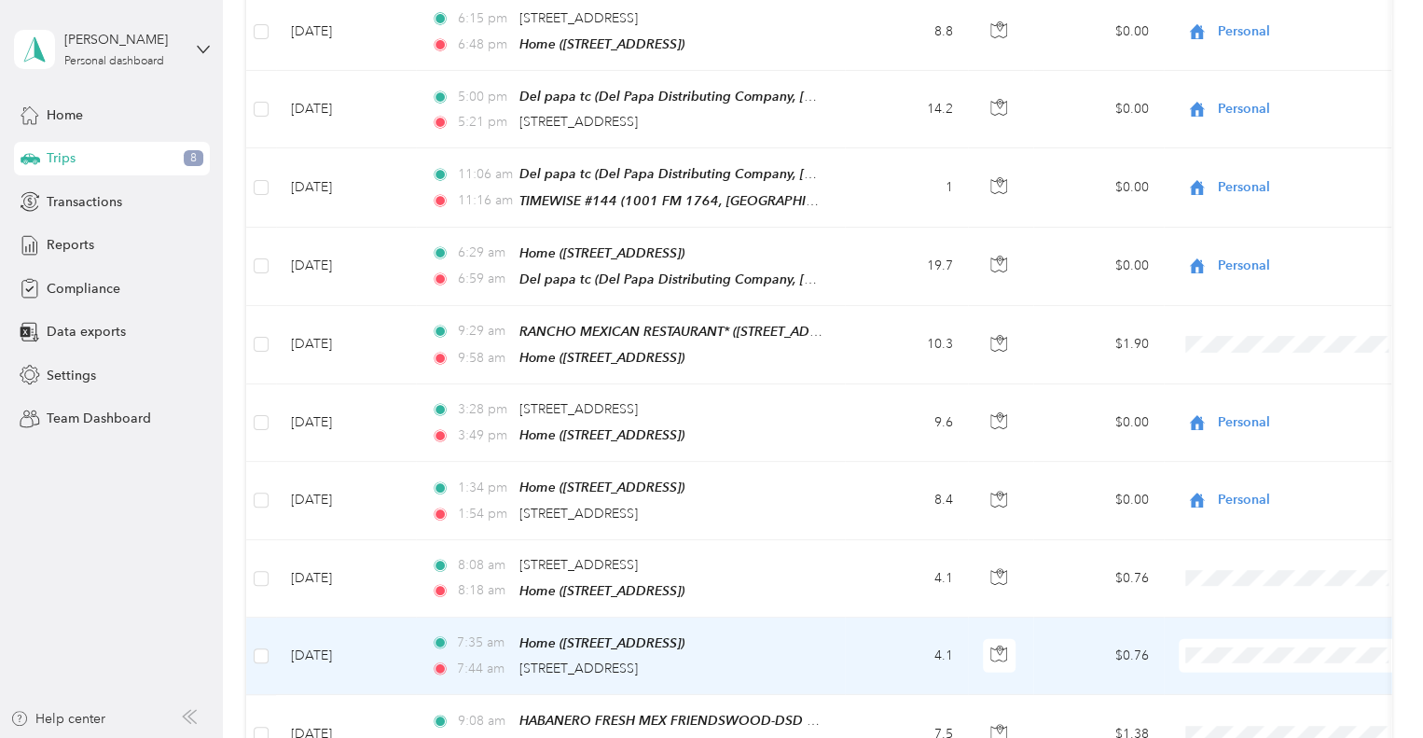
click at [1220, 526] on span "Personal" at bounding box center [1294, 525] width 205 height 20
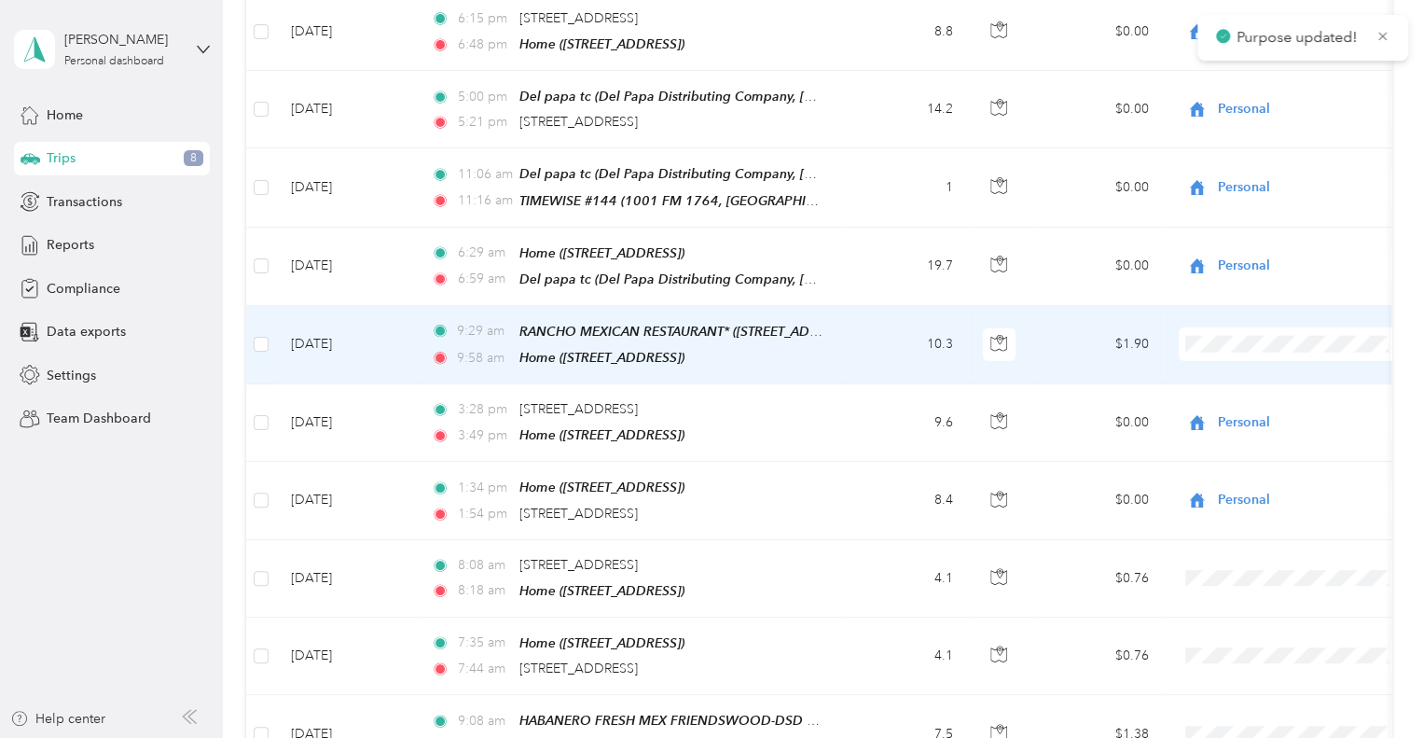
click at [1224, 228] on li "Personal" at bounding box center [1294, 218] width 231 height 33
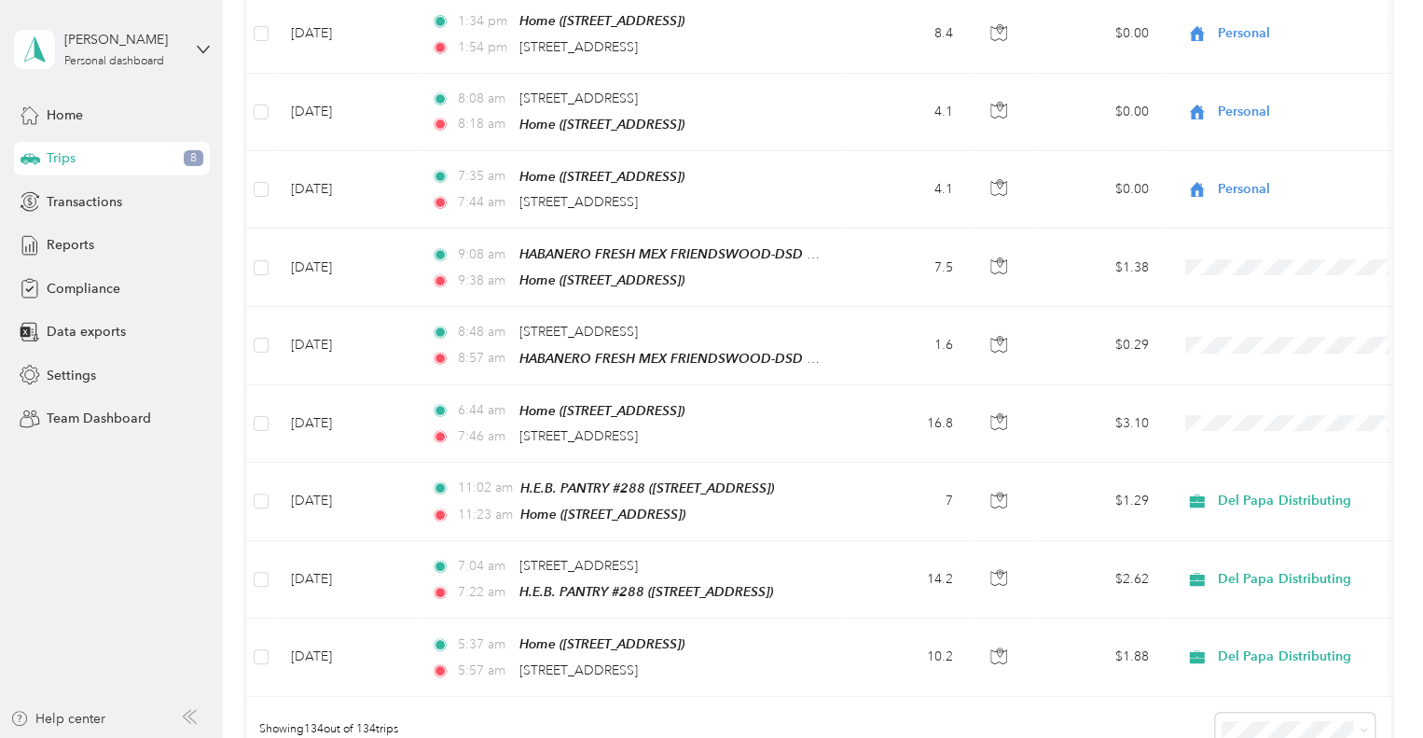
scroll to position [9795, 0]
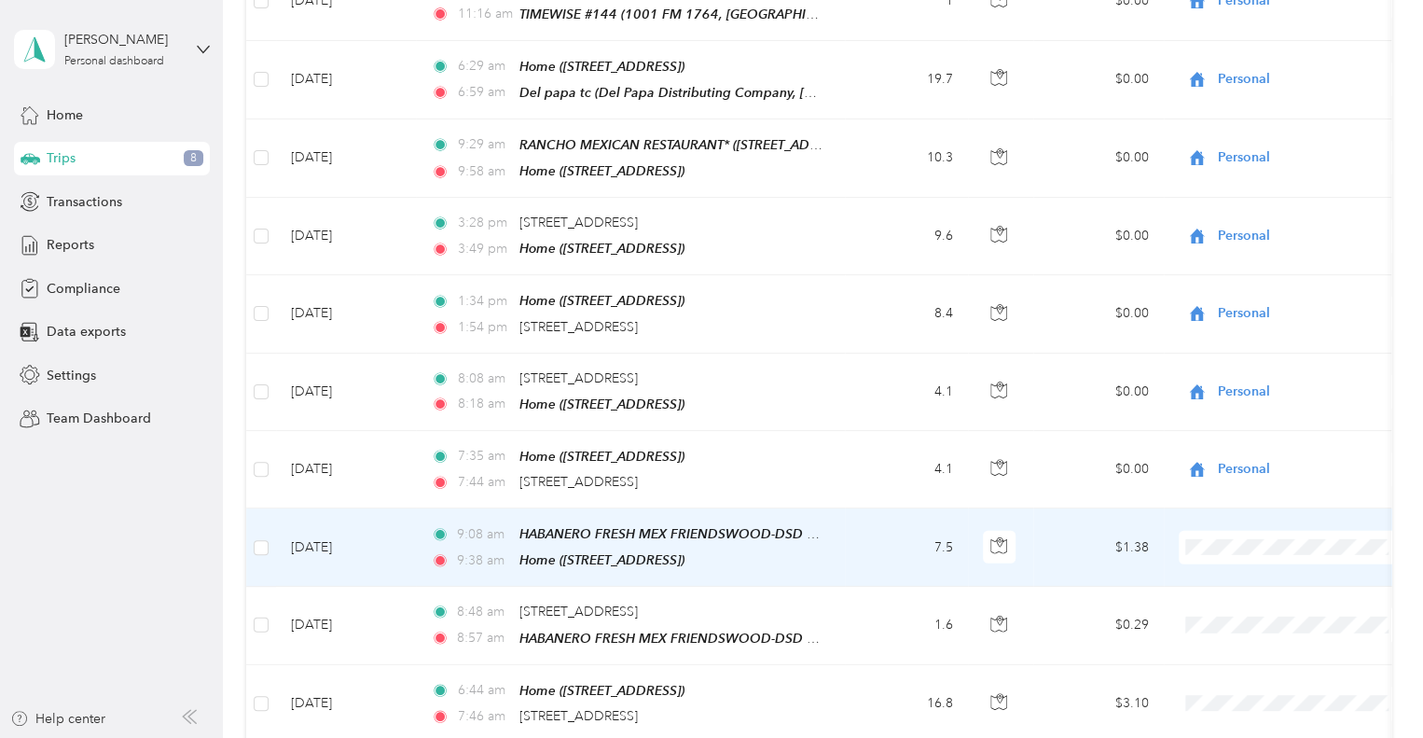
click at [1295, 531] on span at bounding box center [1294, 548] width 231 height 34
click at [1225, 411] on span "Personal" at bounding box center [1311, 420] width 173 height 20
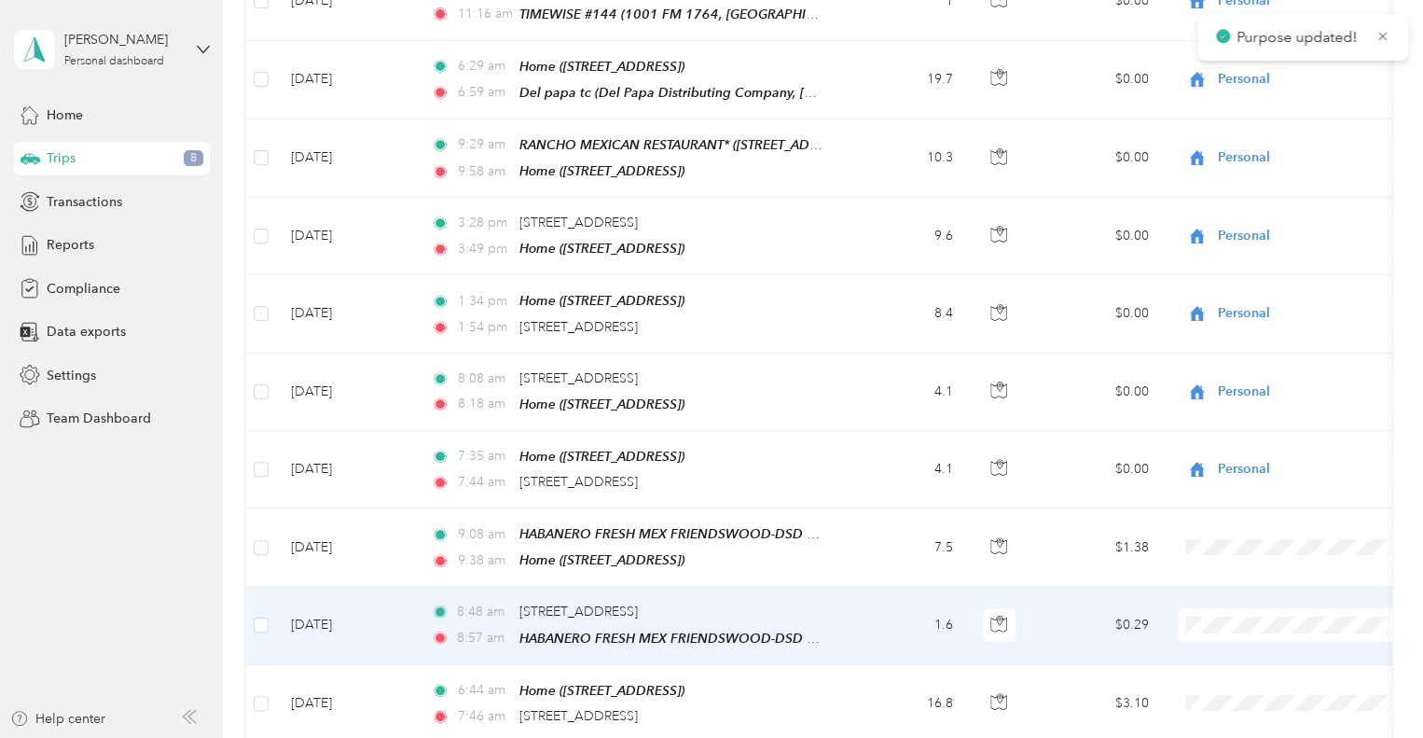
click at [1242, 498] on span "Personal" at bounding box center [1311, 497] width 173 height 20
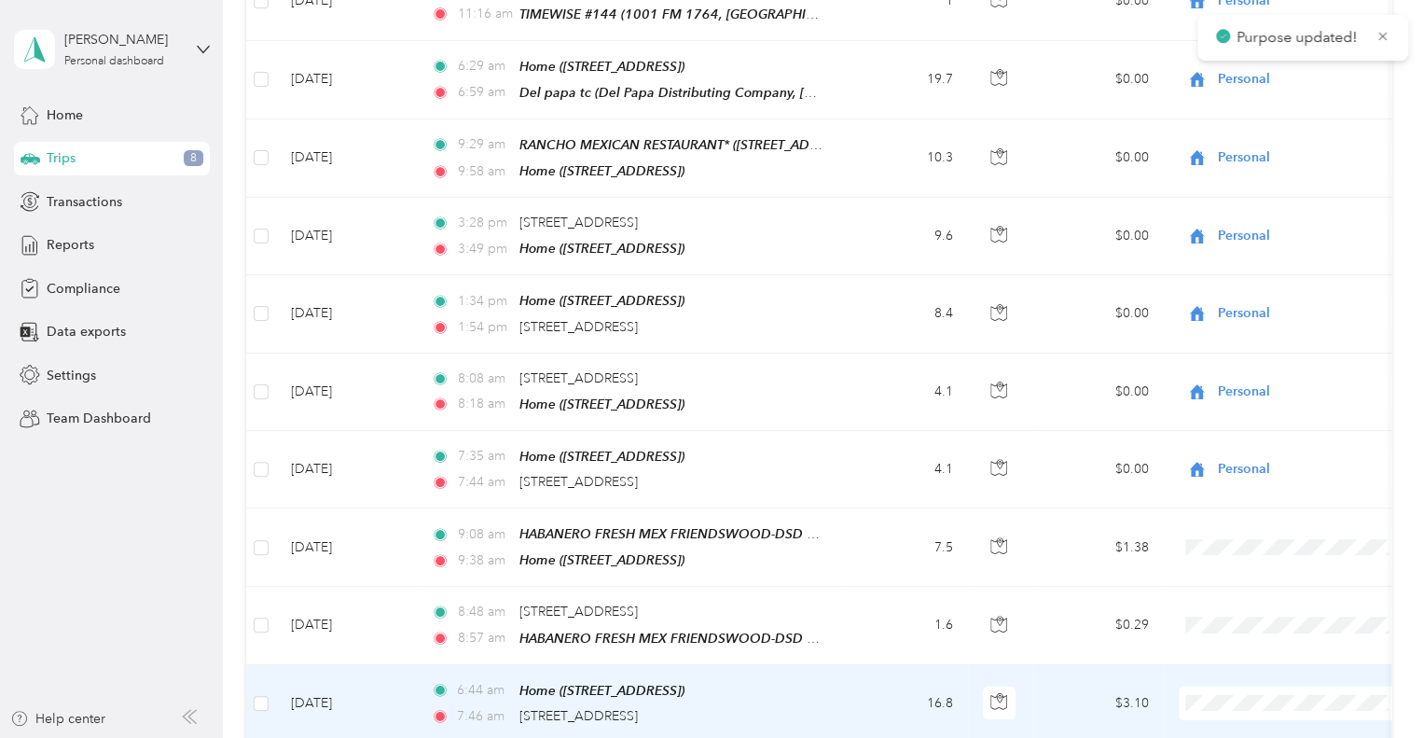
click at [1248, 563] on span "Personal" at bounding box center [1311, 573] width 173 height 20
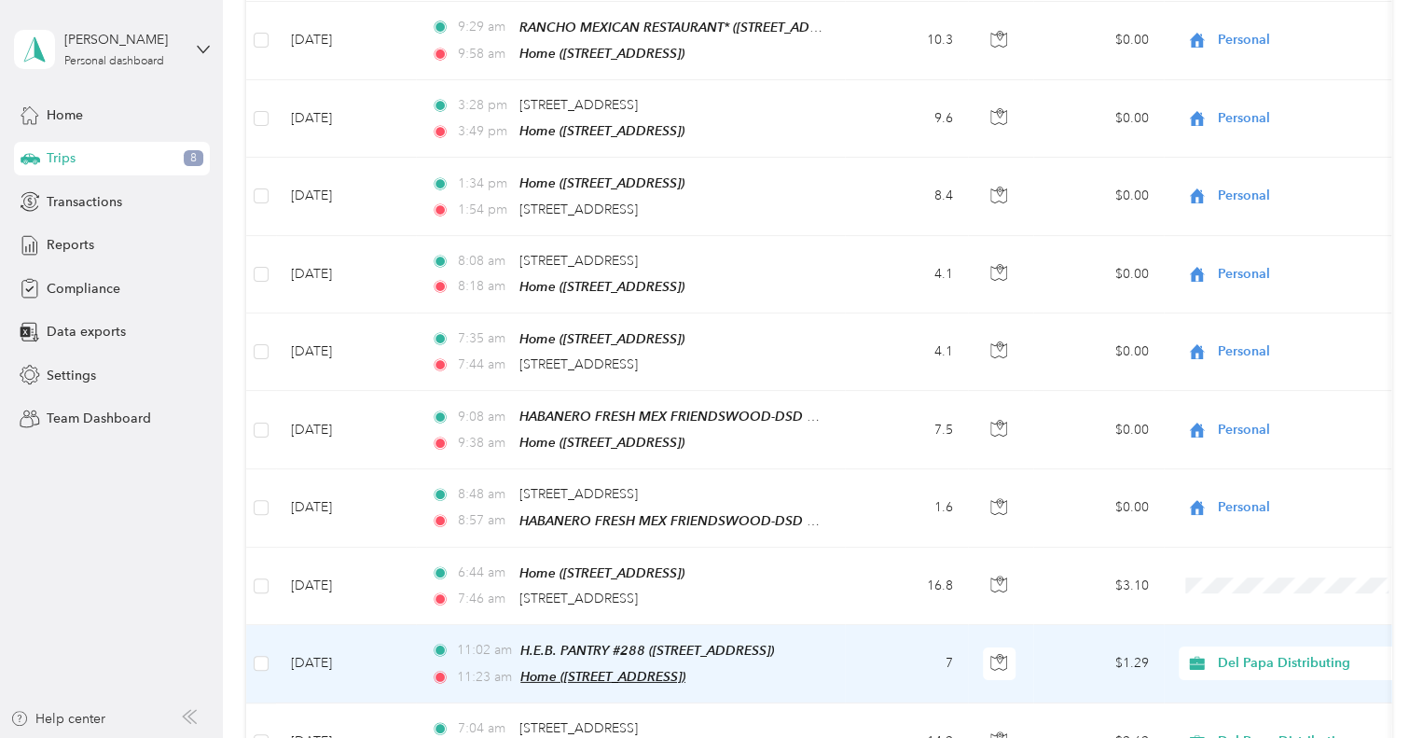
scroll to position [9982, 0]
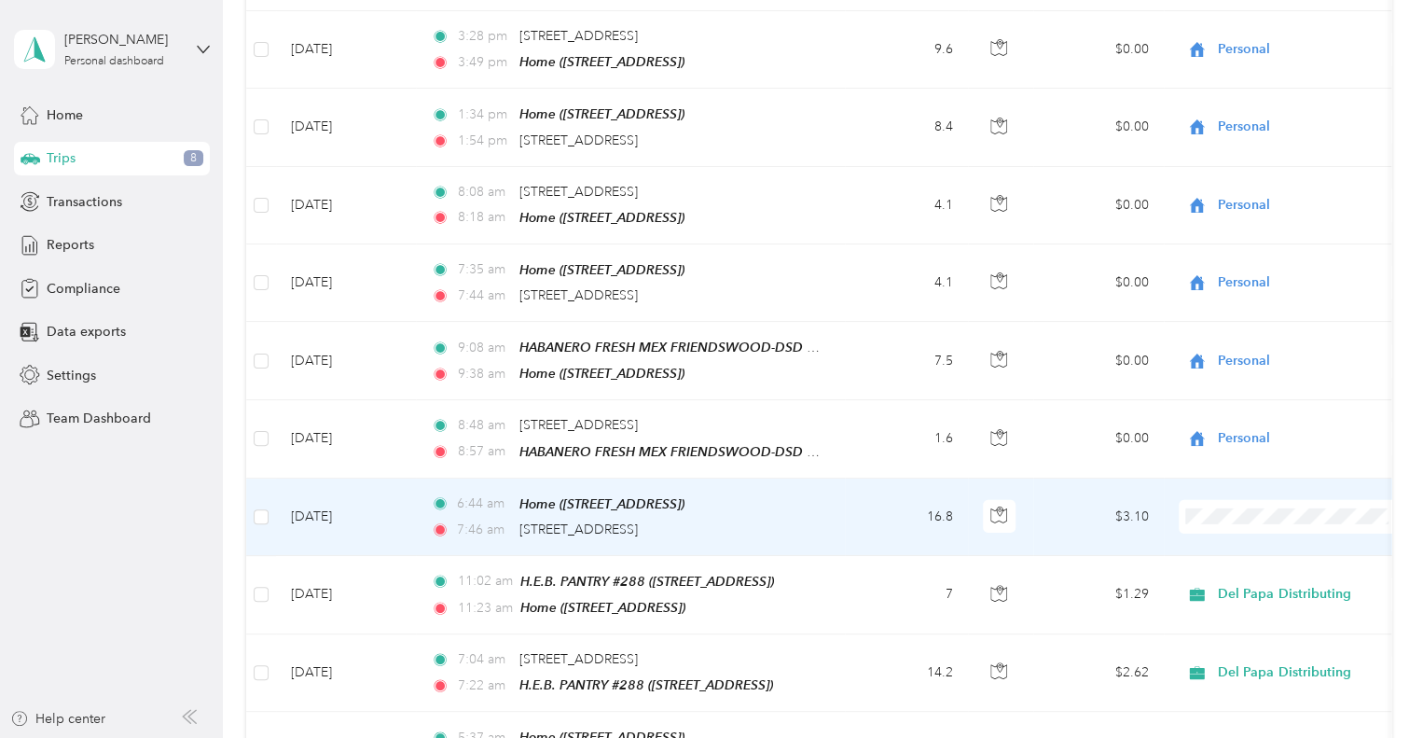
click at [1257, 377] on span "Personal" at bounding box center [1311, 387] width 173 height 20
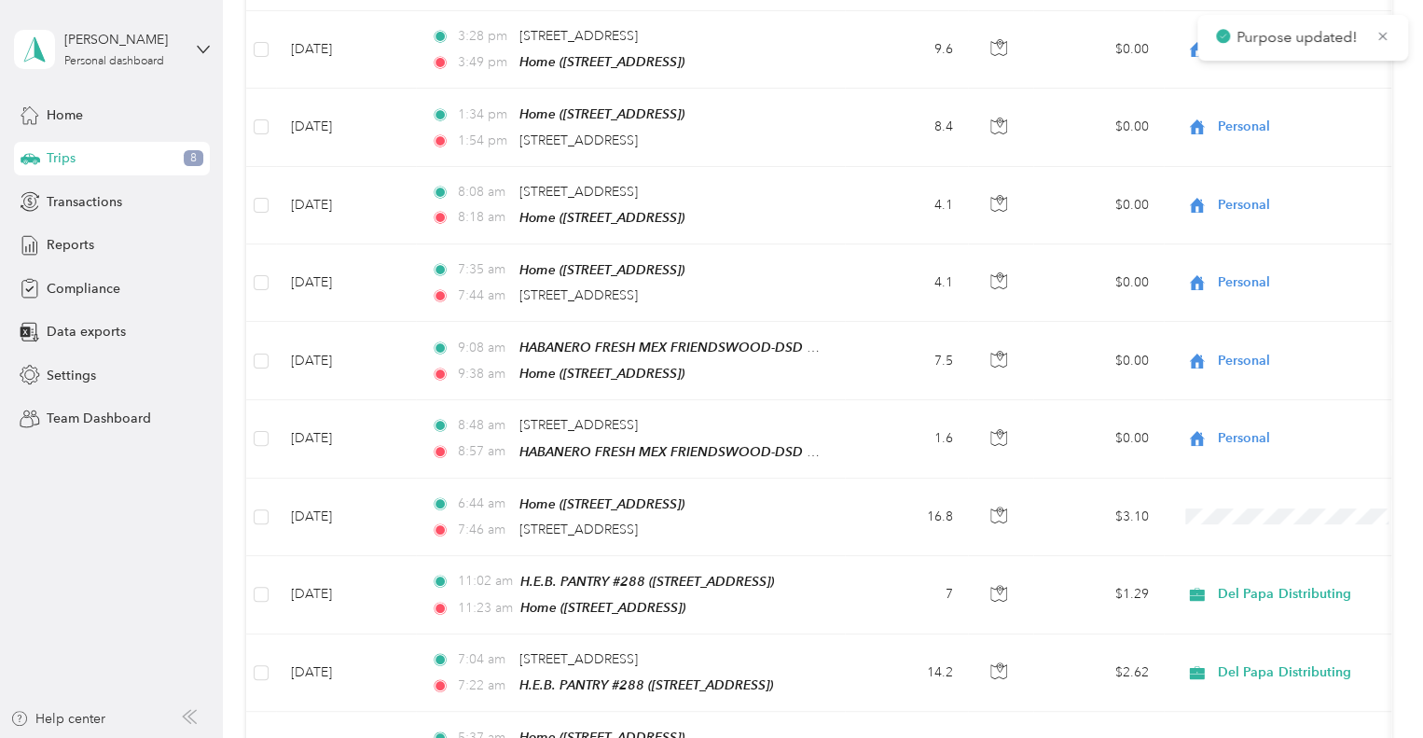
drag, startPoint x: 1015, startPoint y: 674, endPoint x: 1012, endPoint y: 655, distance: 19.8
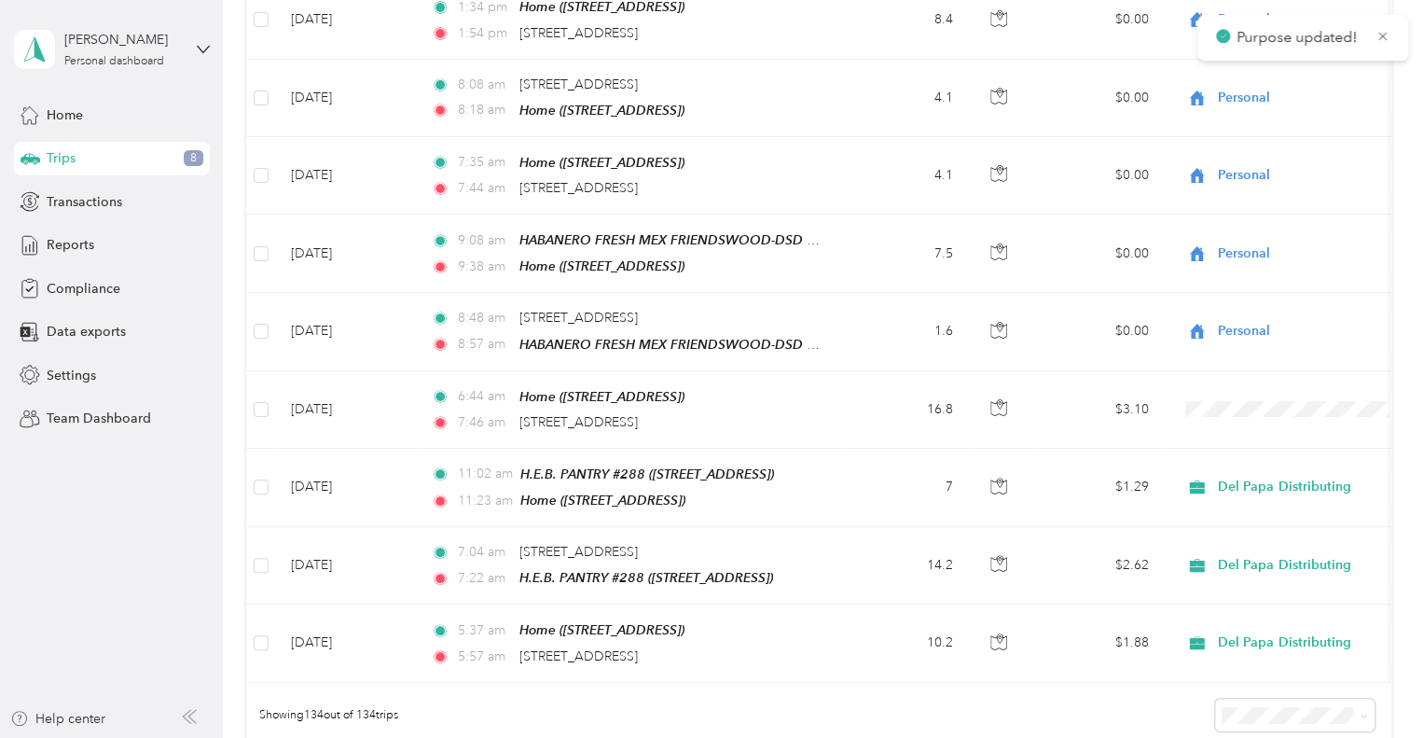
scroll to position [9889, 0]
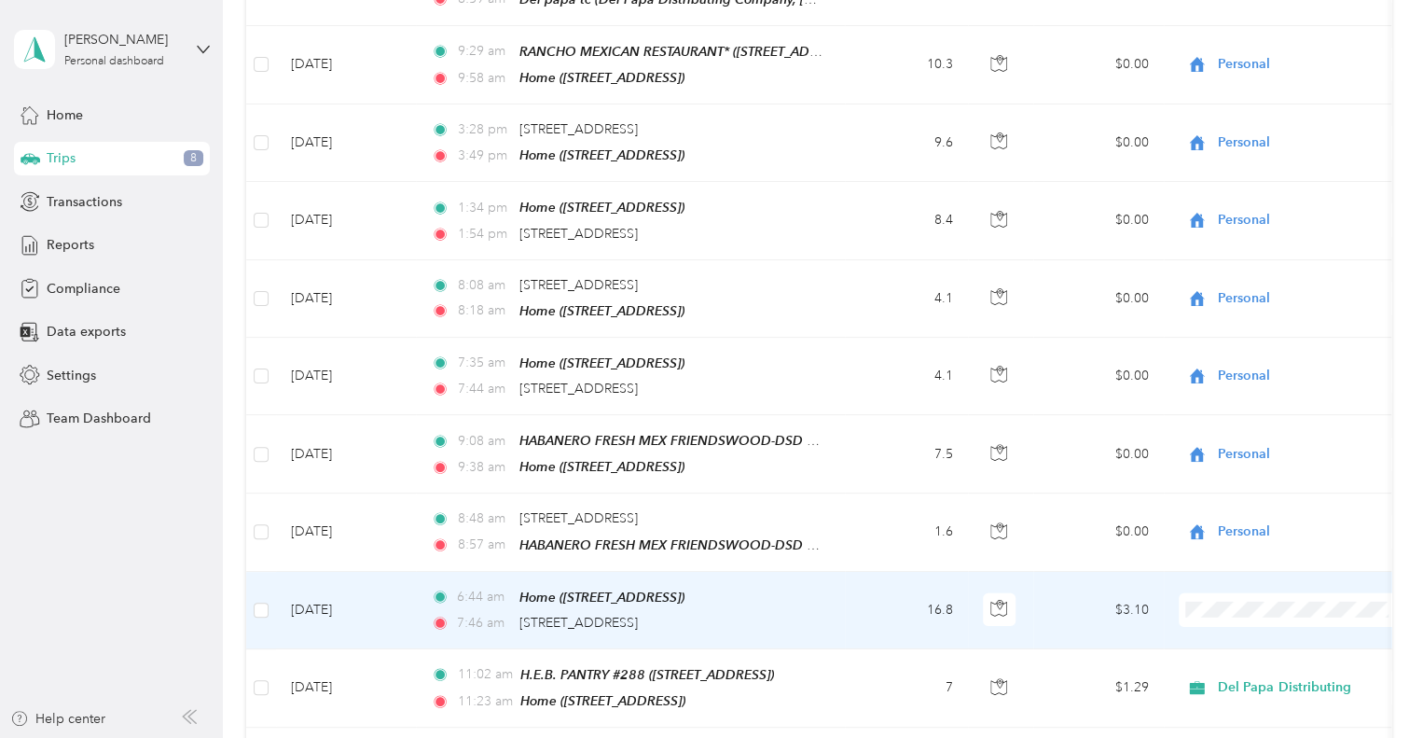
click at [1242, 467] on li "Personal" at bounding box center [1294, 480] width 231 height 33
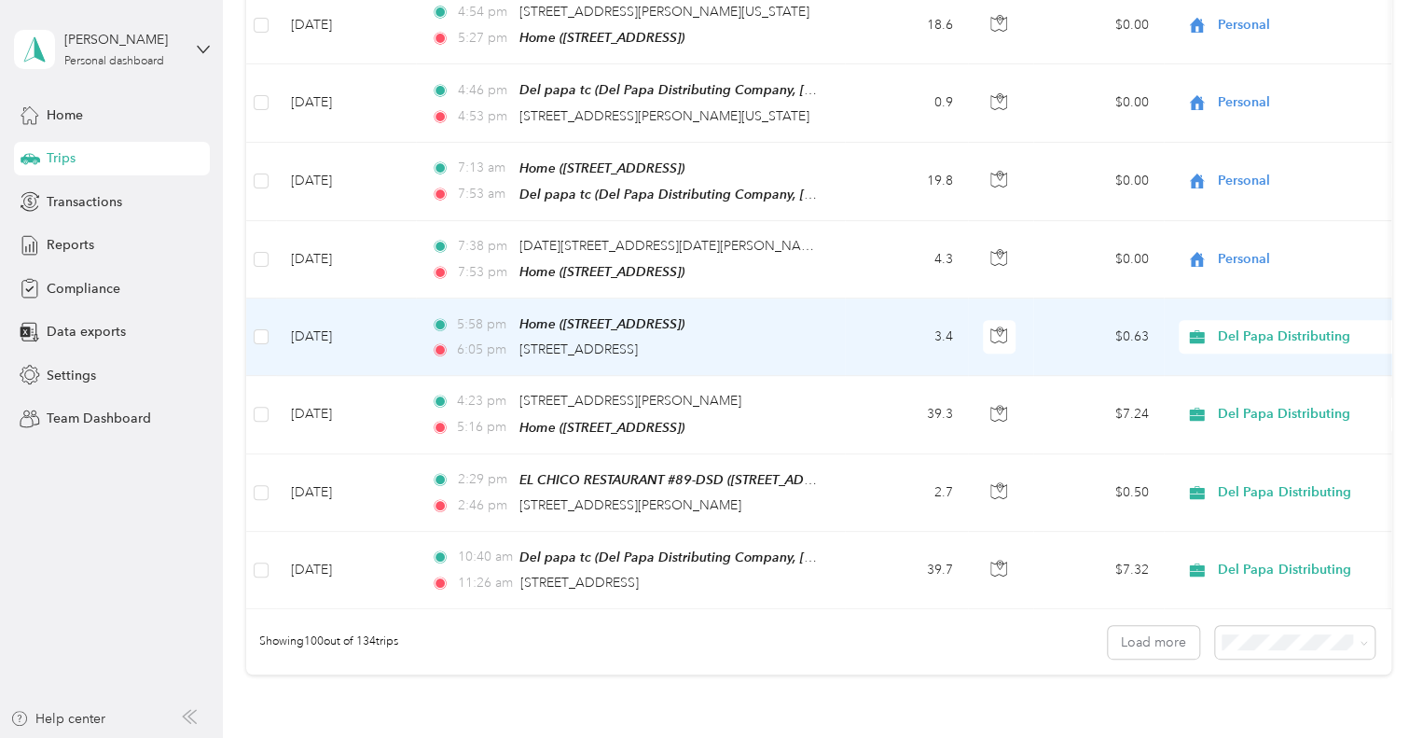
scroll to position [7567, 0]
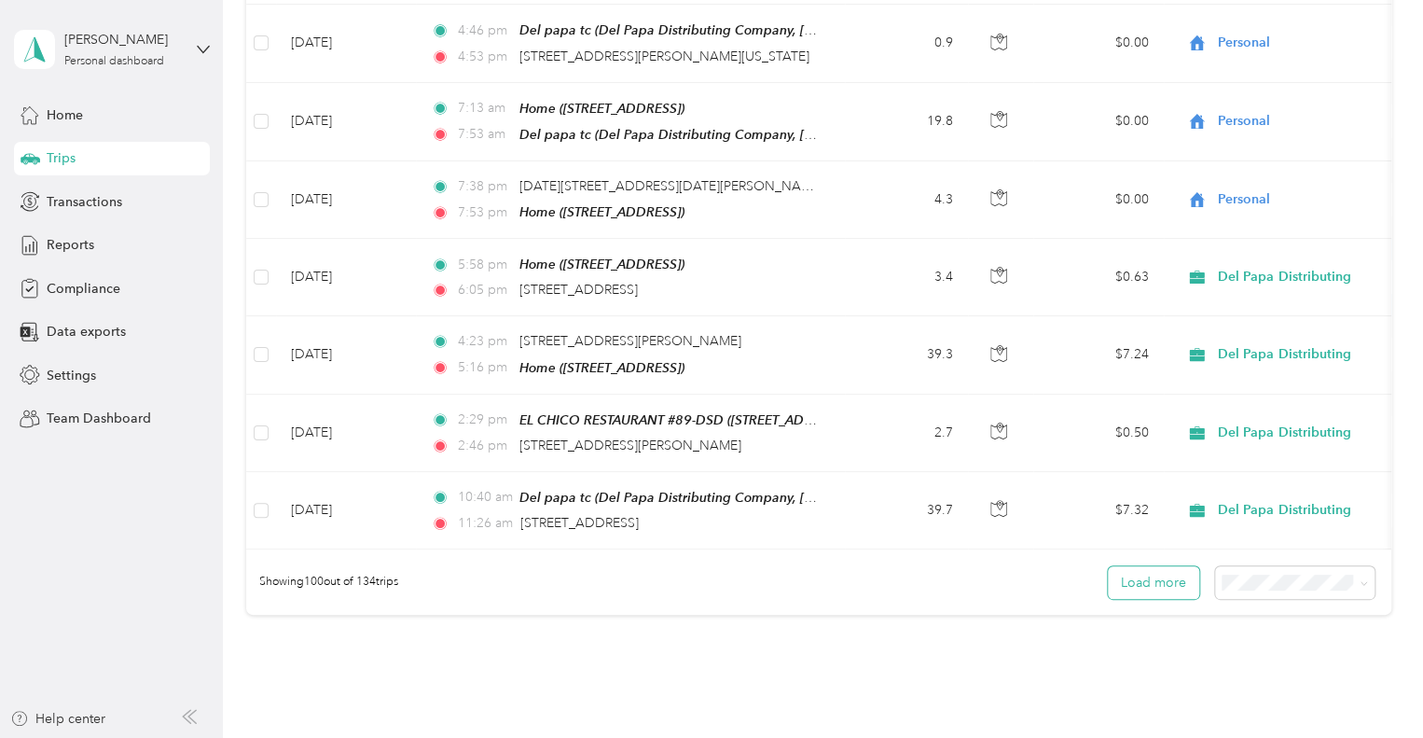
click at [1172, 566] on button "Load more" at bounding box center [1153, 582] width 91 height 33
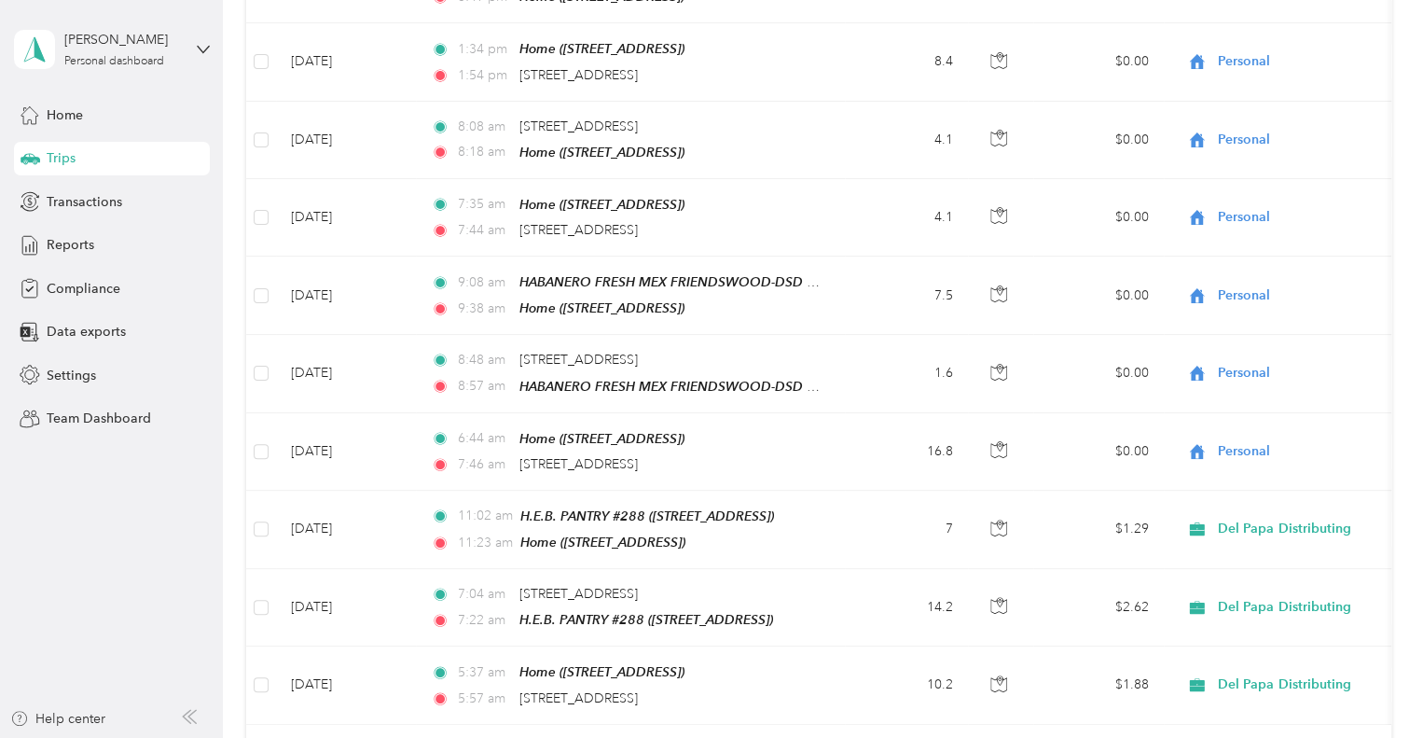
scroll to position [10168, 0]
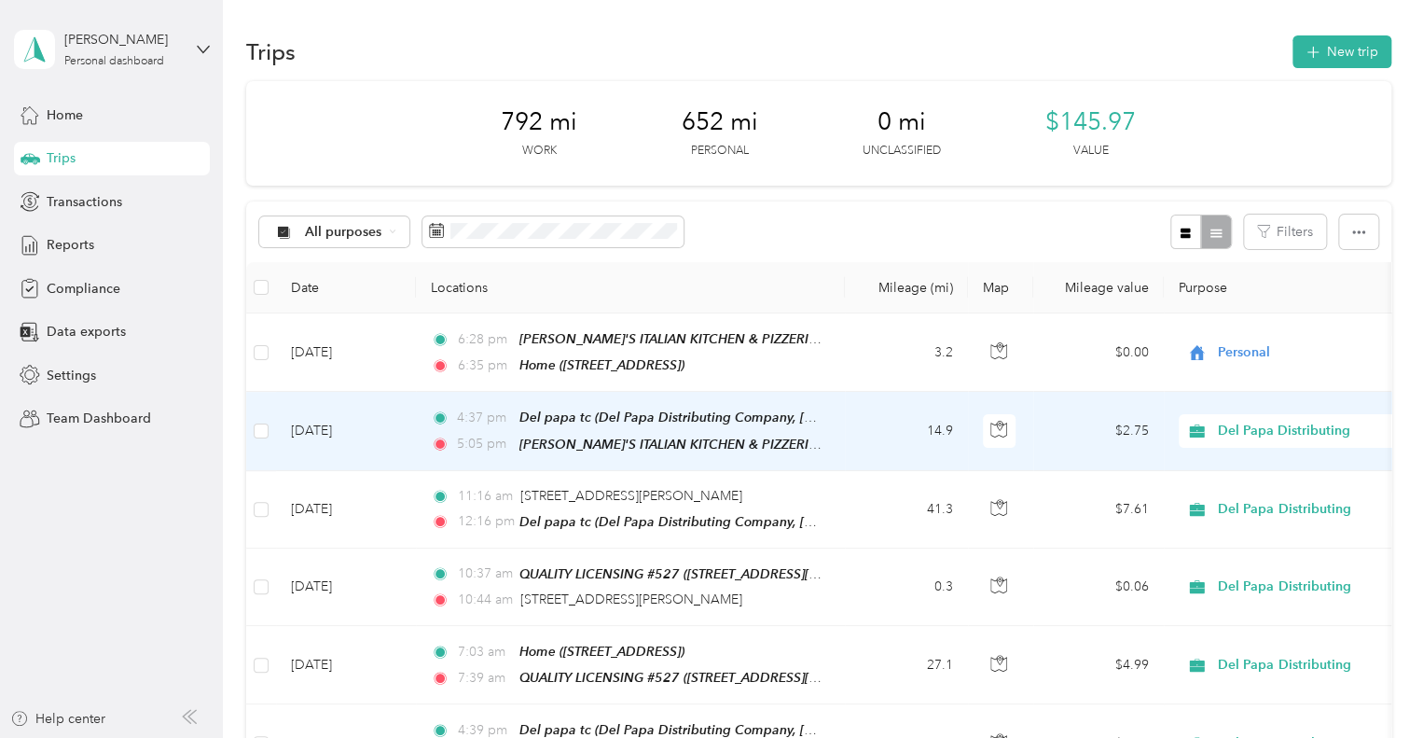
scroll to position [0, 0]
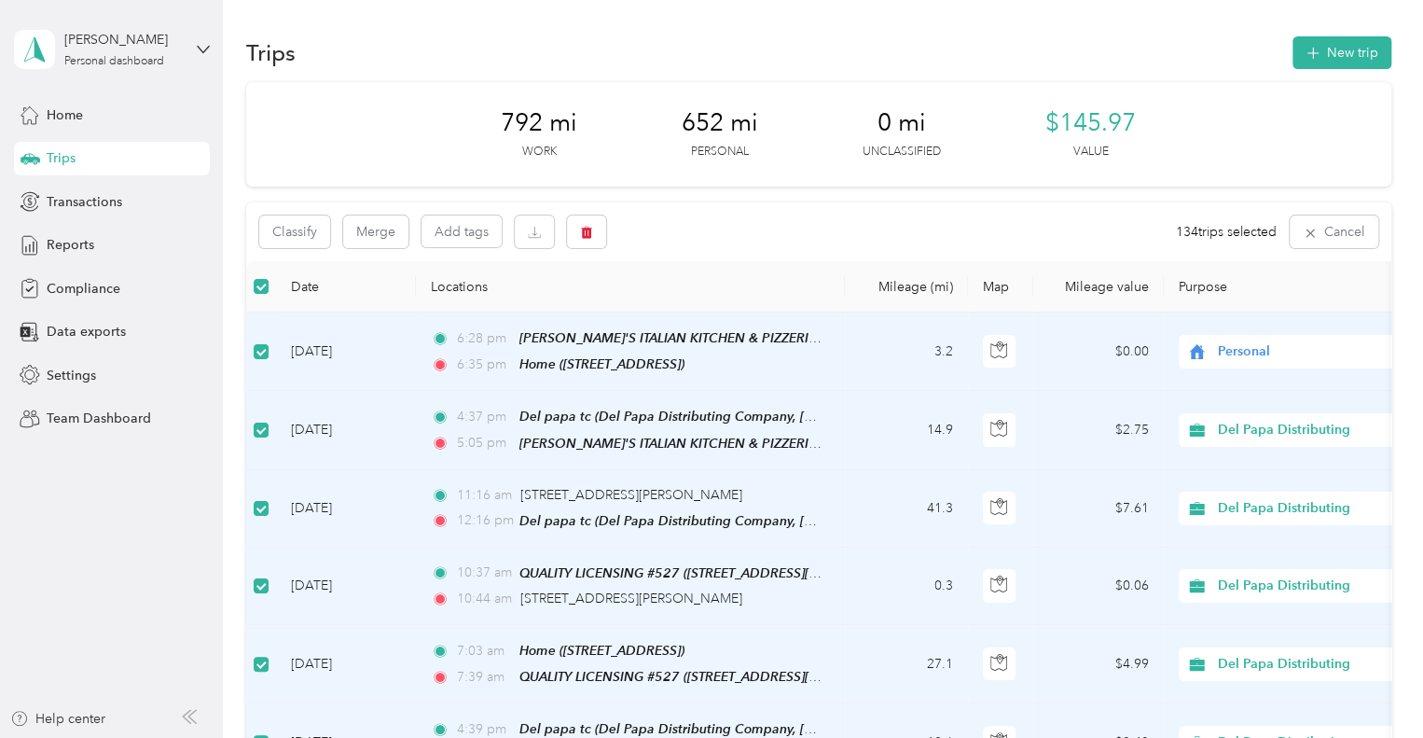
click at [689, 217] on div "Classify Merge Add tags 134 trips selected Cancel" at bounding box center [818, 231] width 1145 height 59
click at [76, 120] on span "Home" at bounding box center [65, 115] width 36 height 20
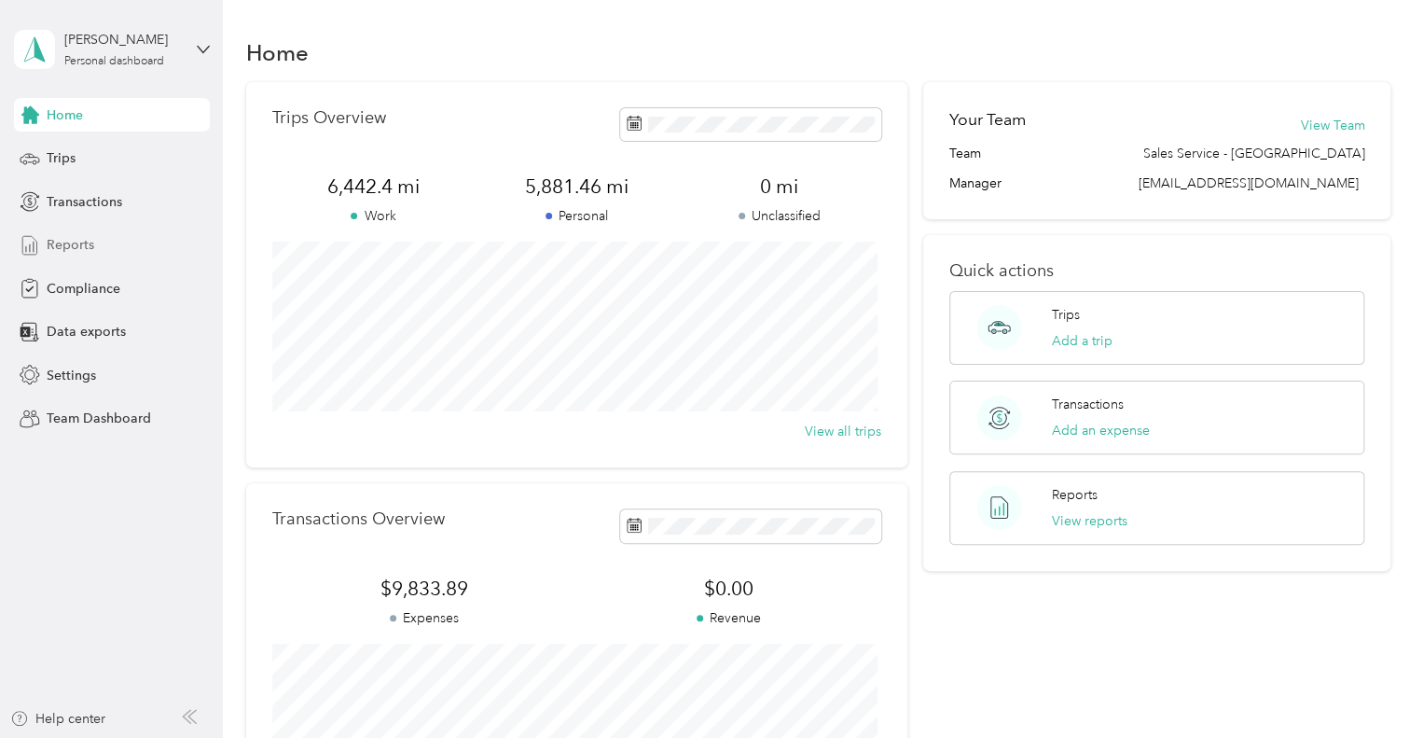
click at [94, 240] on div "Reports" at bounding box center [112, 246] width 196 height 34
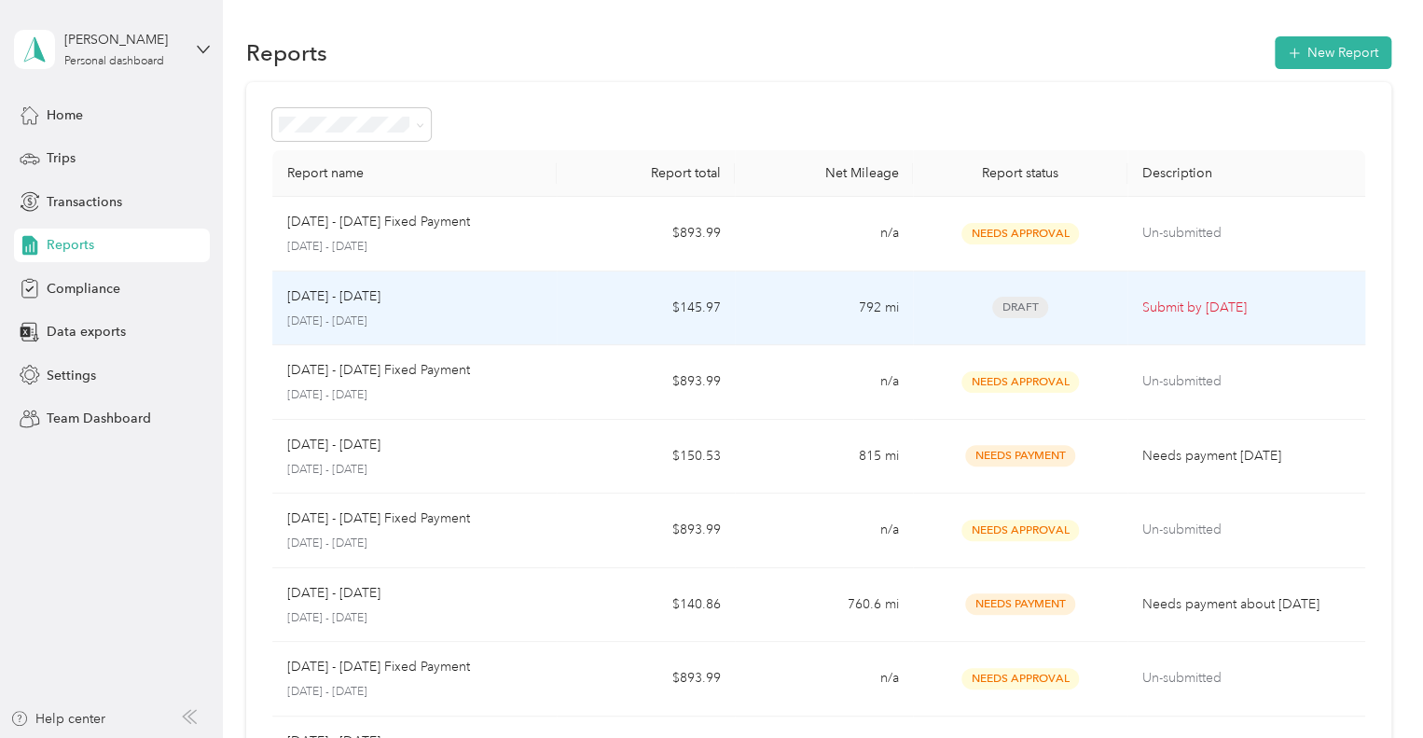
click at [538, 303] on div "Sep 1 - 30, 2025" at bounding box center [415, 296] width 256 height 21
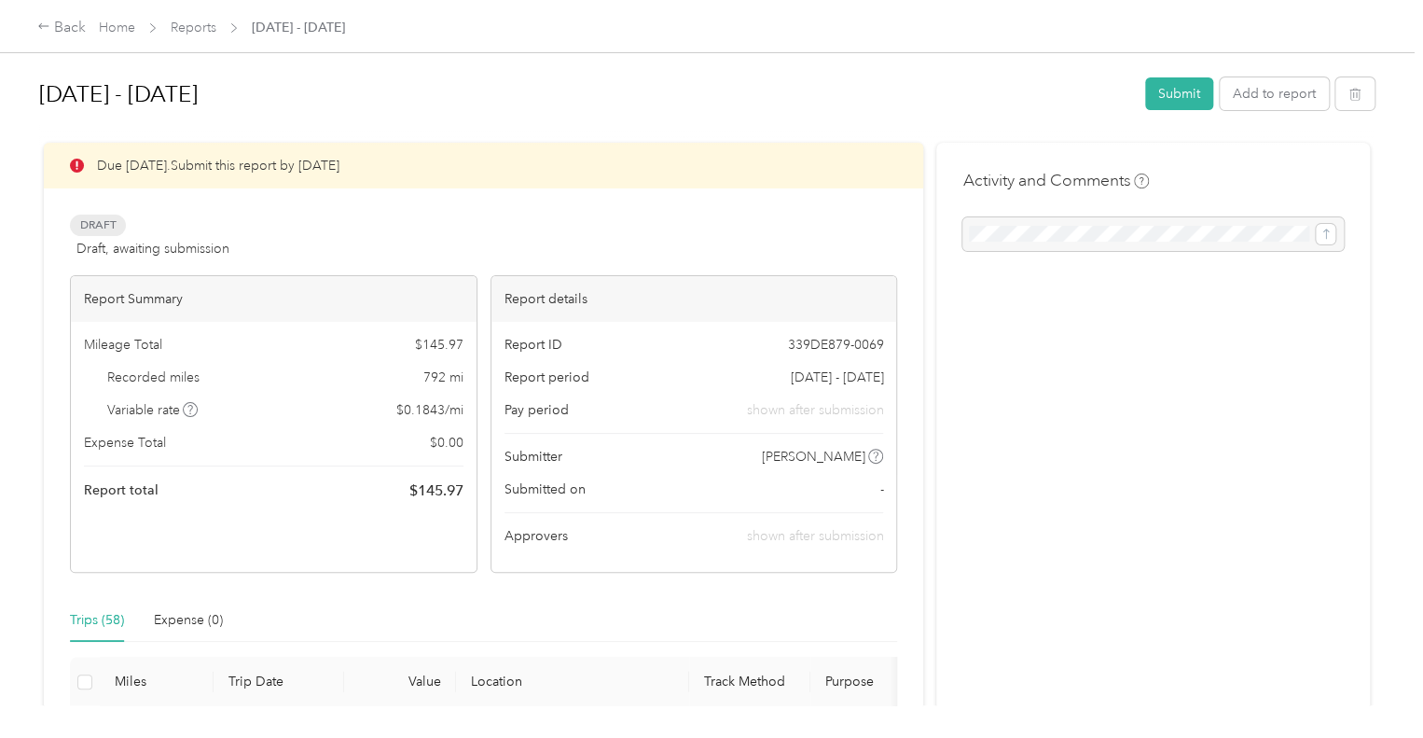
click at [606, 240] on div "Draft Draft, awaiting submission View activity & comments" at bounding box center [483, 237] width 827 height 45
click at [1048, 239] on div at bounding box center [1154, 234] width 382 height 34
click at [679, 465] on div "Submitter David Rodriguez" at bounding box center [695, 457] width 380 height 20
click at [1169, 90] on button "Submit" at bounding box center [1179, 93] width 68 height 33
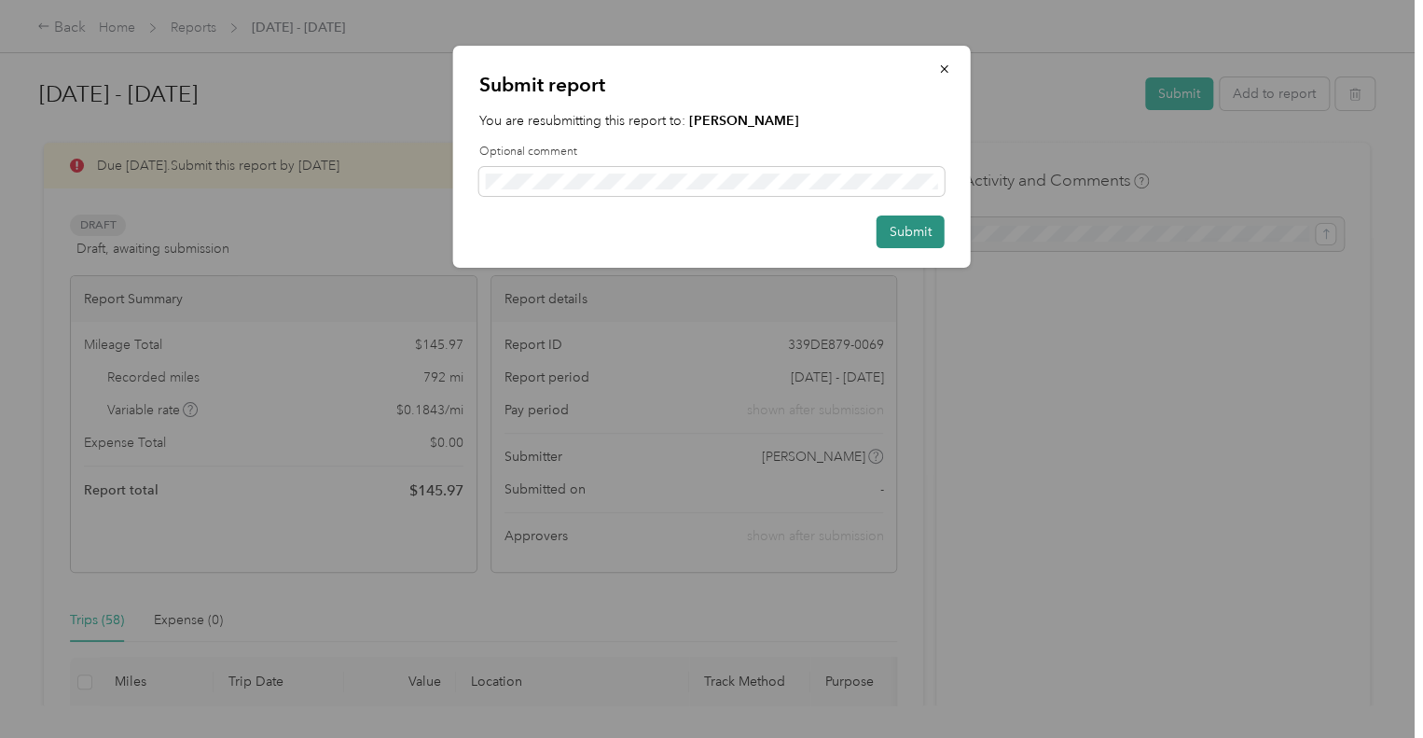
click at [899, 224] on button "Submit" at bounding box center [911, 231] width 68 height 33
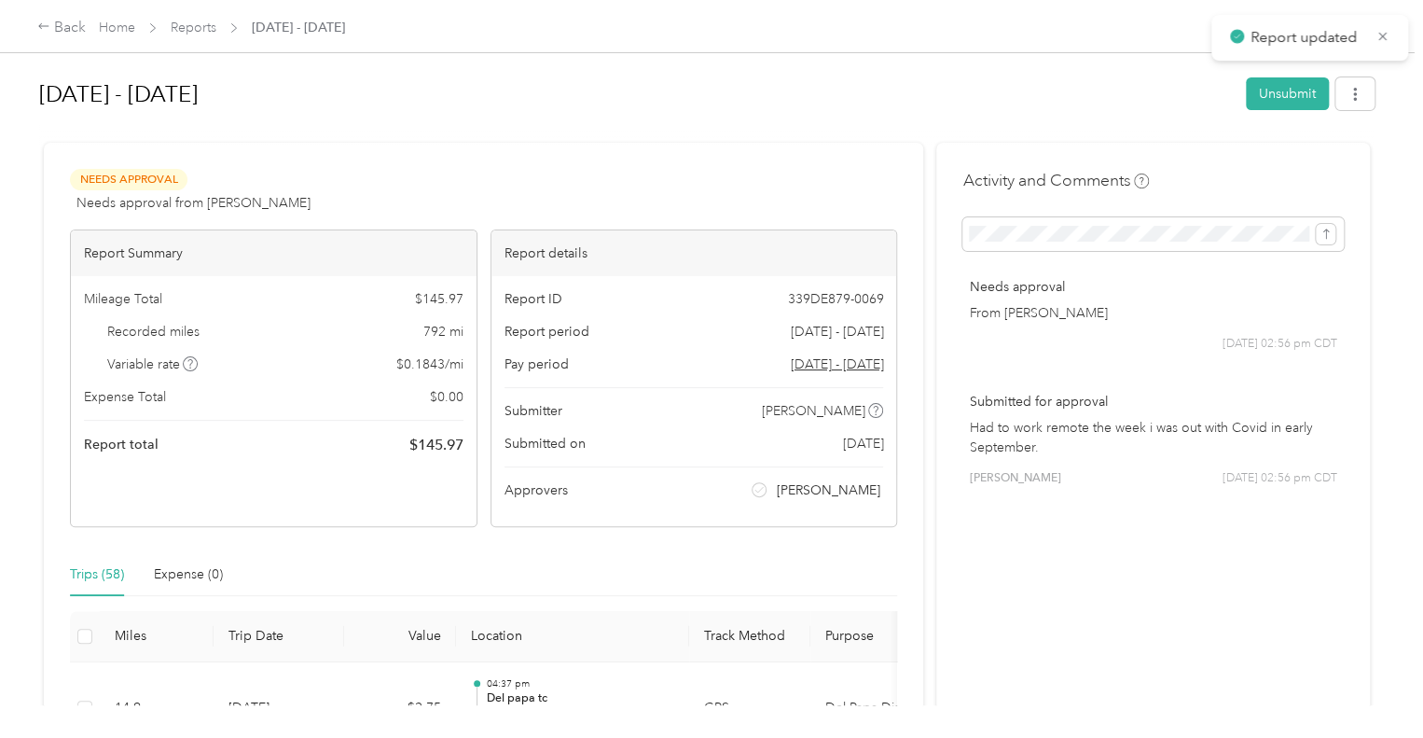
click at [631, 127] on div at bounding box center [707, 135] width 1336 height 20
click at [112, 29] on link "Home" at bounding box center [117, 28] width 36 height 16
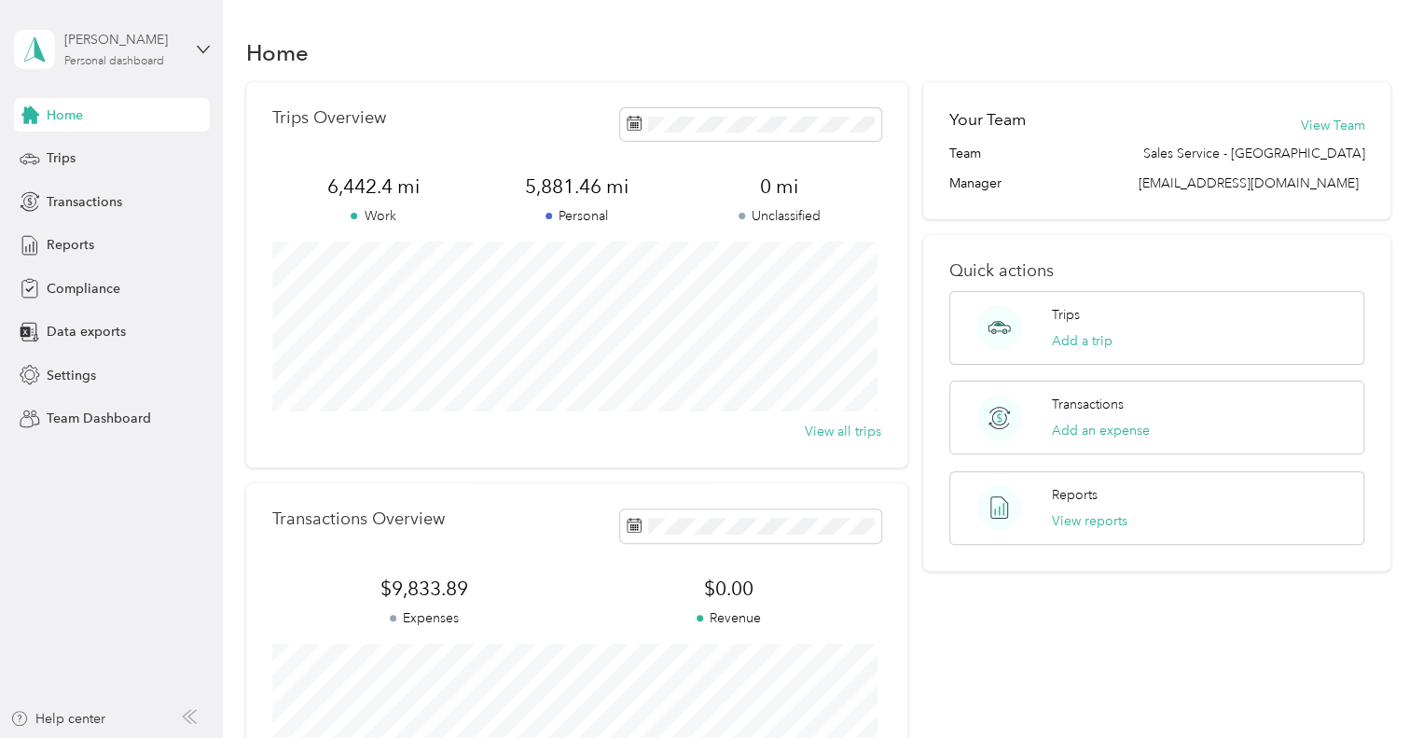
click at [138, 61] on div "Personal dashboard" at bounding box center [114, 61] width 100 height 11
click at [94, 151] on div "Team dashboard" at bounding box center [80, 154] width 100 height 20
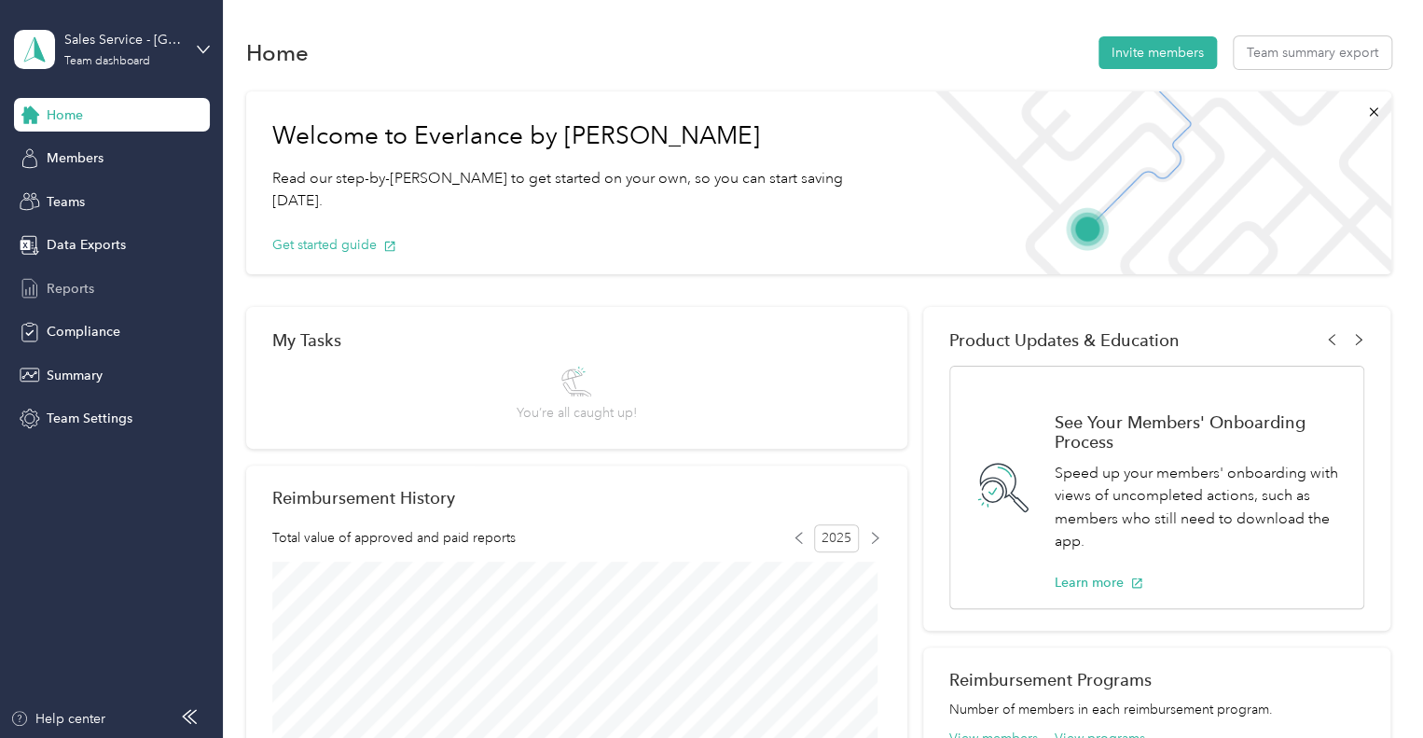
click at [78, 290] on span "Reports" at bounding box center [71, 289] width 48 height 20
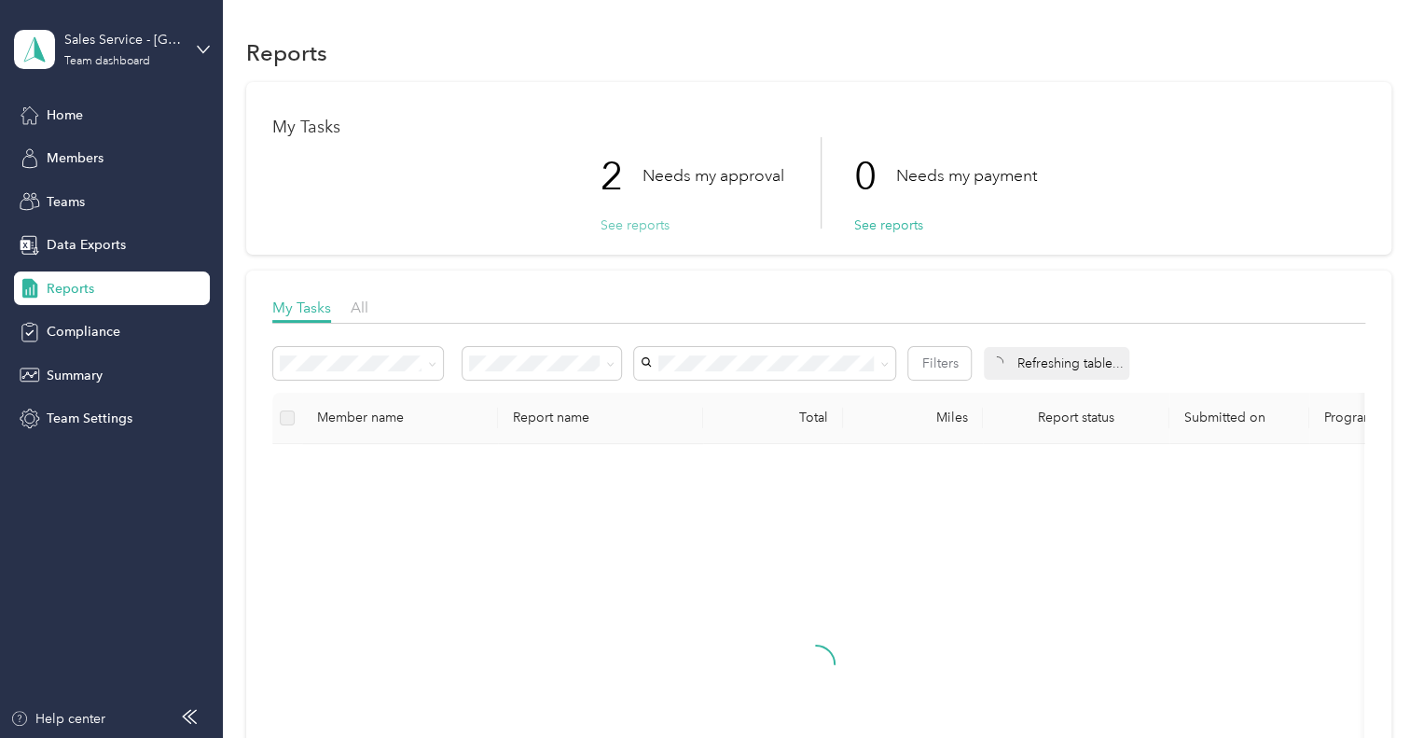
click at [639, 227] on button "See reports" at bounding box center [635, 225] width 69 height 20
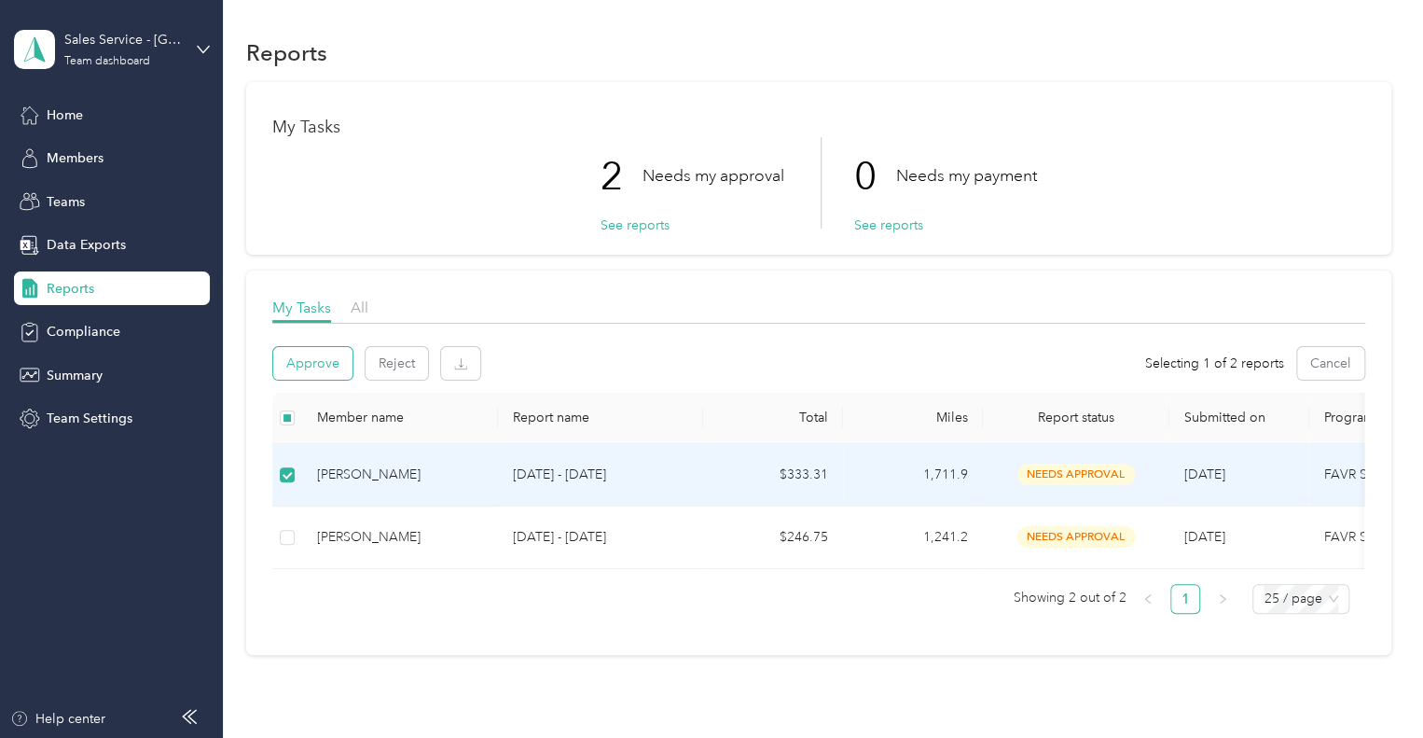
click at [310, 365] on button "Approve" at bounding box center [312, 363] width 79 height 33
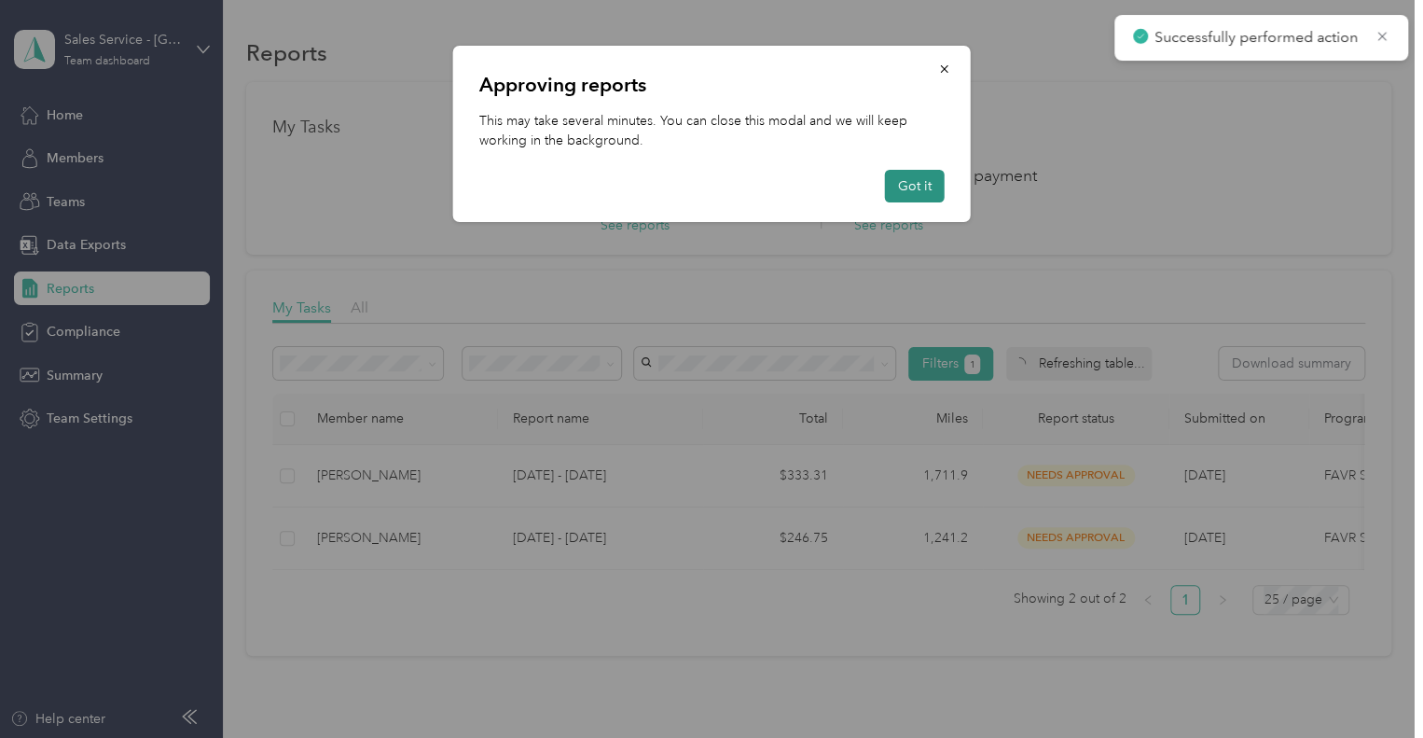
click at [900, 191] on button "Got it" at bounding box center [915, 186] width 60 height 33
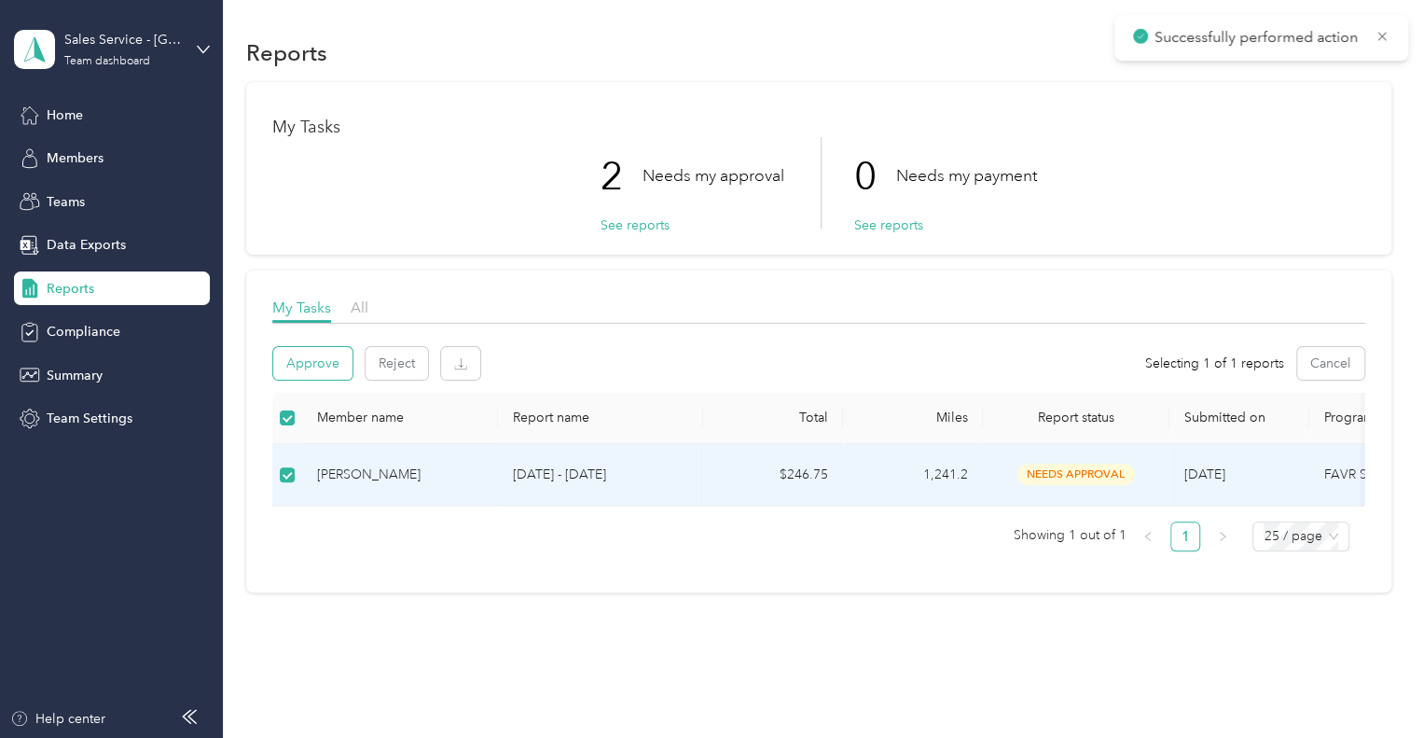
click at [304, 358] on button "Approve" at bounding box center [312, 363] width 79 height 33
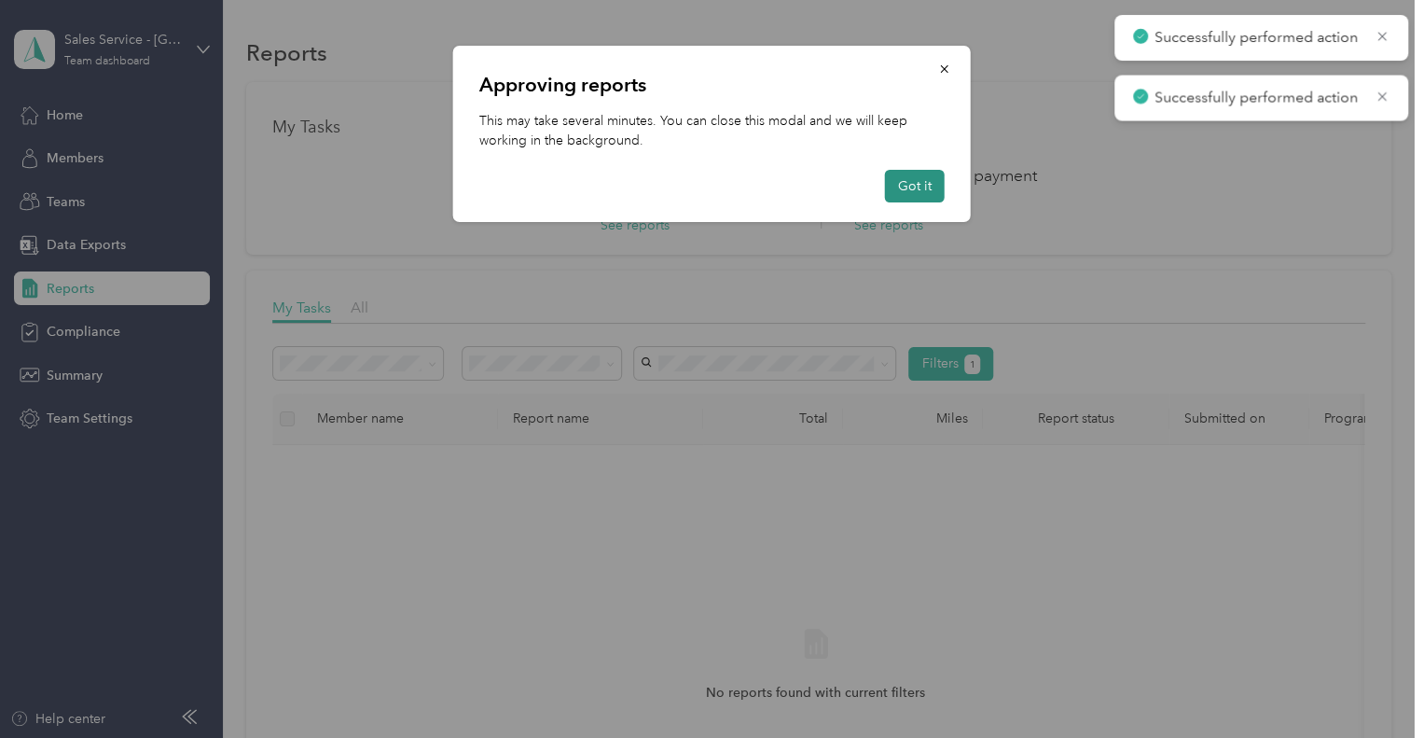
click at [900, 191] on button "Got it" at bounding box center [915, 186] width 60 height 33
